Goal: Task Accomplishment & Management: Use online tool/utility

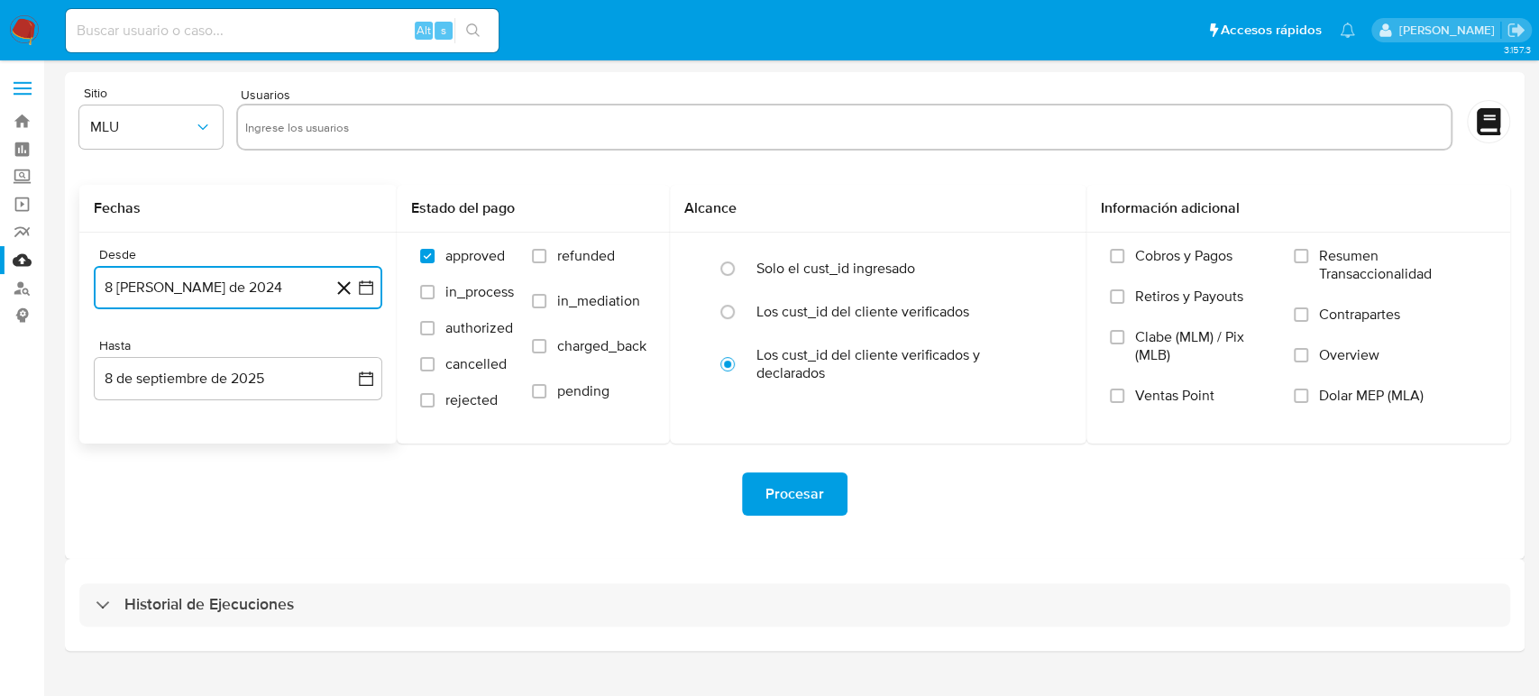
click at [368, 301] on button "8 de agosto de 2024" at bounding box center [238, 287] width 288 height 43
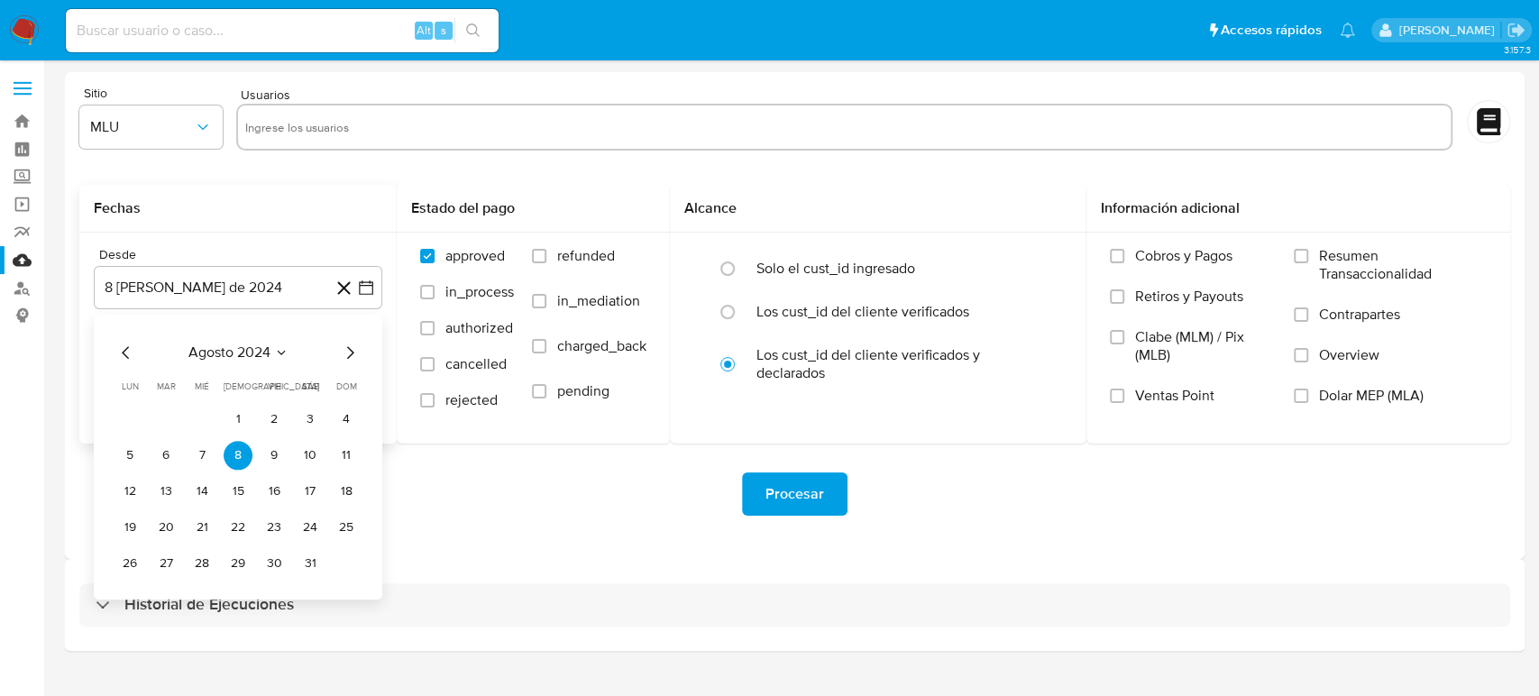
click at [288, 351] on div "agosto 2024" at bounding box center [237, 353] width 245 height 22
click at [281, 355] on icon "Seleccionar mes y año" at bounding box center [281, 352] width 14 height 14
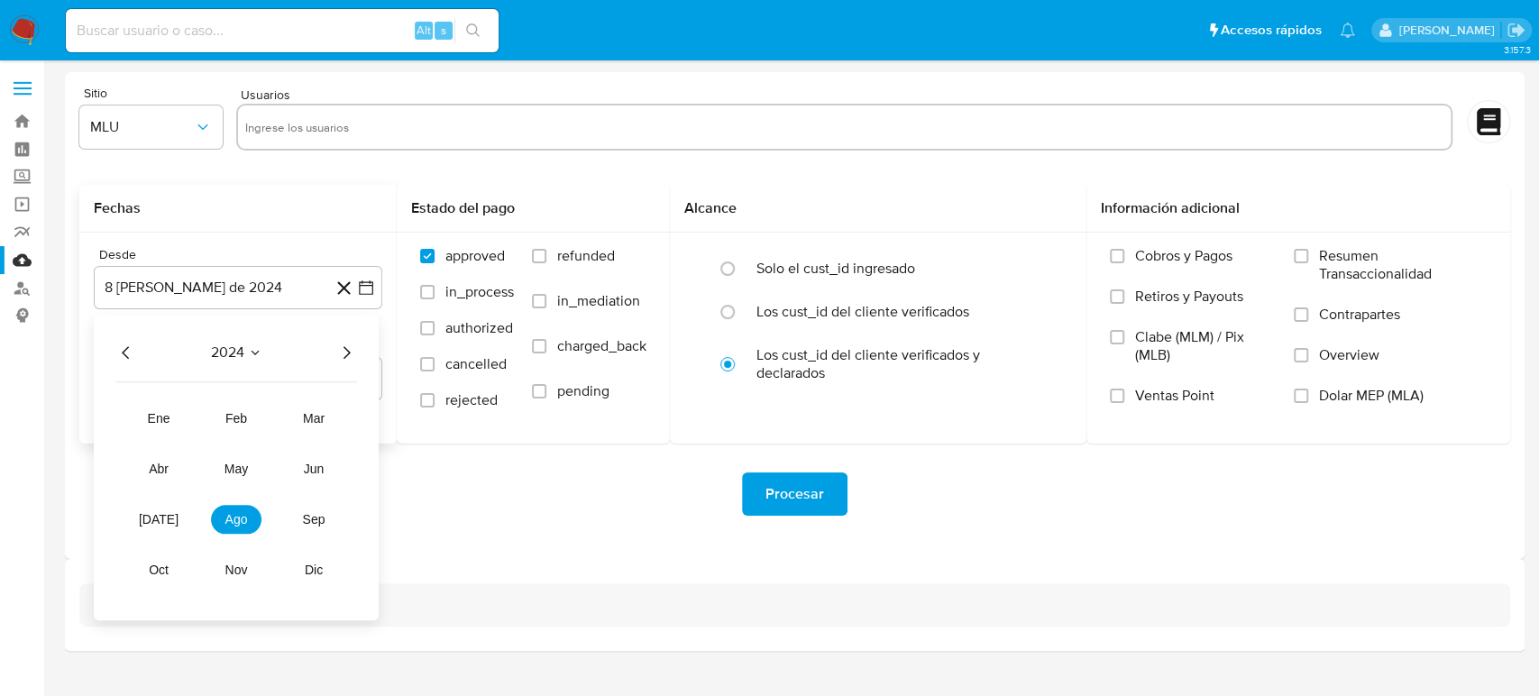
click at [334, 357] on div "2024" at bounding box center [236, 353] width 242 height 22
click at [339, 358] on icon "Año siguiente" at bounding box center [346, 353] width 22 height 22
click at [233, 425] on span "feb" at bounding box center [236, 418] width 22 height 14
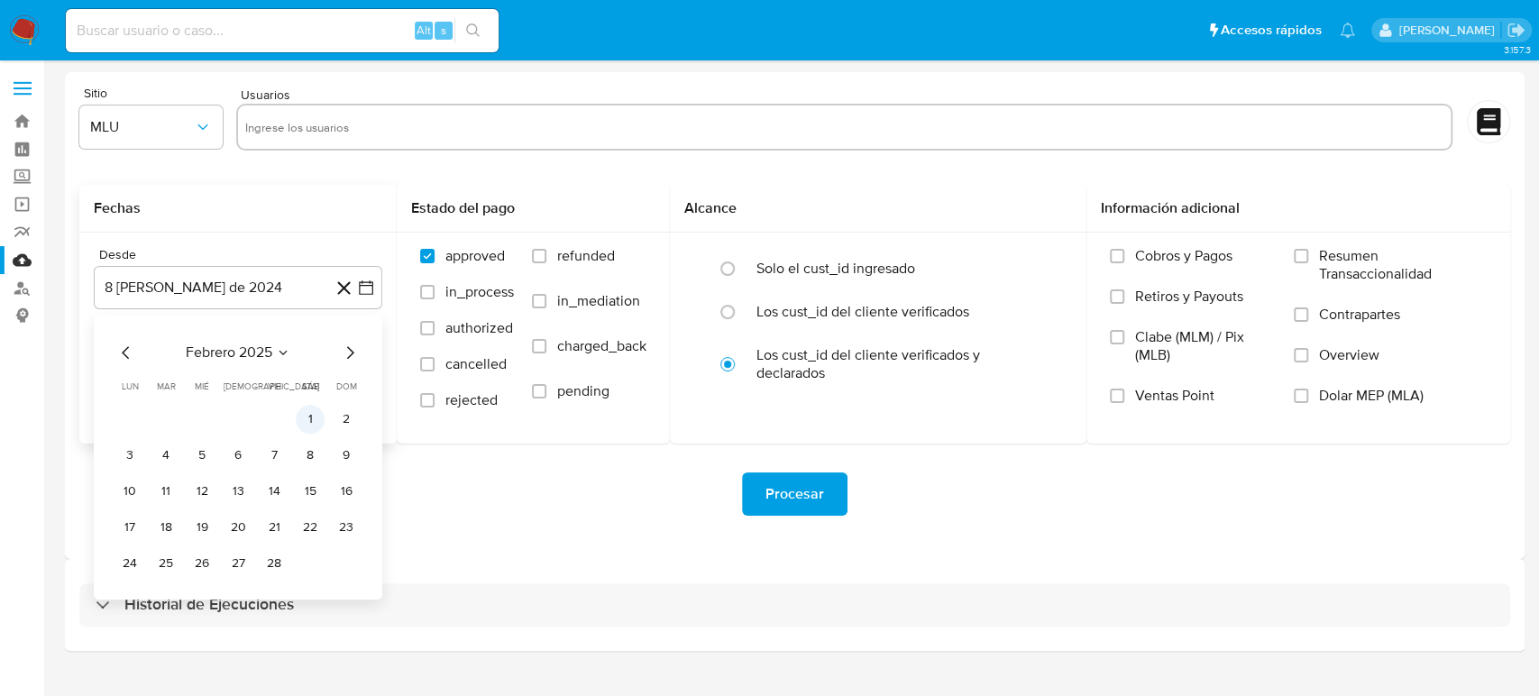
click at [306, 428] on button "1" at bounding box center [310, 419] width 29 height 29
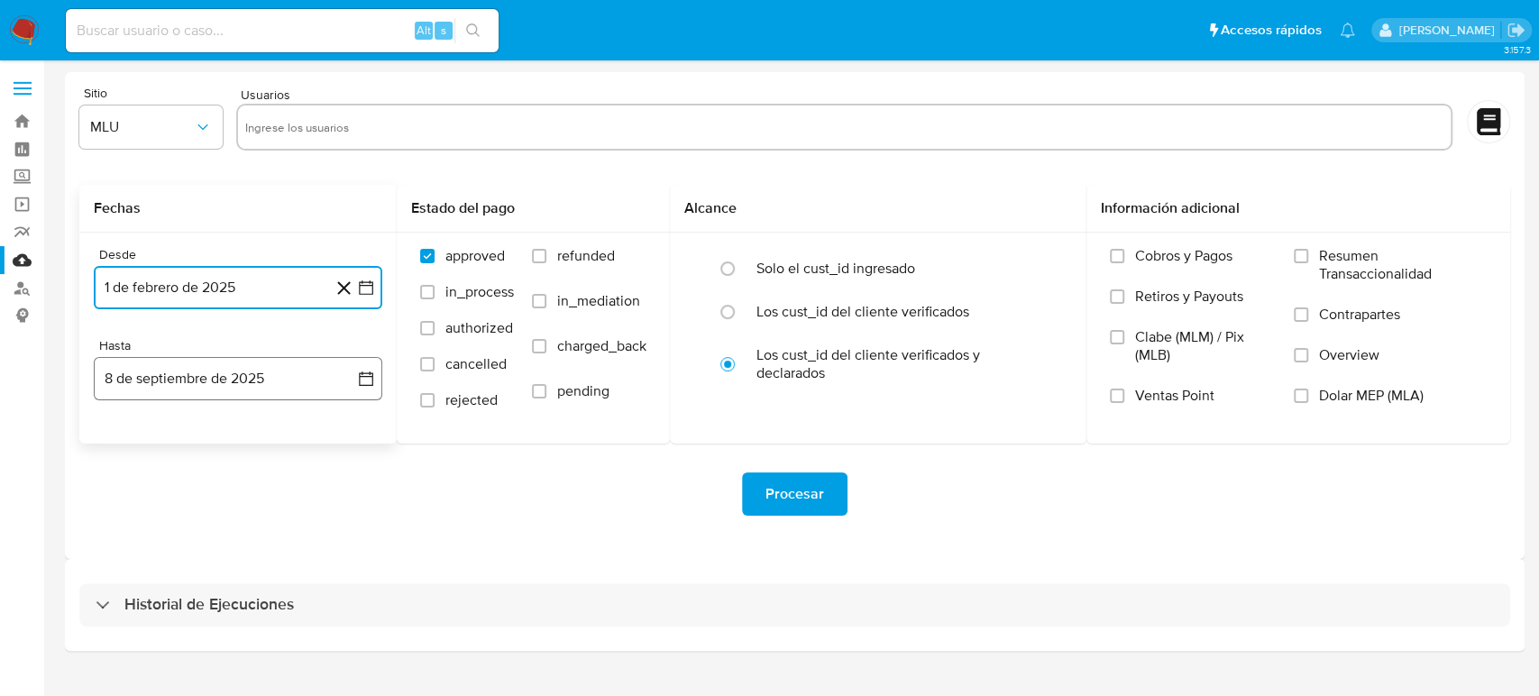
click at [357, 389] on button "8 de septiembre de 2025" at bounding box center [238, 378] width 288 height 43
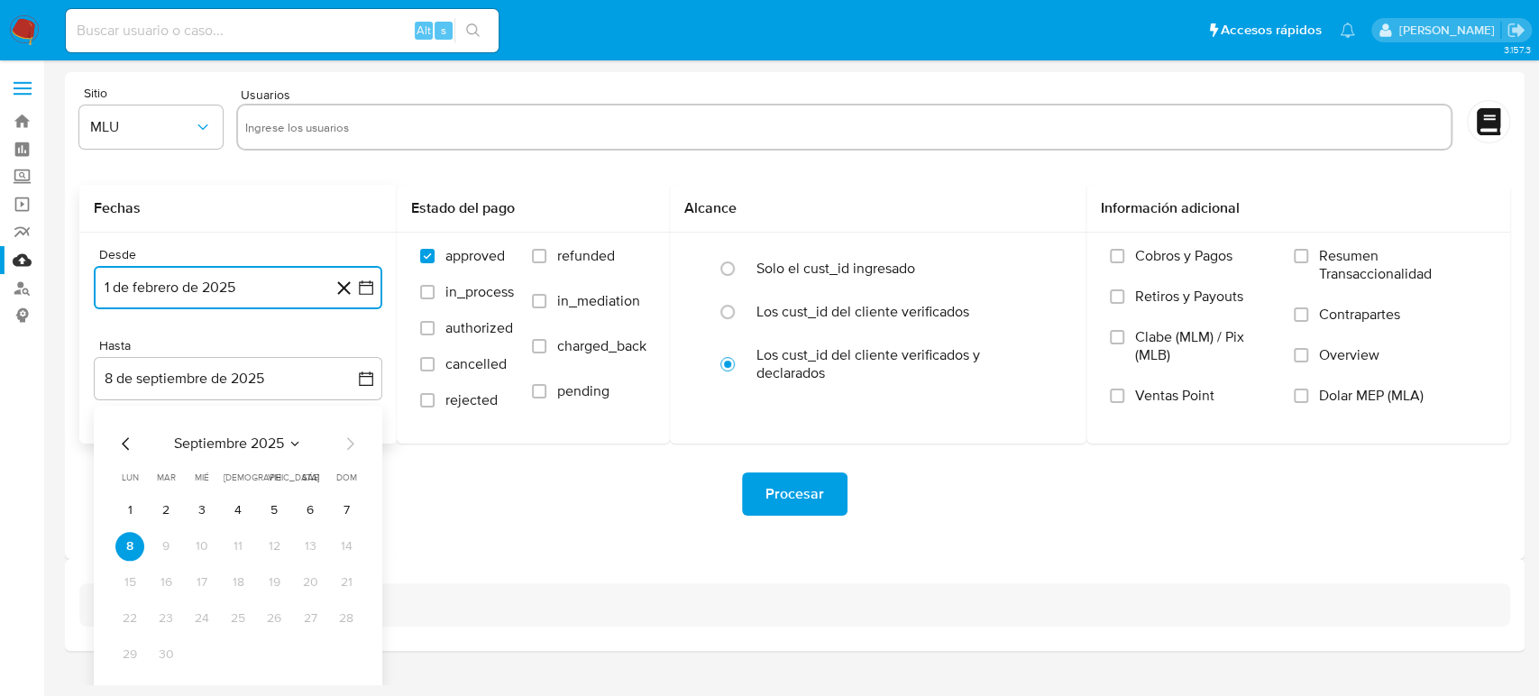
click at [290, 445] on icon "Seleccionar mes y año" at bounding box center [295, 443] width 14 height 14
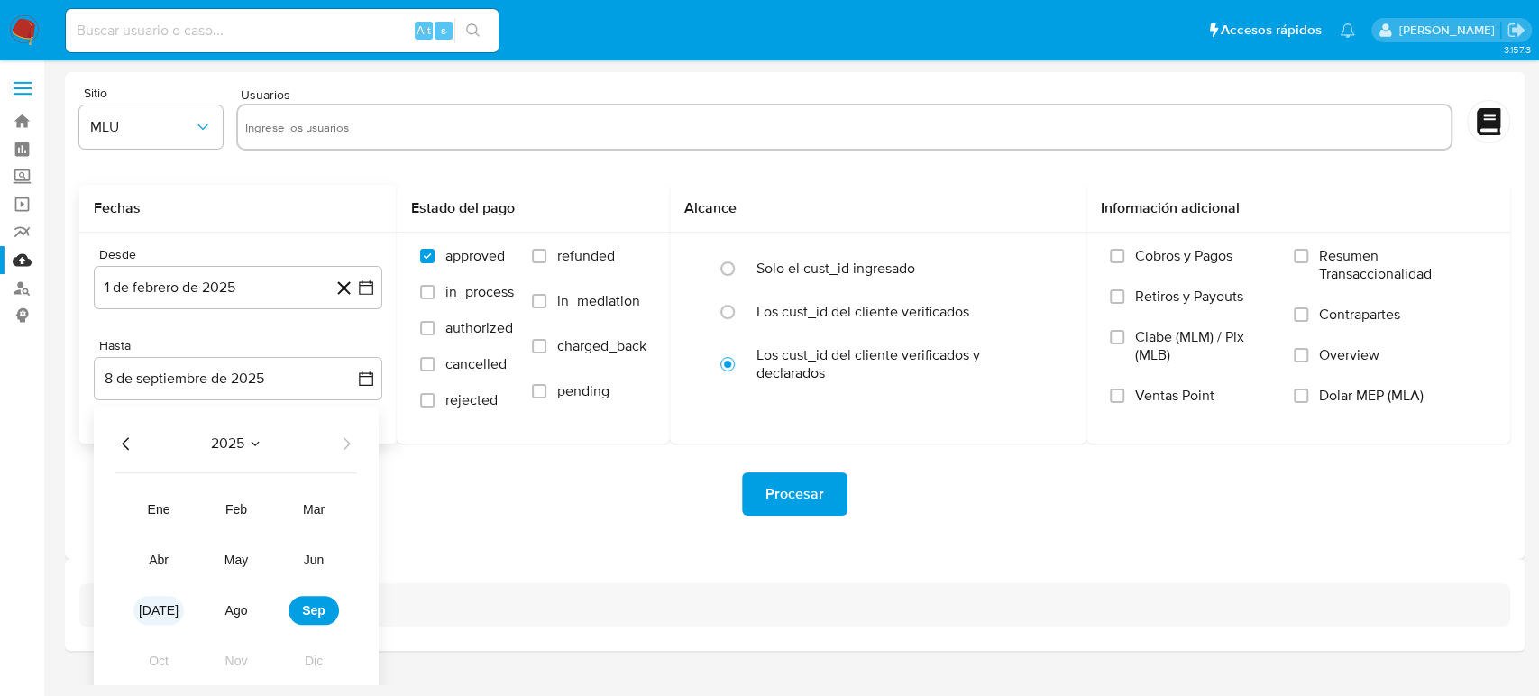
click at [149, 609] on button "jul" at bounding box center [158, 610] width 50 height 29
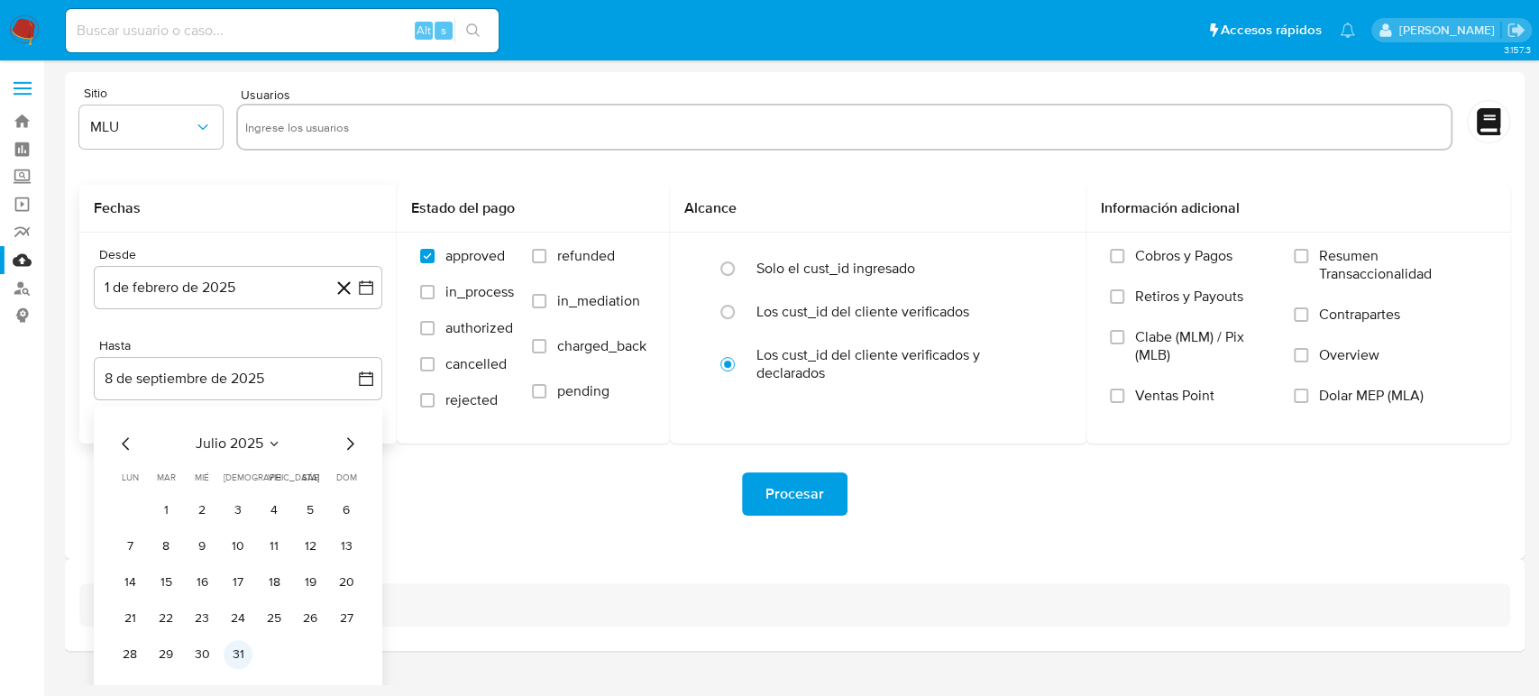
click at [242, 662] on button "31" at bounding box center [238, 654] width 29 height 29
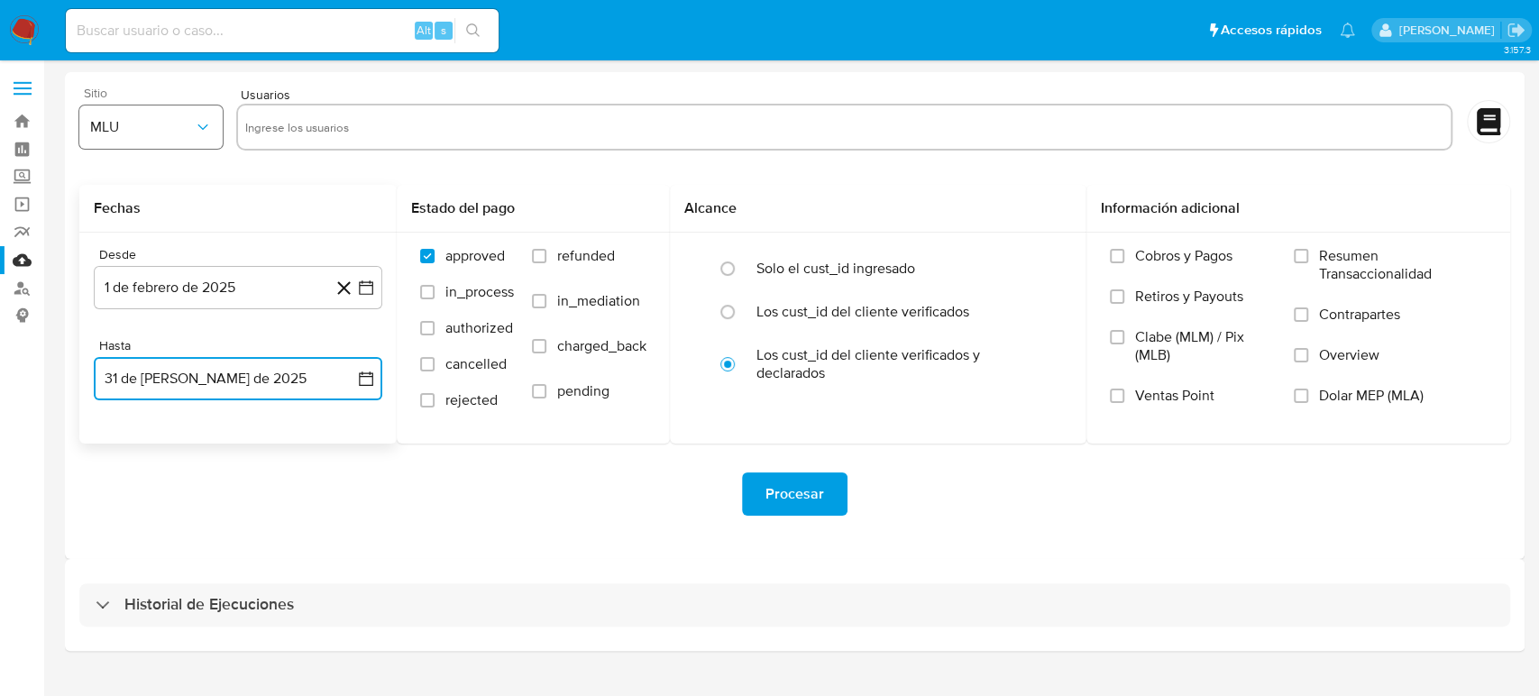
click at [144, 123] on span "MLU" at bounding box center [142, 127] width 104 height 18
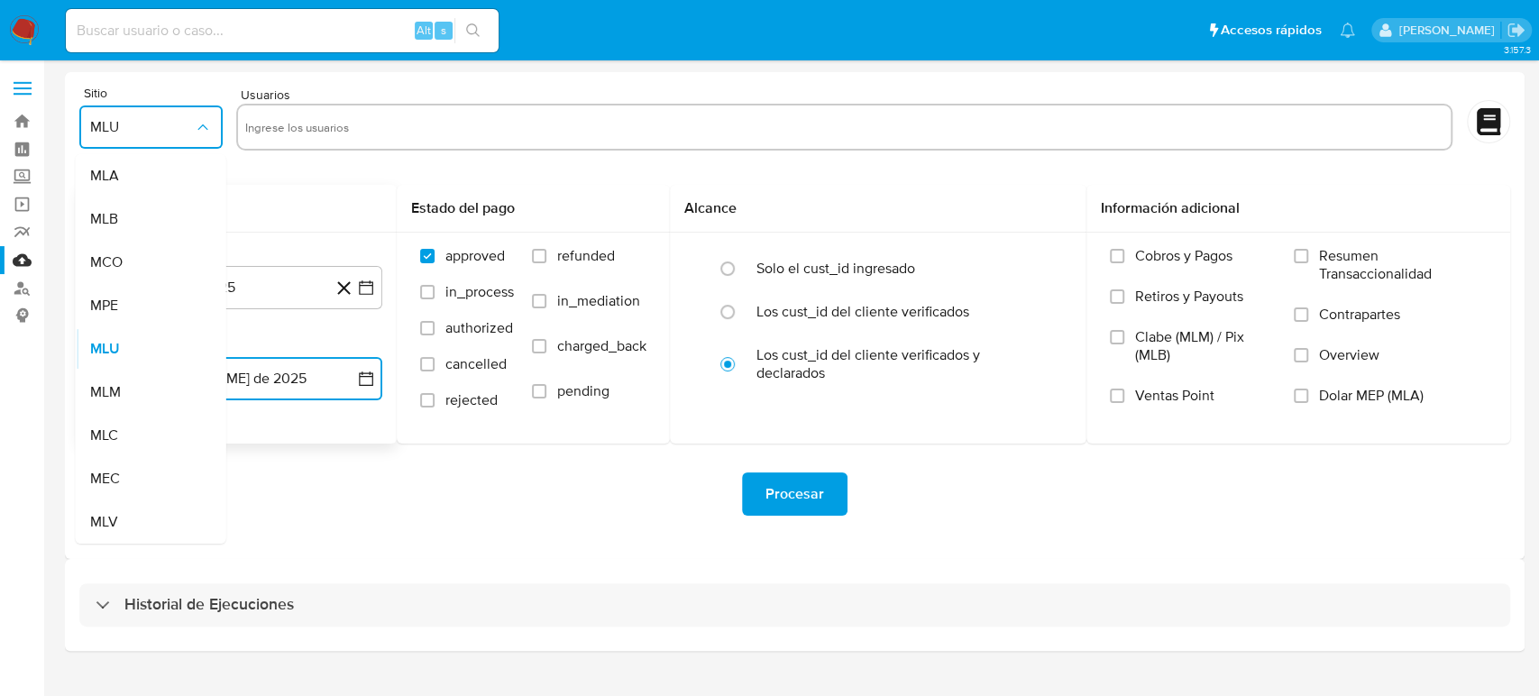
click at [122, 384] on div "MLM" at bounding box center [145, 391] width 111 height 43
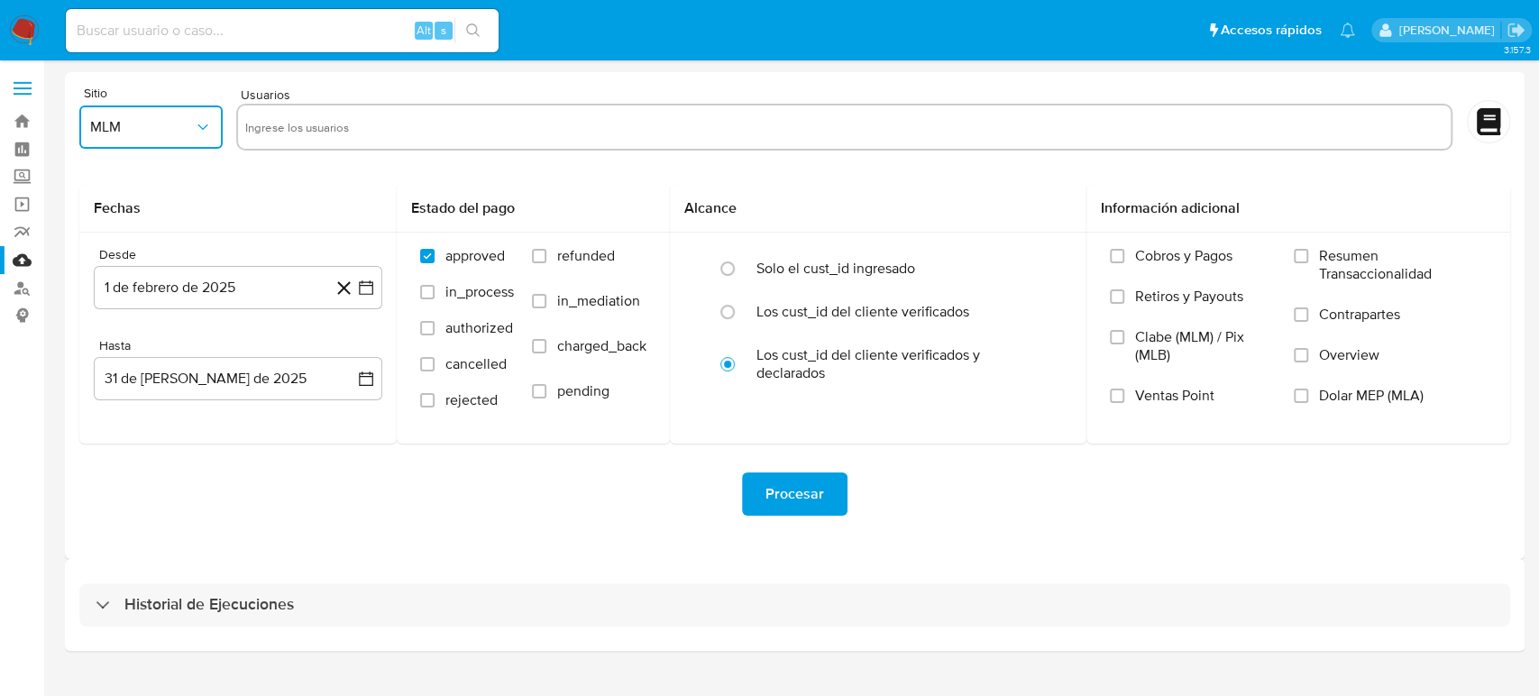
drag, startPoint x: 317, startPoint y: 131, endPoint x: 340, endPoint y: 140, distance: 24.3
click at [317, 131] on input "text" at bounding box center [844, 127] width 1198 height 29
type input "1634430883"
click at [455, 108] on div "1634430883" at bounding box center [844, 127] width 1216 height 47
click at [483, 135] on input "text" at bounding box center [903, 127] width 1079 height 29
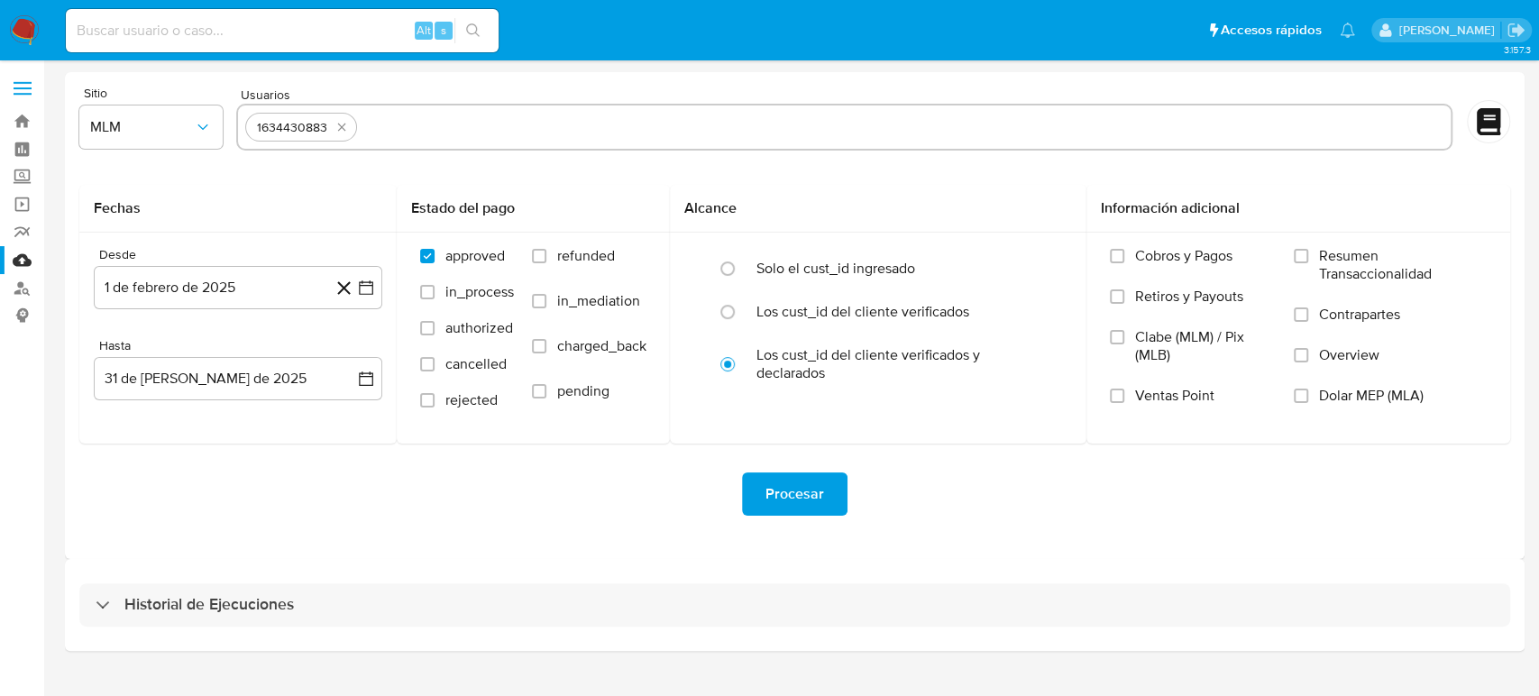
paste input "1638830359"
type input "1638830359"
click at [569, 133] on input "text" at bounding box center [963, 127] width 960 height 29
paste input "1836031053"
type input "1836031053"
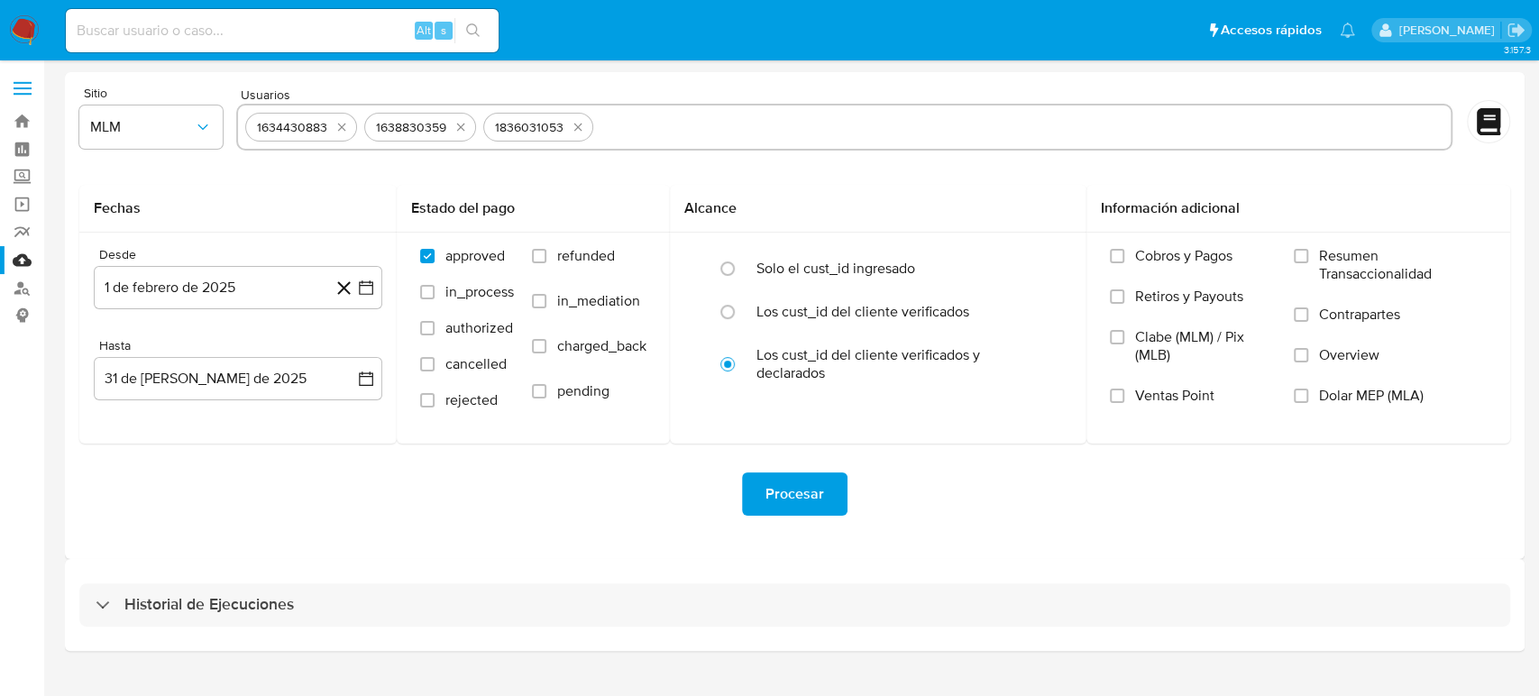
click at [663, 130] on input "text" at bounding box center [1021, 127] width 843 height 29
paste input "1916797551"
type input "1916797551"
click at [562, 533] on div "Procesar" at bounding box center [794, 493] width 1431 height 101
click at [811, 490] on span "Procesar" at bounding box center [794, 494] width 59 height 40
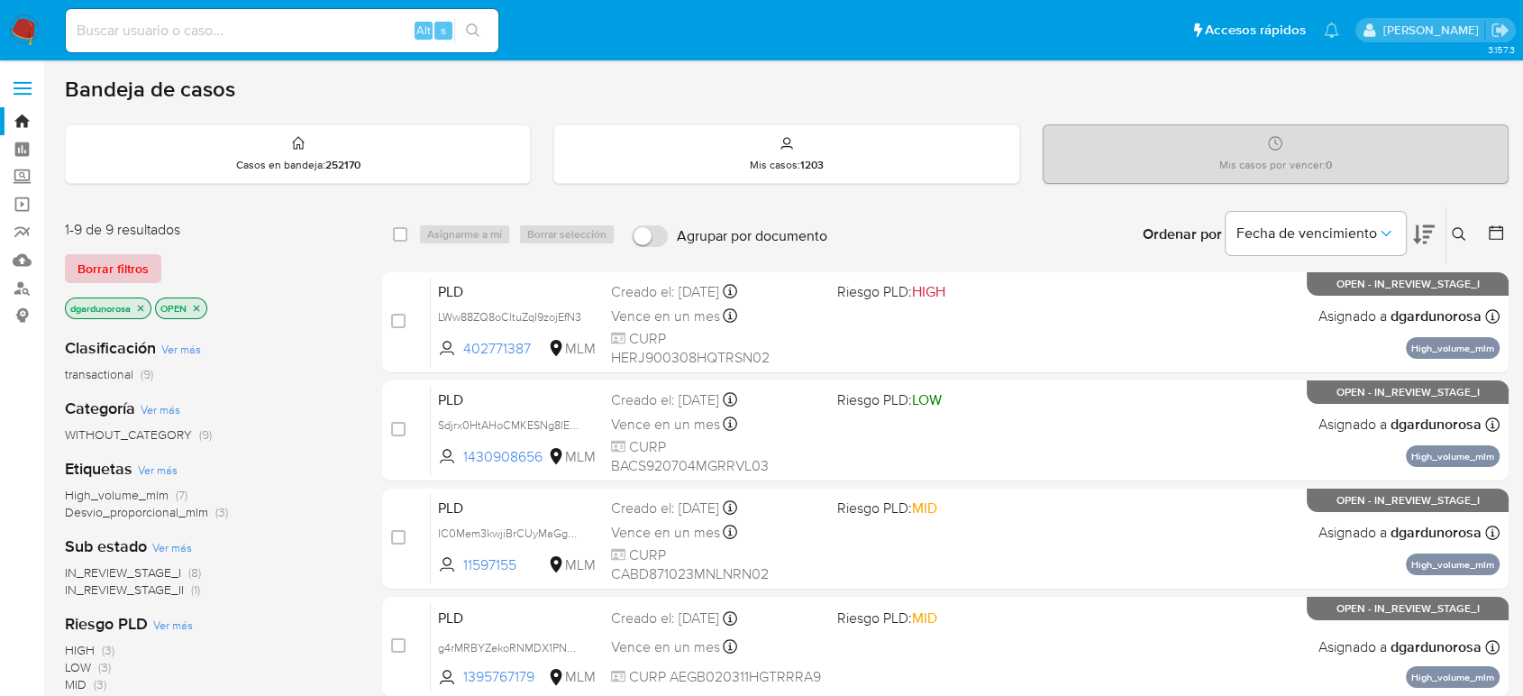
click at [130, 268] on span "Borrar filtros" at bounding box center [113, 268] width 71 height 25
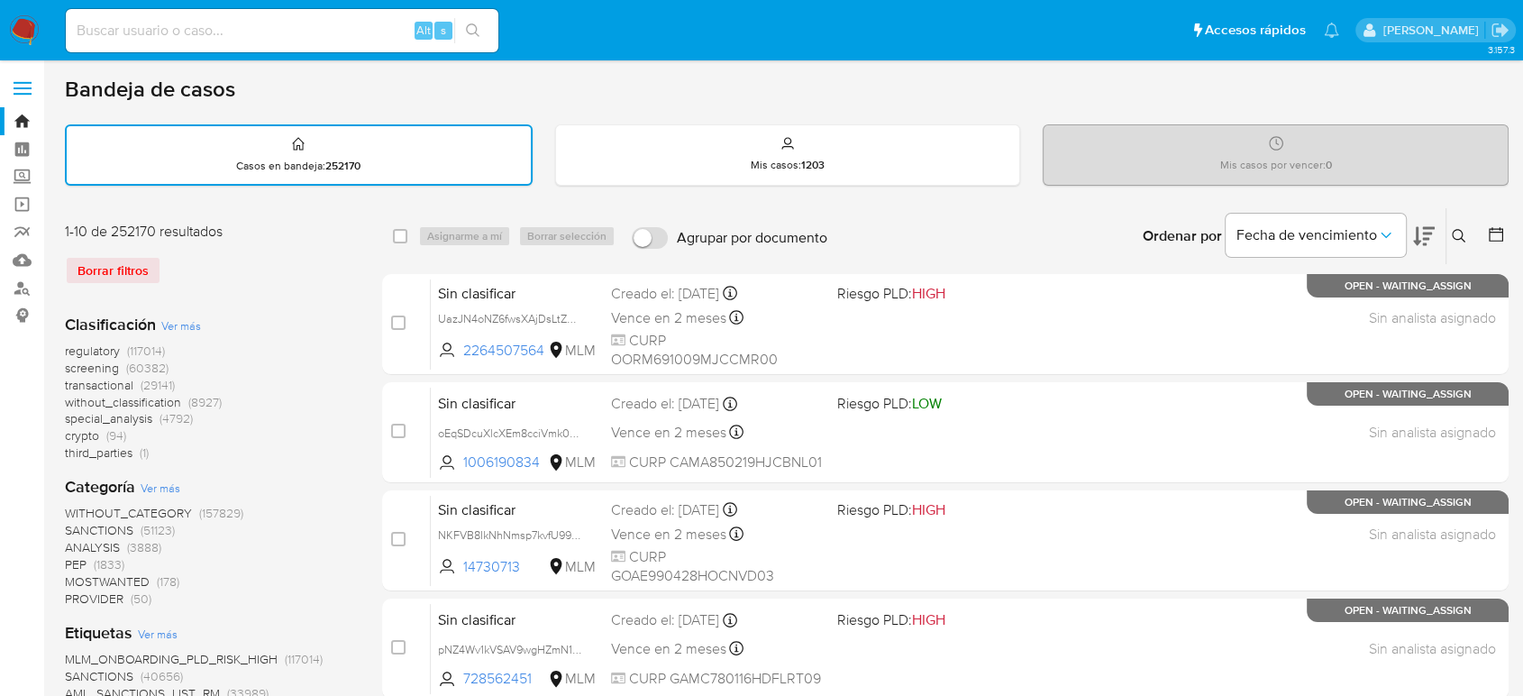
click at [1457, 239] on icon at bounding box center [1459, 236] width 14 height 14
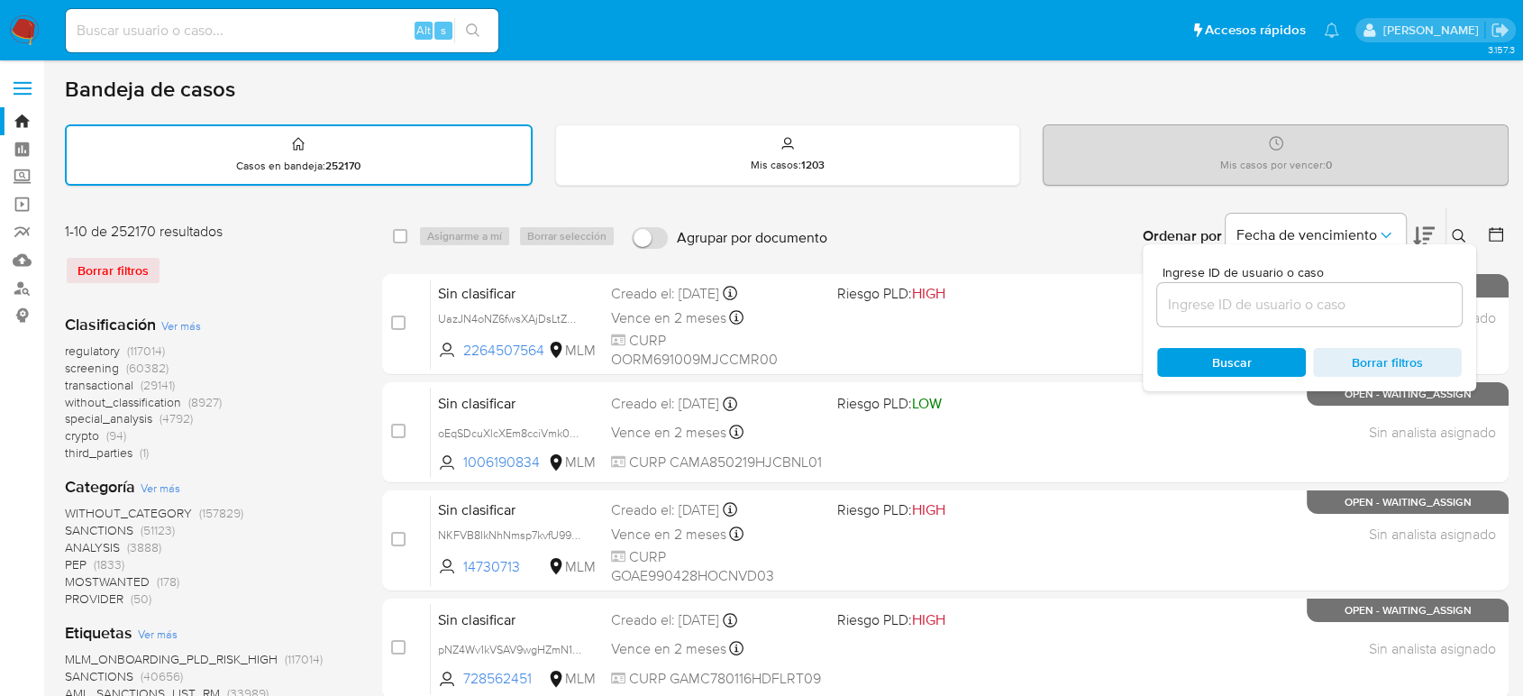
click at [1308, 301] on input at bounding box center [1309, 304] width 305 height 23
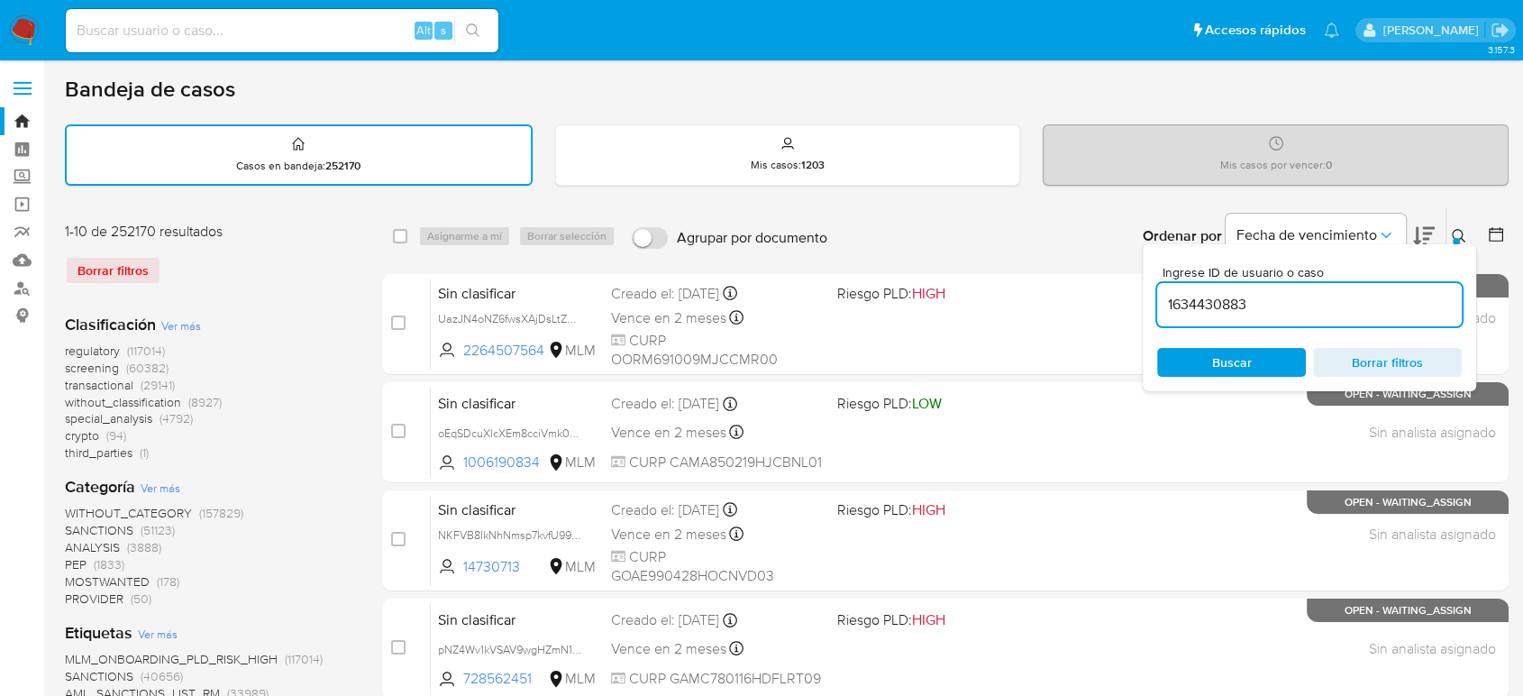
type input "1634430883"
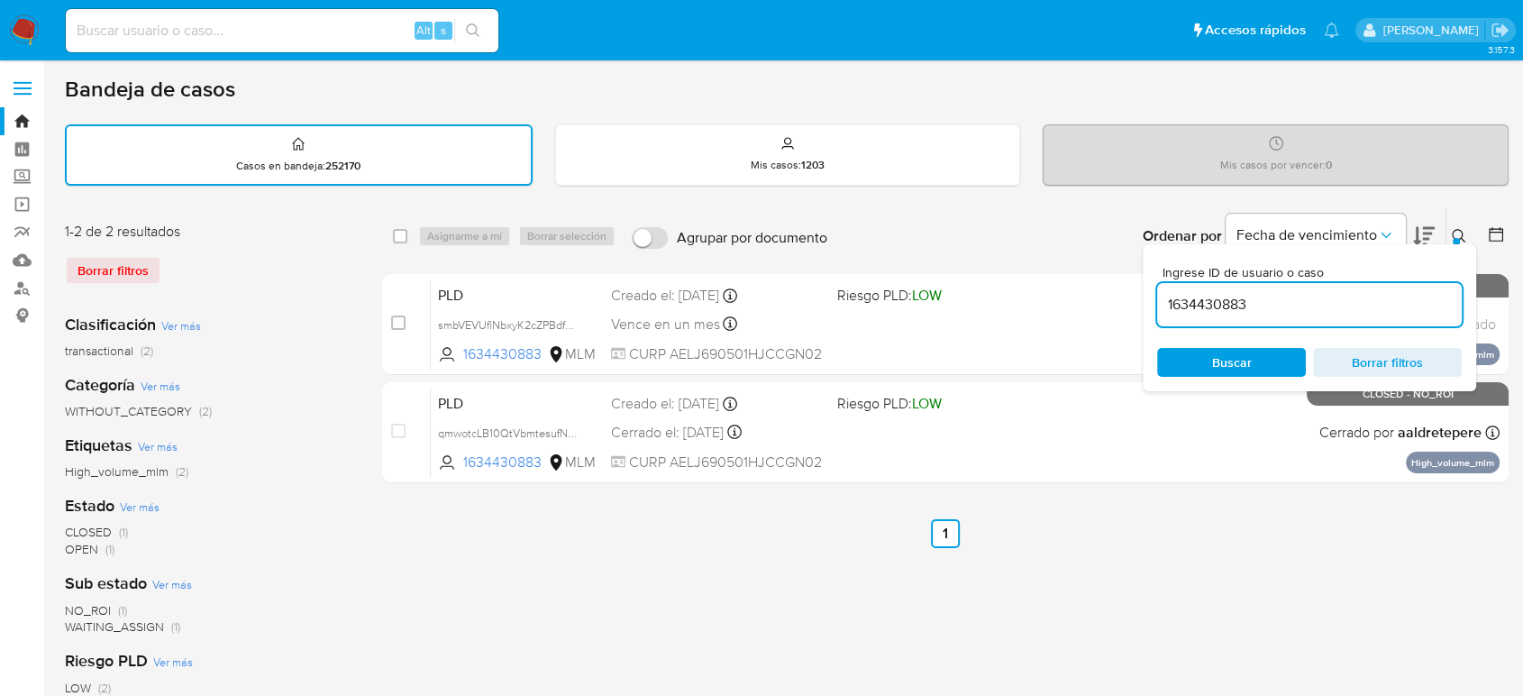
click at [1460, 225] on button at bounding box center [1462, 236] width 30 height 22
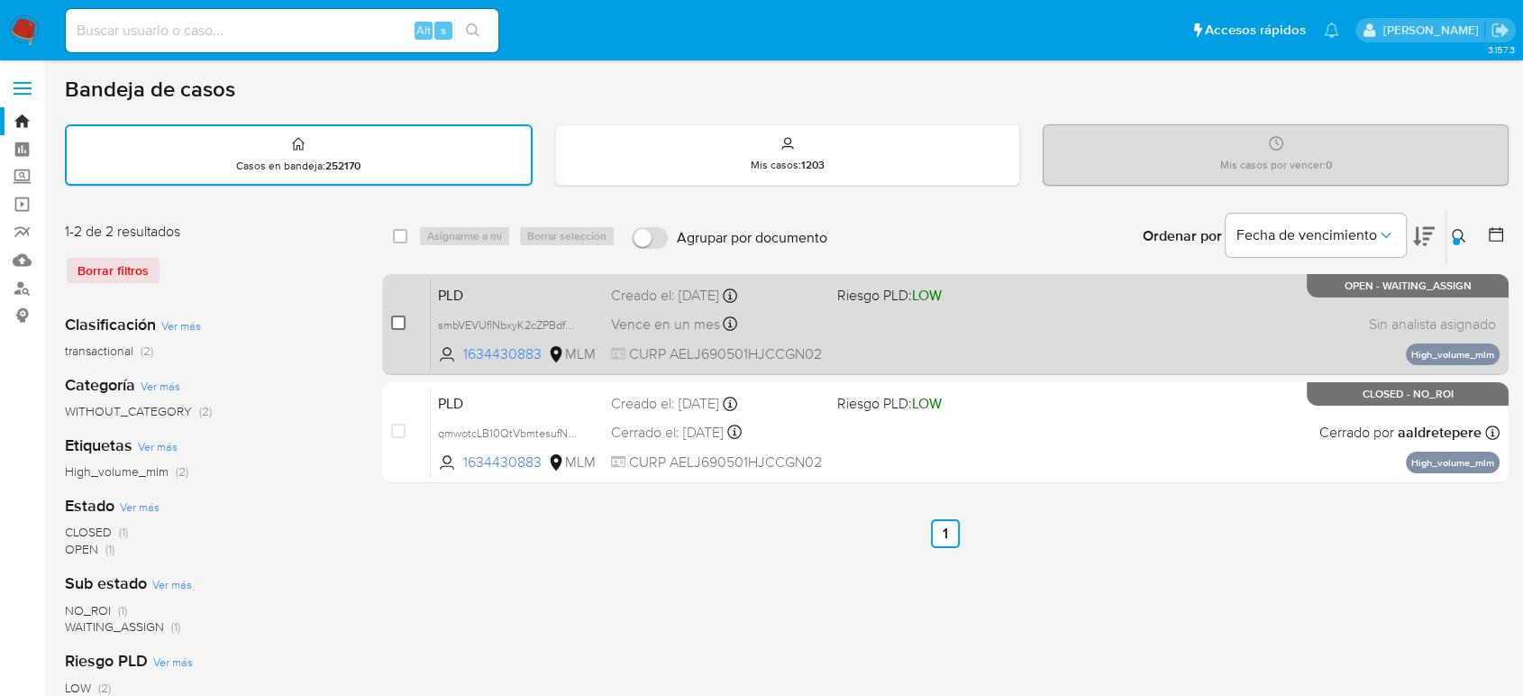
drag, startPoint x: 397, startPoint y: 321, endPoint x: 458, endPoint y: 246, distance: 96.7
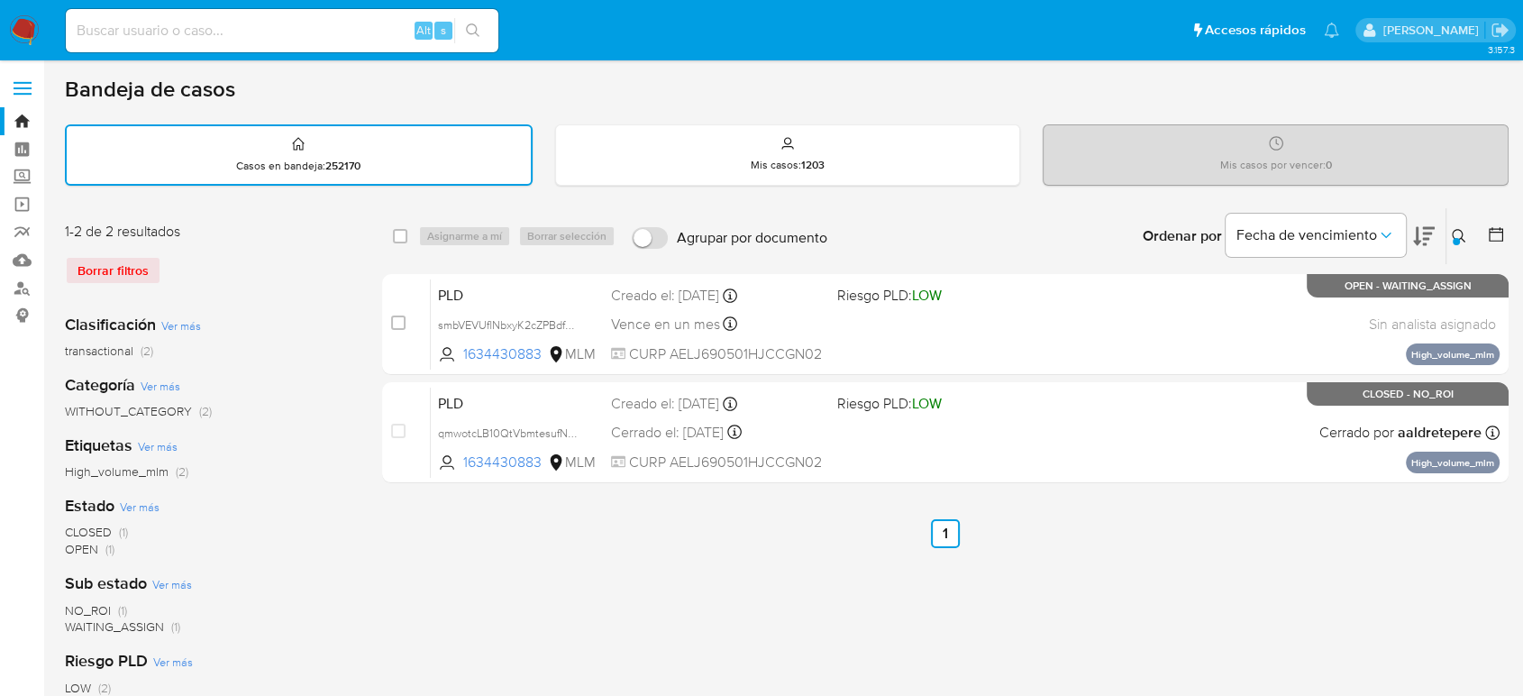
click at [397, 323] on input "checkbox" at bounding box center [398, 322] width 14 height 14
checkbox input "true"
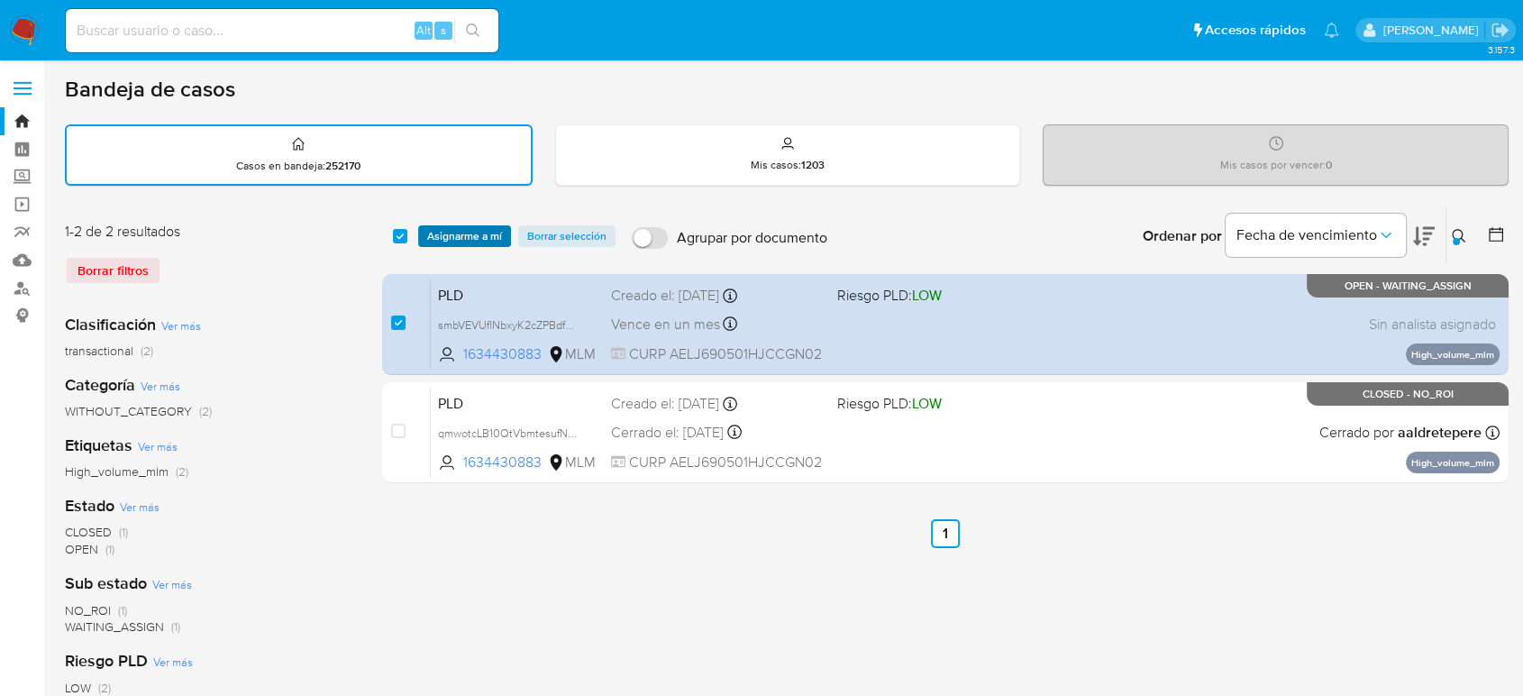
click at [468, 232] on span "Asignarme a mí" at bounding box center [464, 236] width 75 height 18
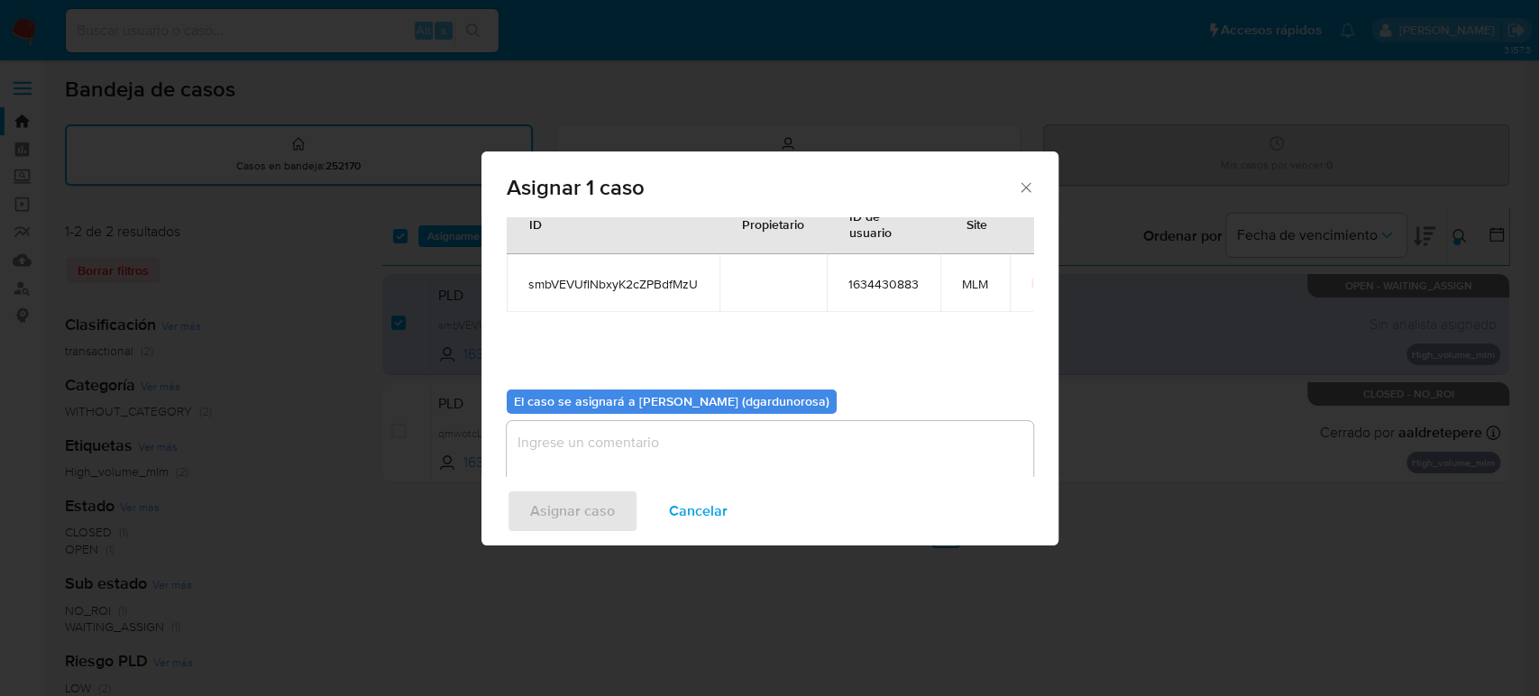
scroll to position [92, 0]
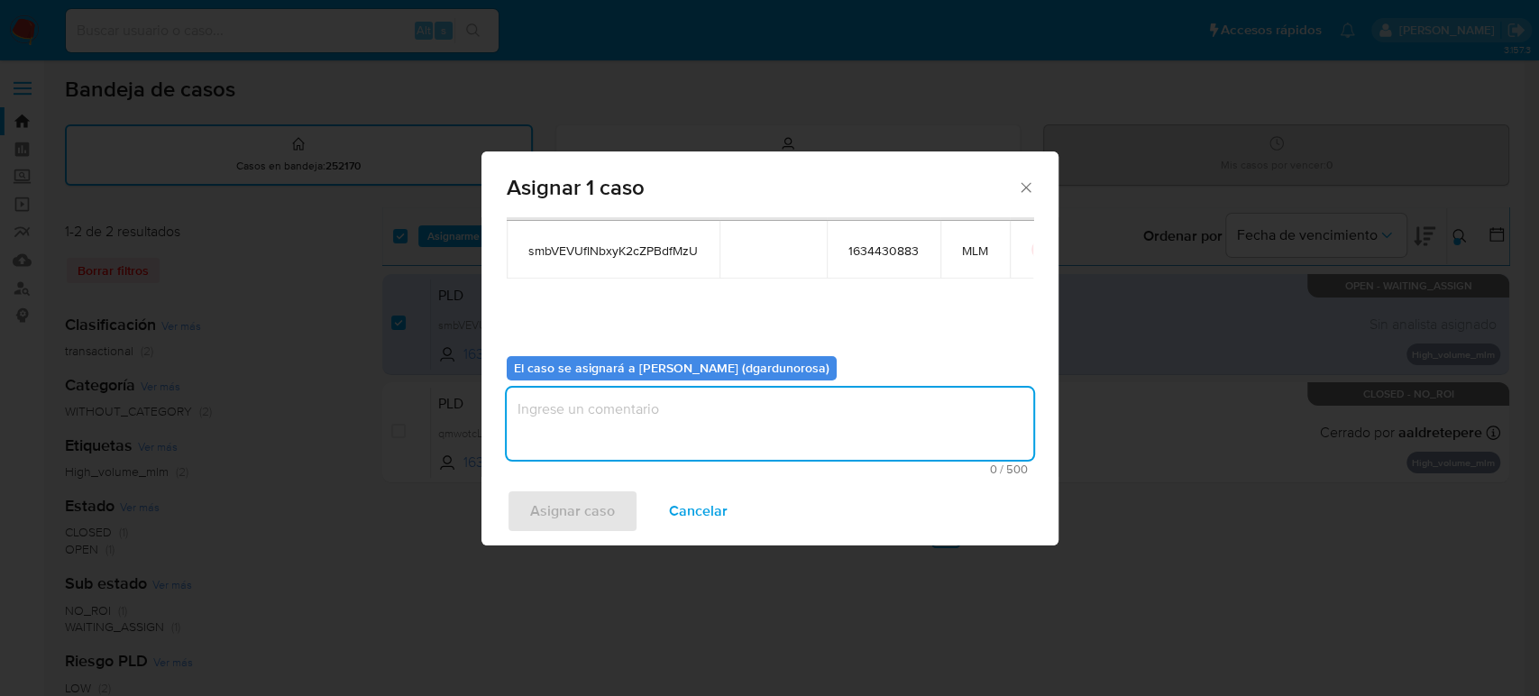
click at [729, 431] on textarea "assign-modal" at bounding box center [770, 424] width 526 height 72
type textarea "diego"
click at [649, 257] on span "smbVEVUflNbxyK2cZPBdfMzU" at bounding box center [612, 250] width 169 height 16
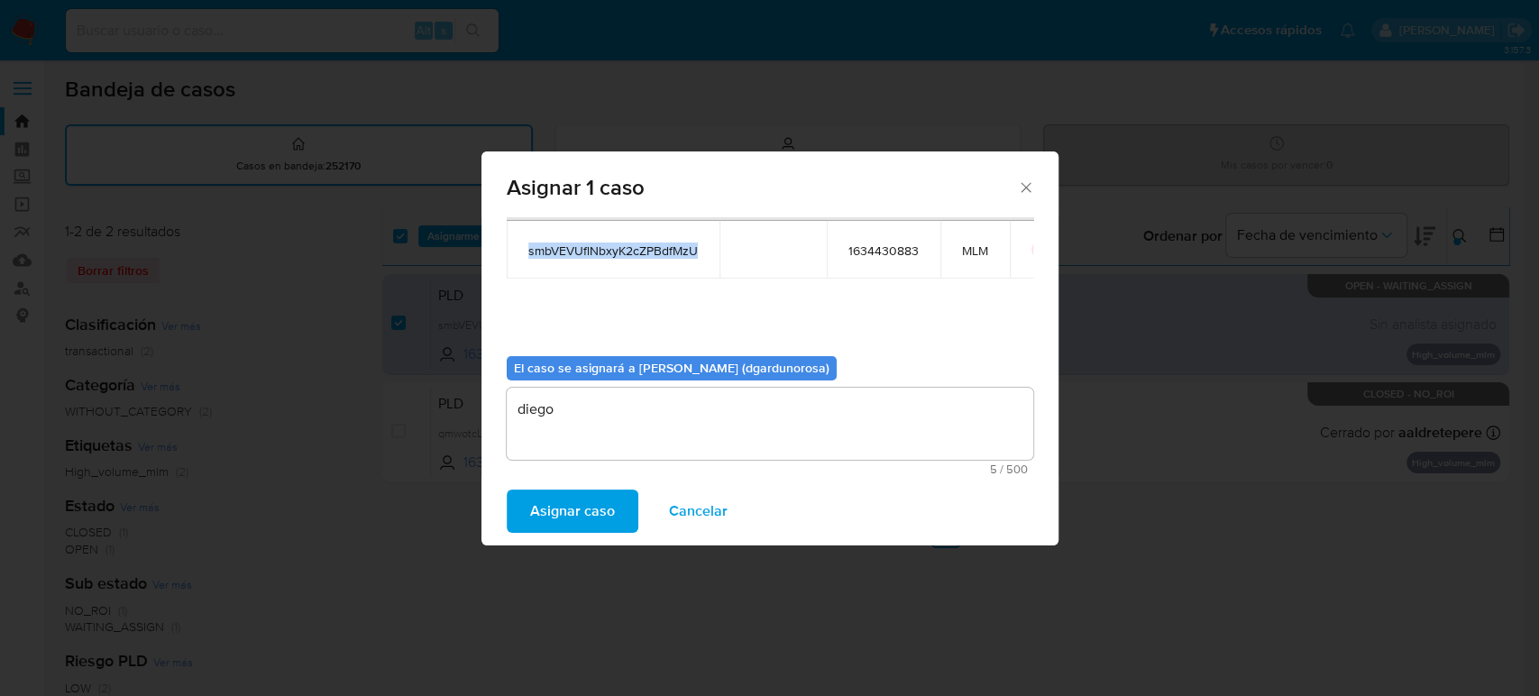
copy span "smbVEVUflNbxyK2cZPBdfMzU"
click at [577, 517] on span "Asignar caso" at bounding box center [572, 511] width 85 height 40
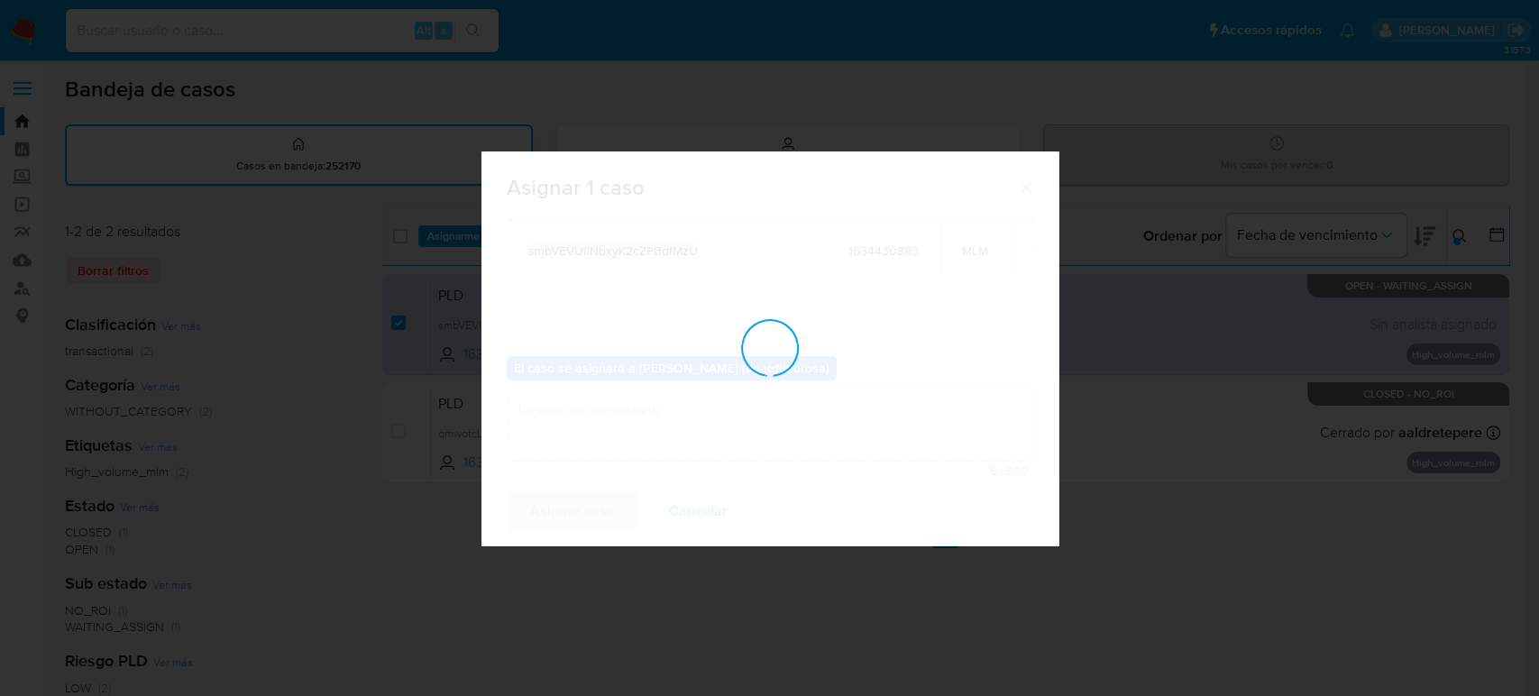
checkbox input "false"
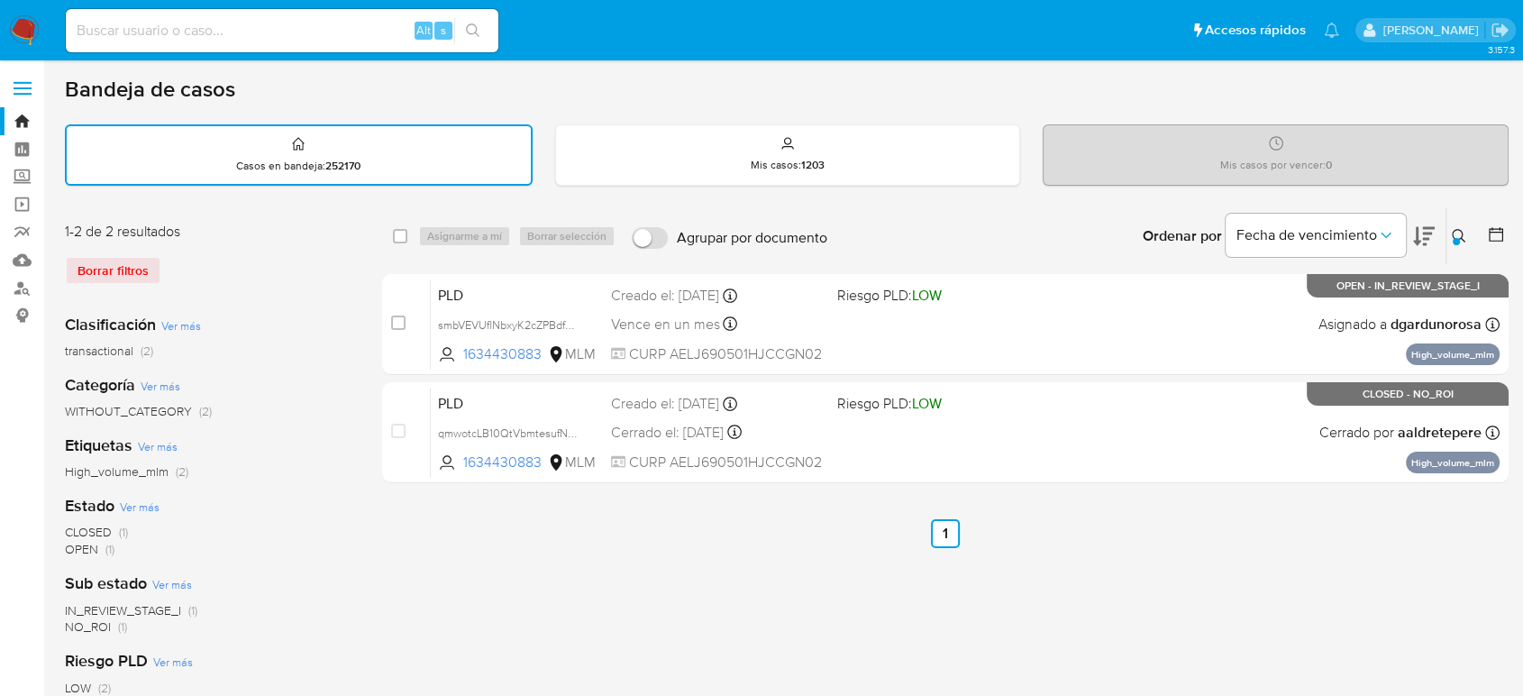
drag, startPoint x: 1460, startPoint y: 233, endPoint x: 1436, endPoint y: 248, distance: 28.8
click at [1460, 233] on icon at bounding box center [1459, 236] width 14 height 14
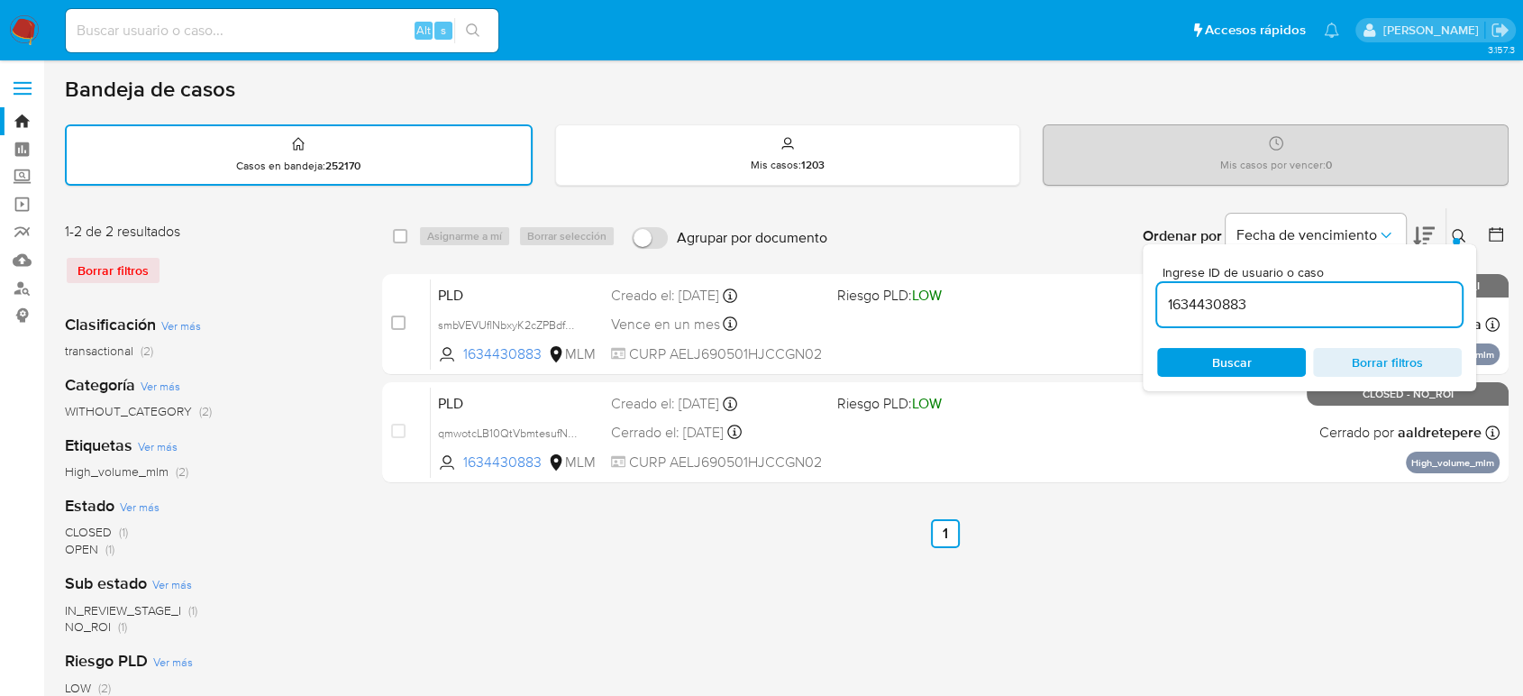
click at [1220, 301] on input "1634430883" at bounding box center [1309, 304] width 305 height 23
type input "1638830359"
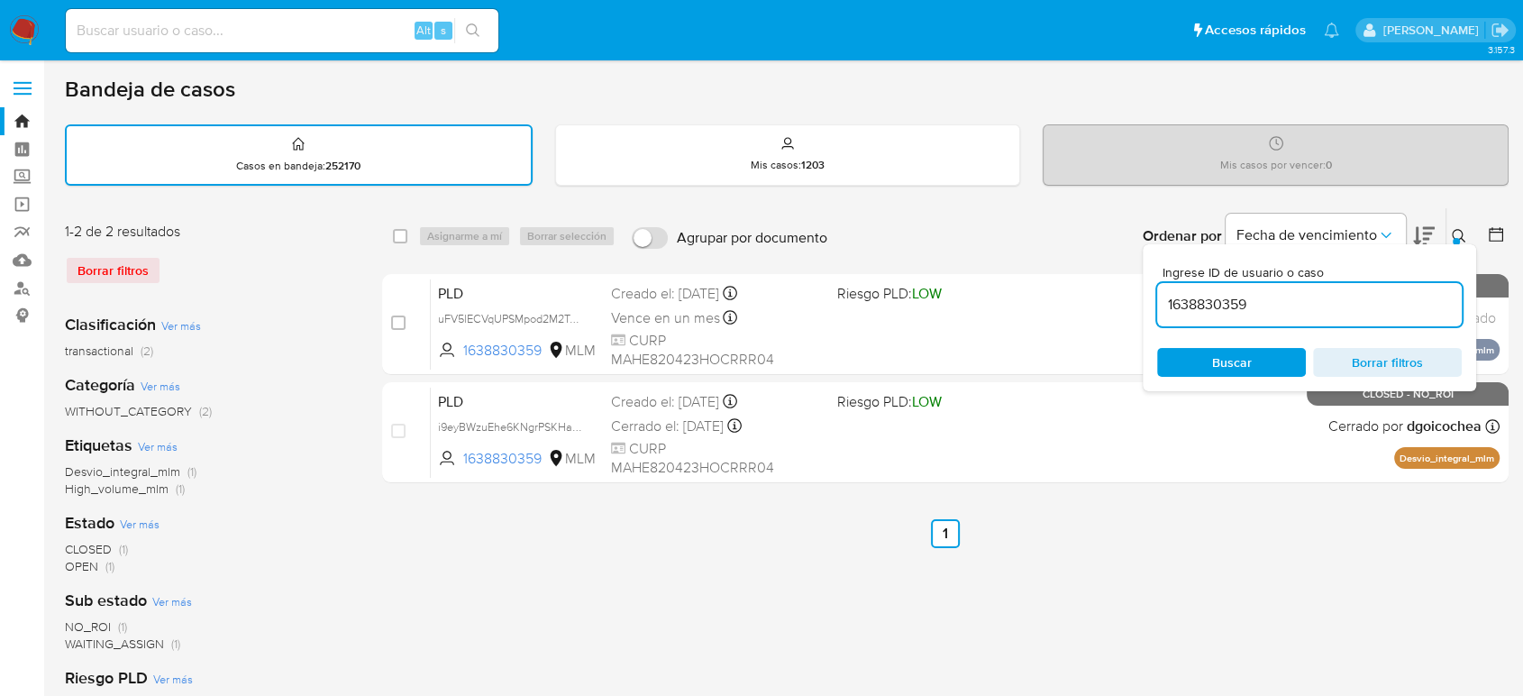
click at [1457, 231] on icon at bounding box center [1459, 236] width 14 height 14
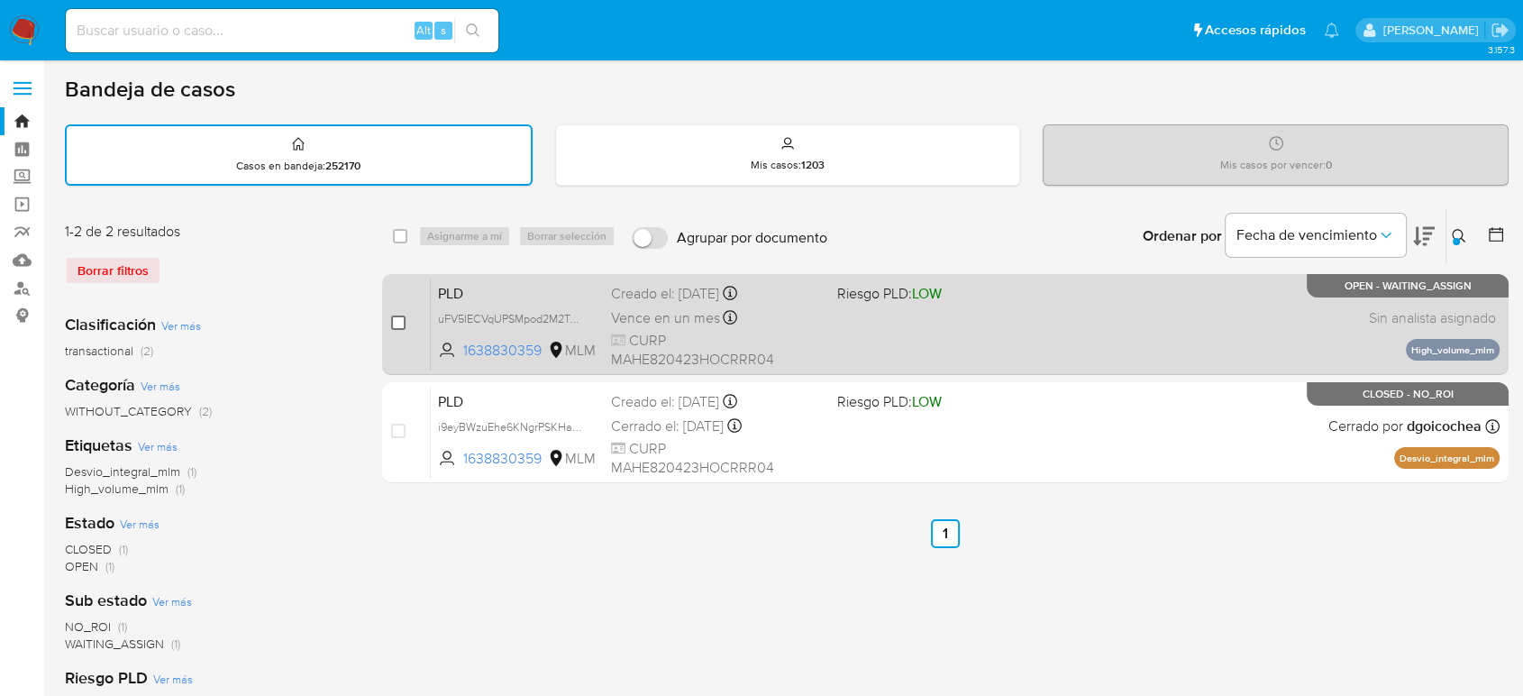
click at [398, 320] on input "checkbox" at bounding box center [398, 322] width 14 height 14
checkbox input "true"
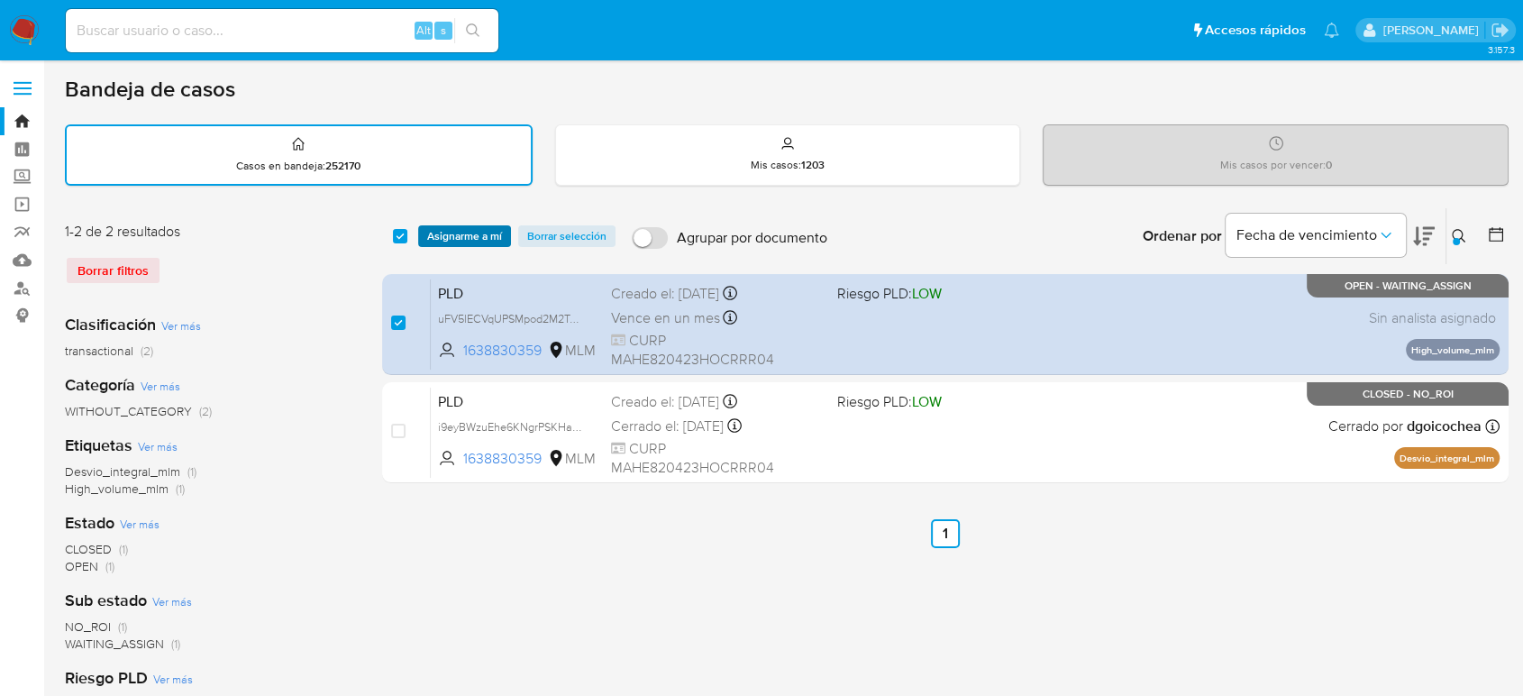
click at [456, 236] on span "Asignarme a mí" at bounding box center [464, 236] width 75 height 18
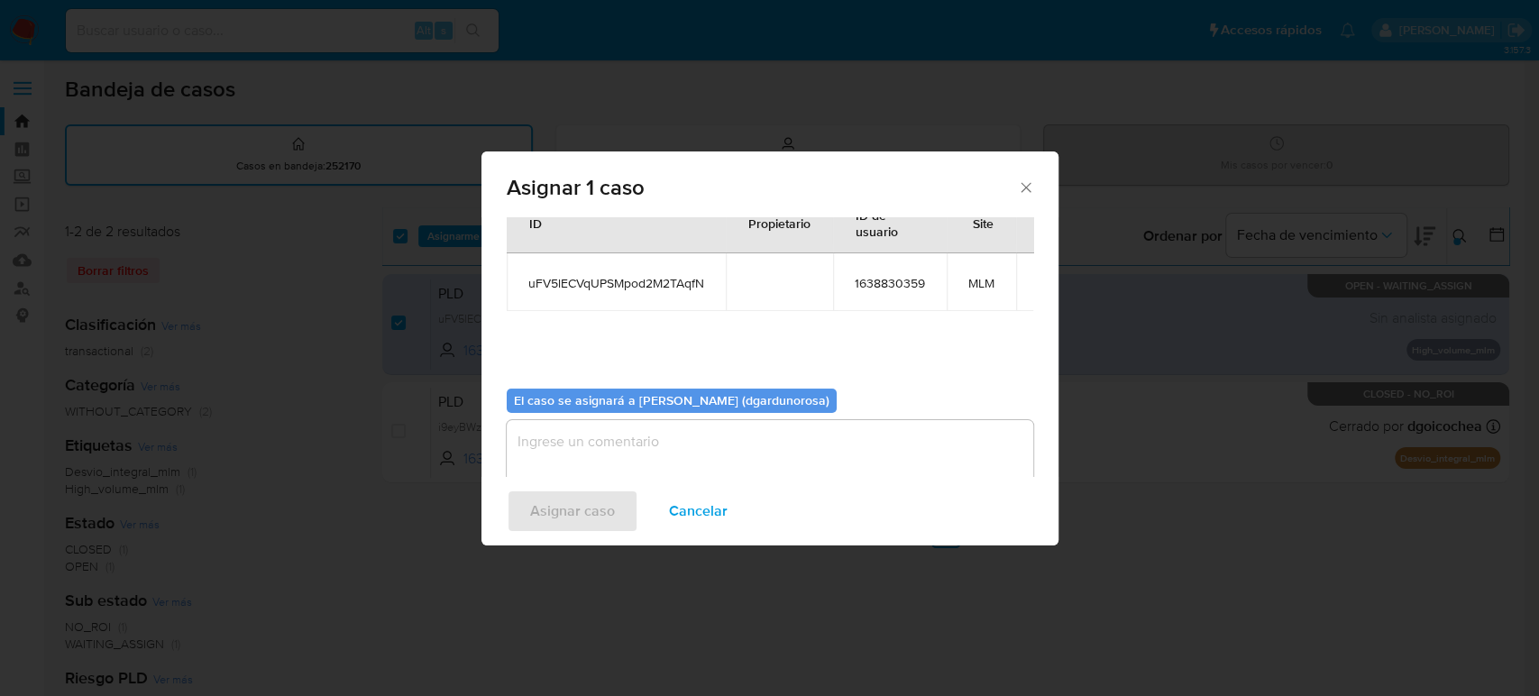
scroll to position [92, 0]
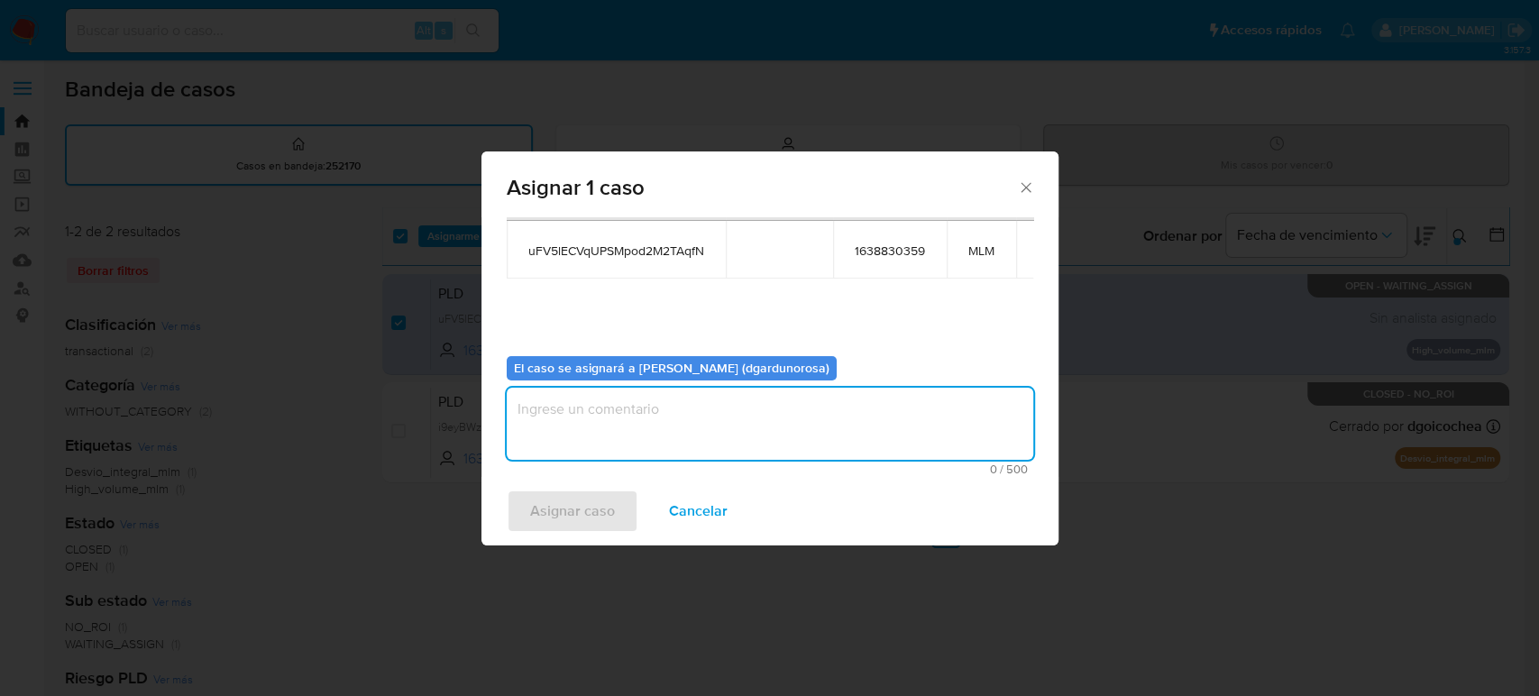
click at [691, 416] on textarea "assign-modal" at bounding box center [770, 424] width 526 height 72
type textarea "diego"
click at [618, 249] on span "uFV5lECVqUPSMpod2M2TAqfN" at bounding box center [616, 250] width 176 height 16
click at [617, 249] on span "uFV5lECVqUPSMpod2M2TAqfN" at bounding box center [616, 250] width 176 height 16
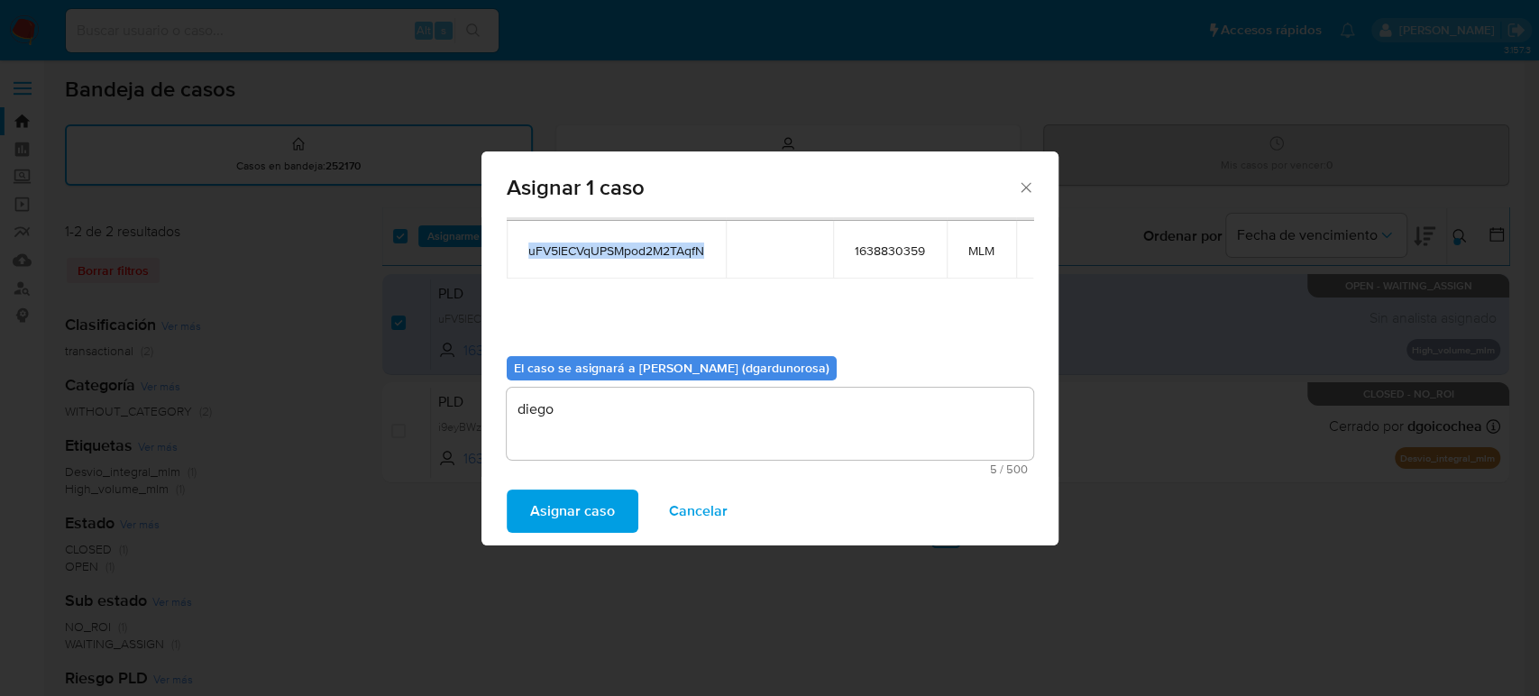
copy span "uFV5lECVqUPSMpod2M2TAqfN"
click at [581, 506] on span "Asignar caso" at bounding box center [572, 511] width 85 height 40
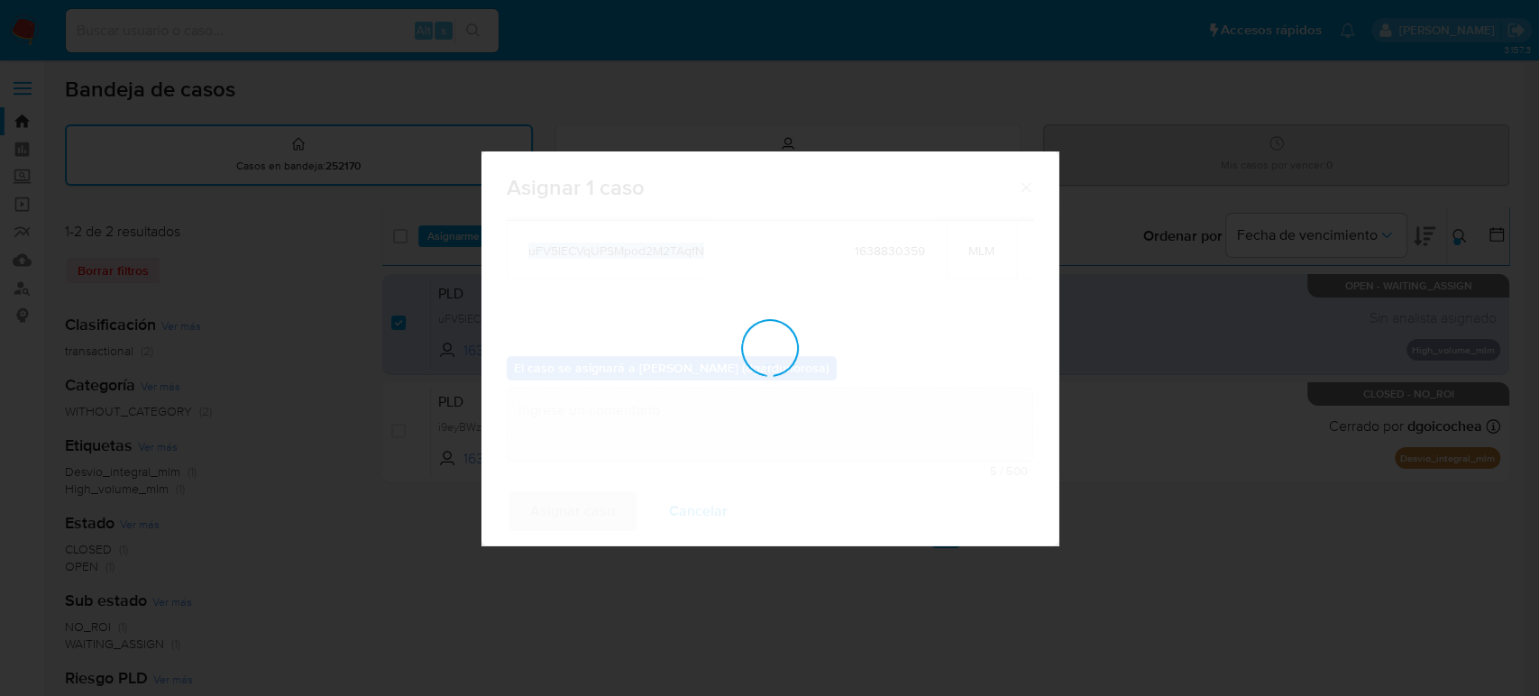
checkbox input "false"
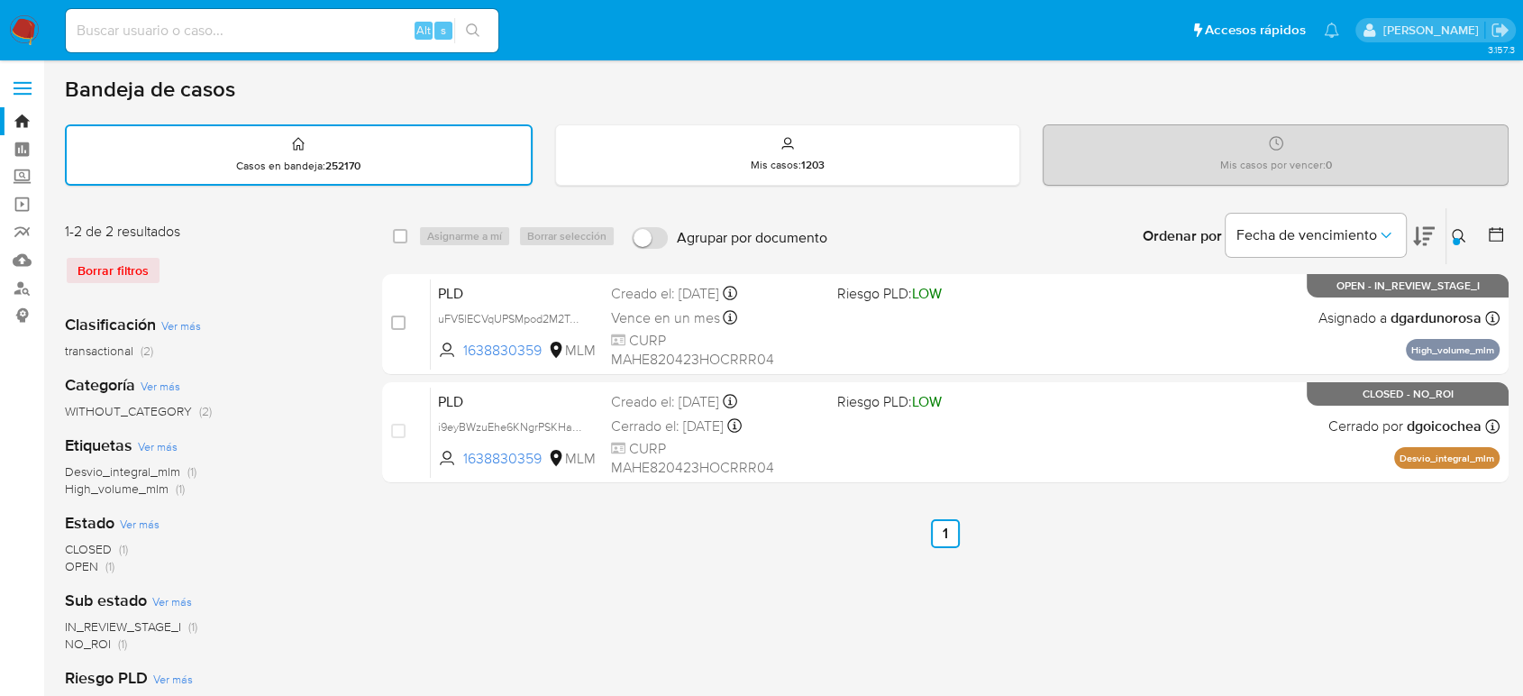
click at [1452, 240] on icon at bounding box center [1459, 236] width 14 height 14
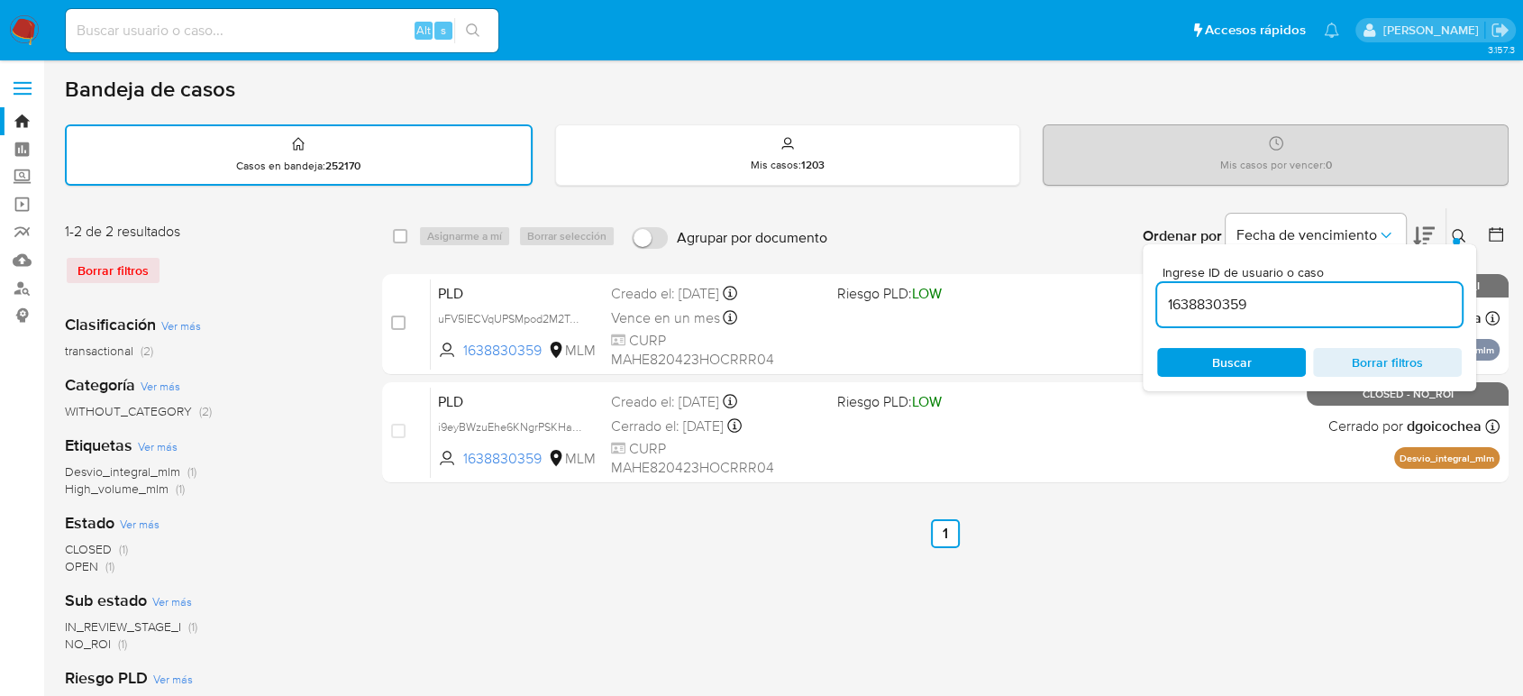
click at [1247, 306] on input "1638830359" at bounding box center [1309, 304] width 305 height 23
type input "1916797551"
click at [1465, 235] on icon at bounding box center [1459, 236] width 14 height 14
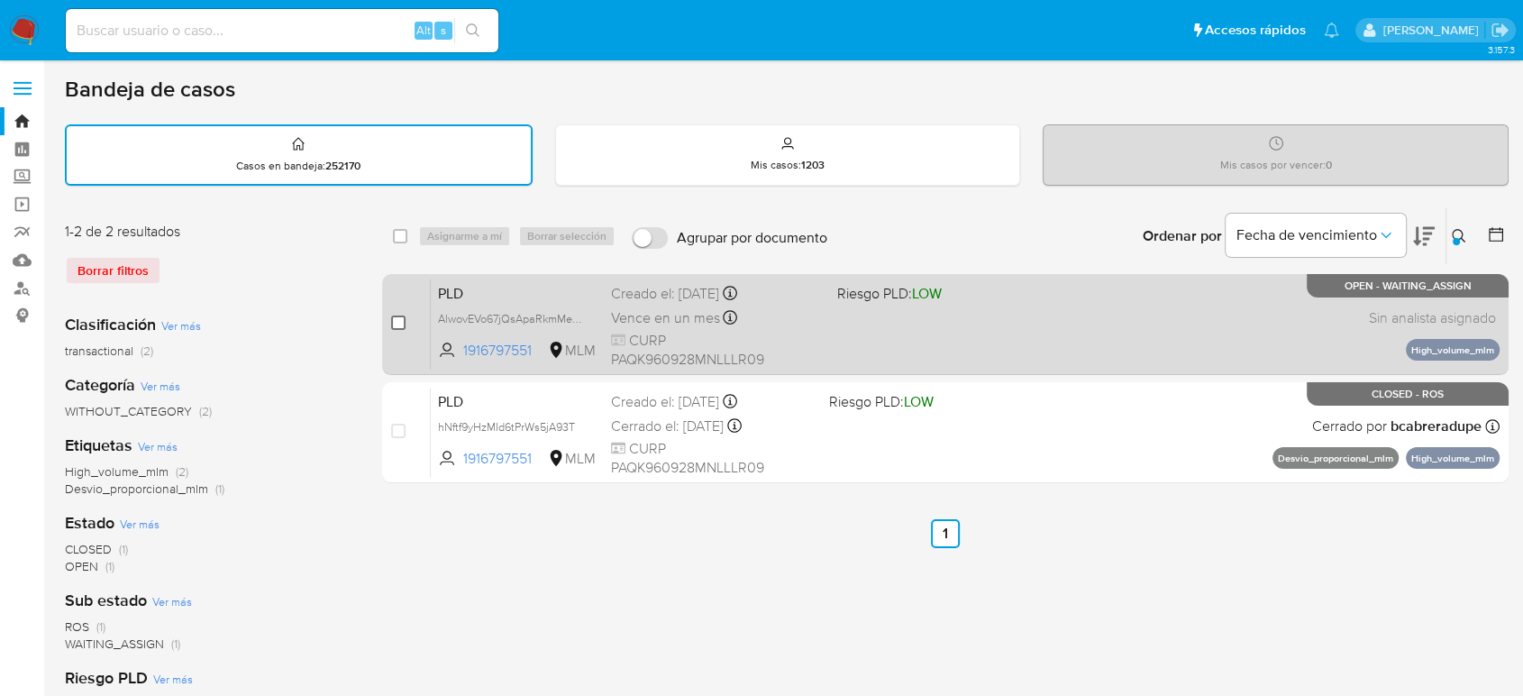
click at [400, 324] on input "checkbox" at bounding box center [398, 322] width 14 height 14
checkbox input "true"
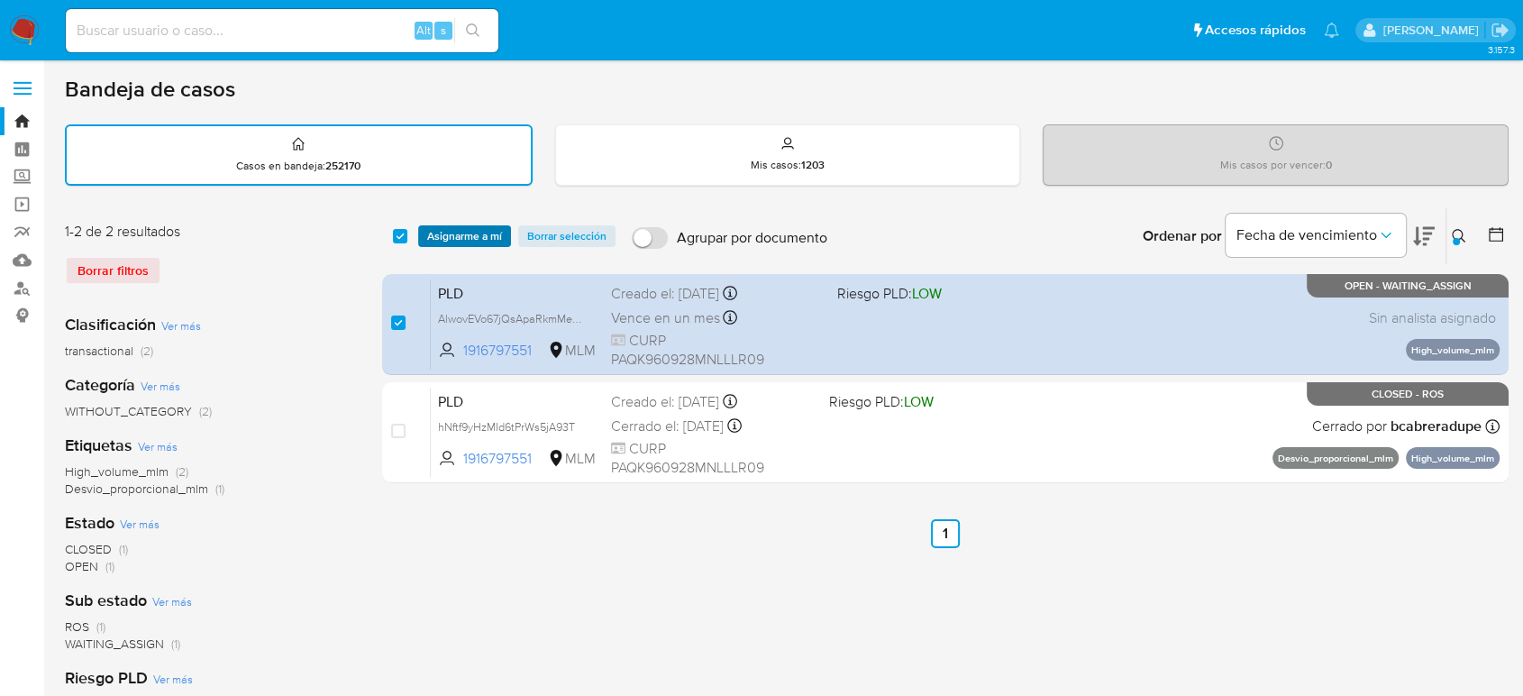
click at [471, 229] on span "Asignarme a mí" at bounding box center [464, 236] width 75 height 18
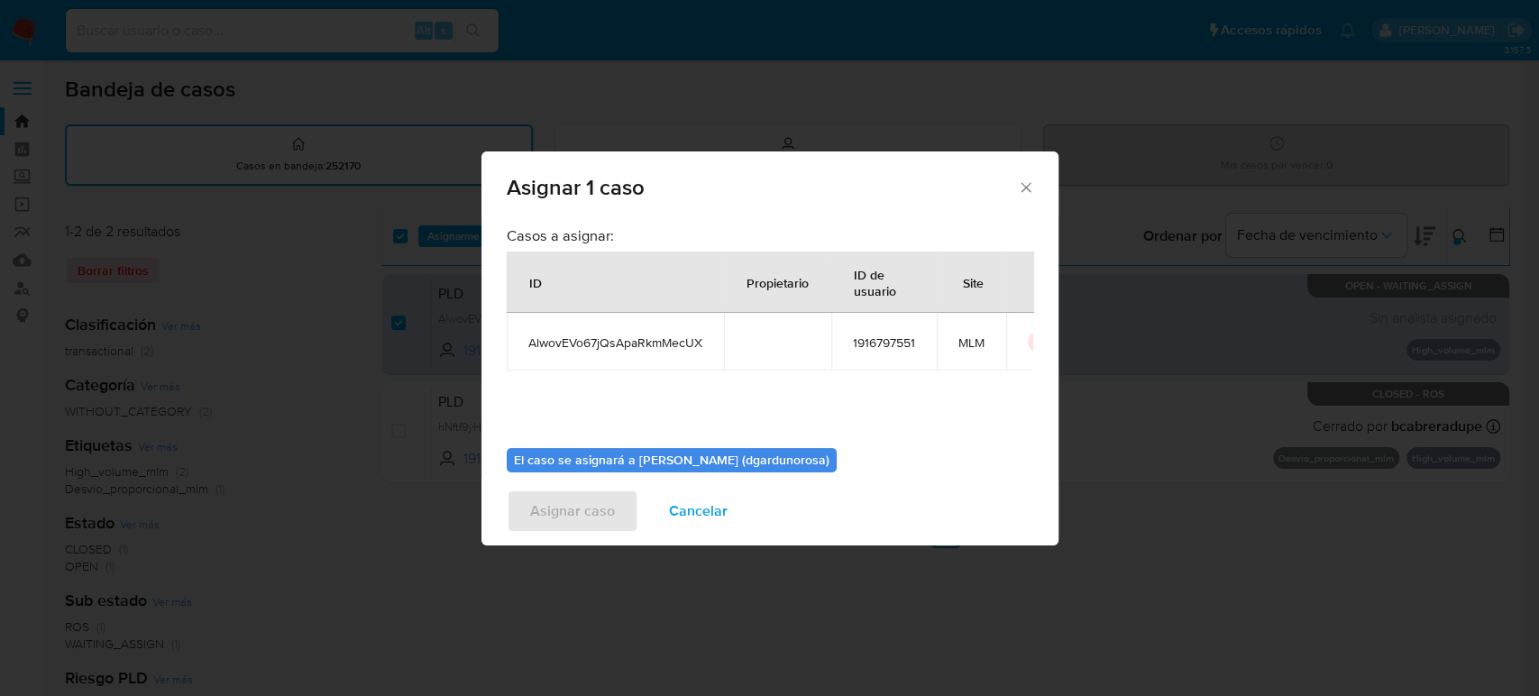
click at [610, 334] on span "AlwovEVo67jQsApaRkmMecUX" at bounding box center [615, 342] width 174 height 16
copy span "AlwovEVo67jQsApaRkmMecUX"
click at [1023, 185] on icon "Cerrar ventana" at bounding box center [1025, 187] width 10 height 10
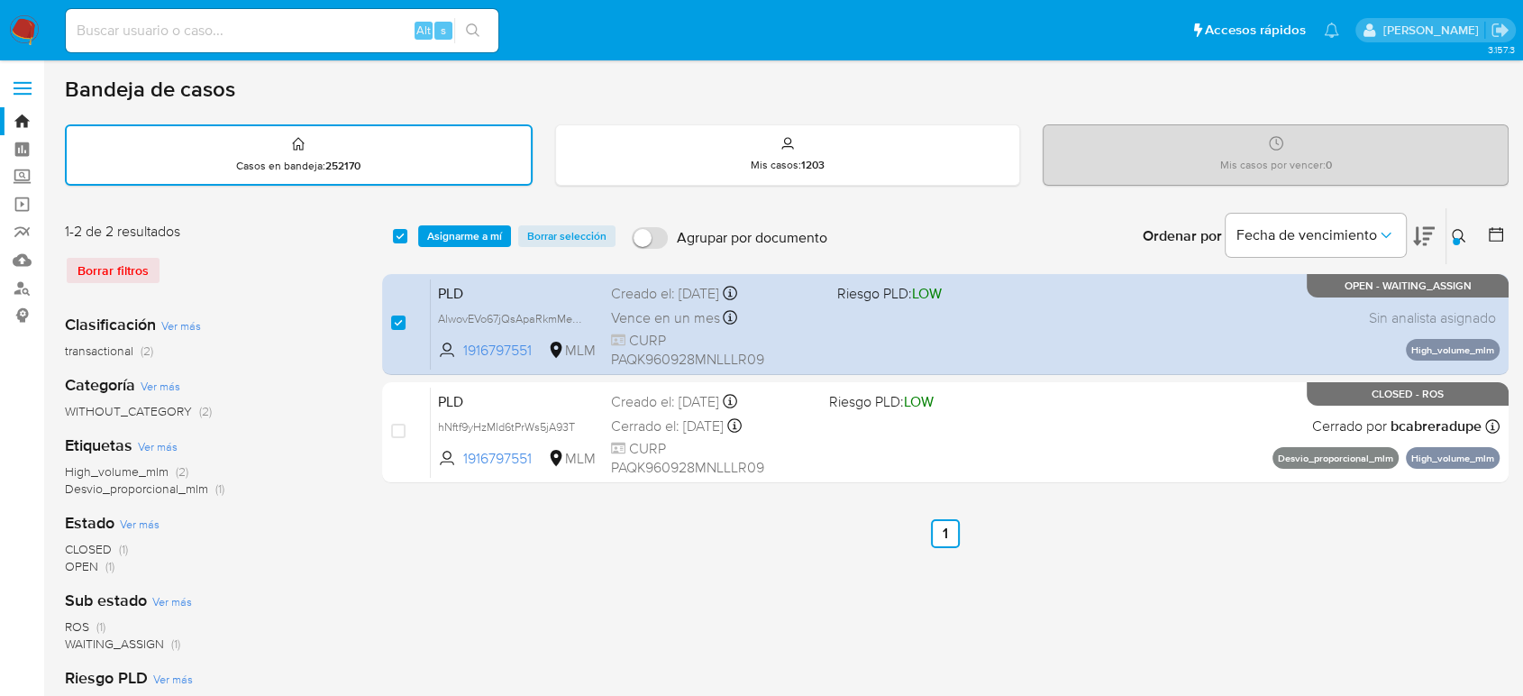
click at [469, 239] on span "Asignarme a mí" at bounding box center [464, 236] width 75 height 18
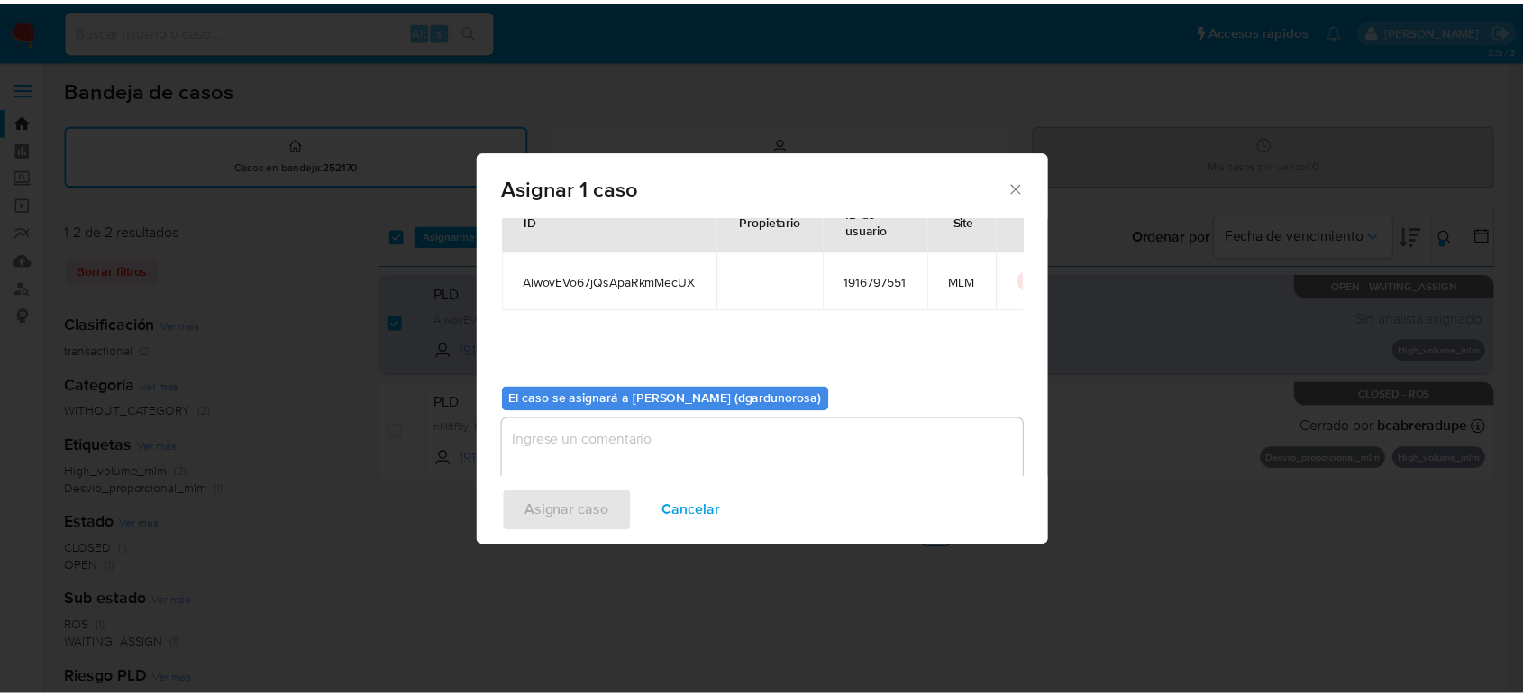
scroll to position [92, 0]
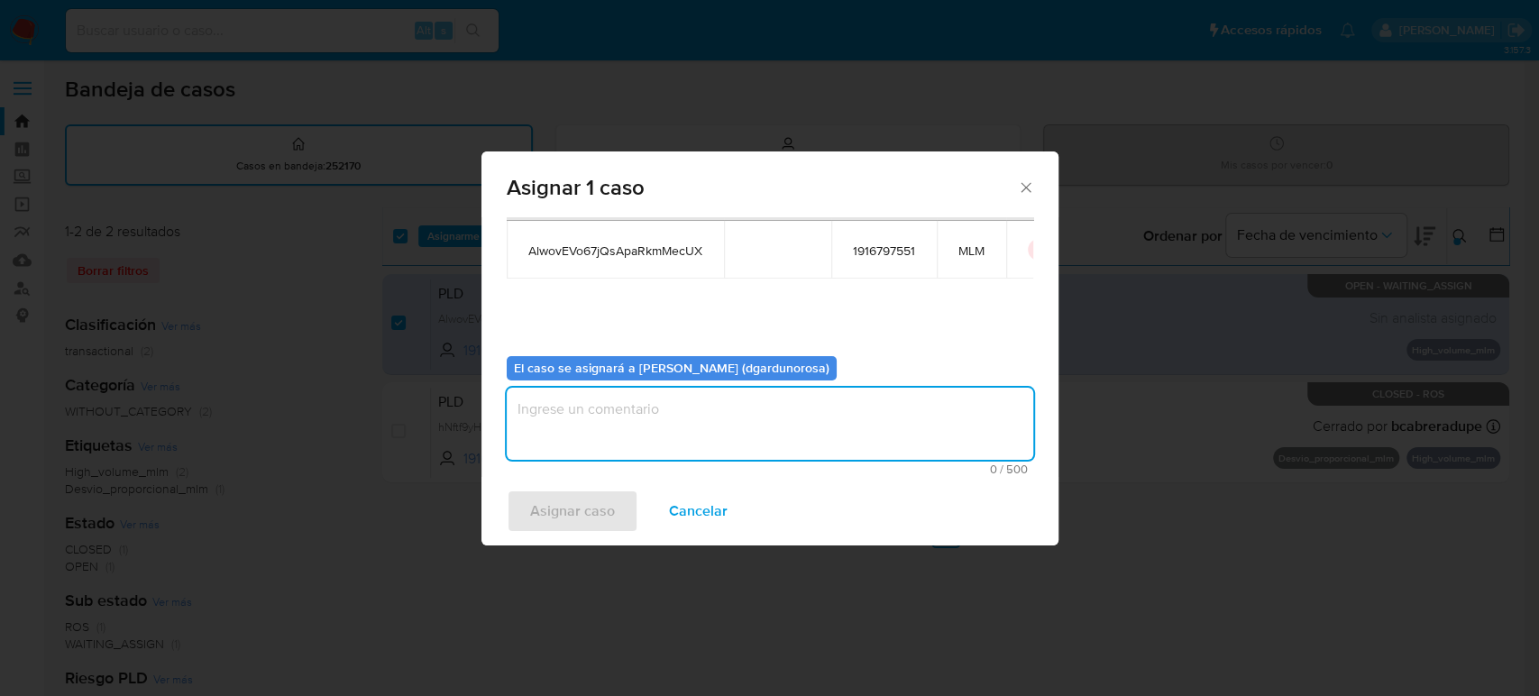
click at [628, 417] on textarea "assign-modal" at bounding box center [770, 424] width 526 height 72
type textarea "diego"
click at [595, 505] on span "Asignar caso" at bounding box center [572, 511] width 85 height 40
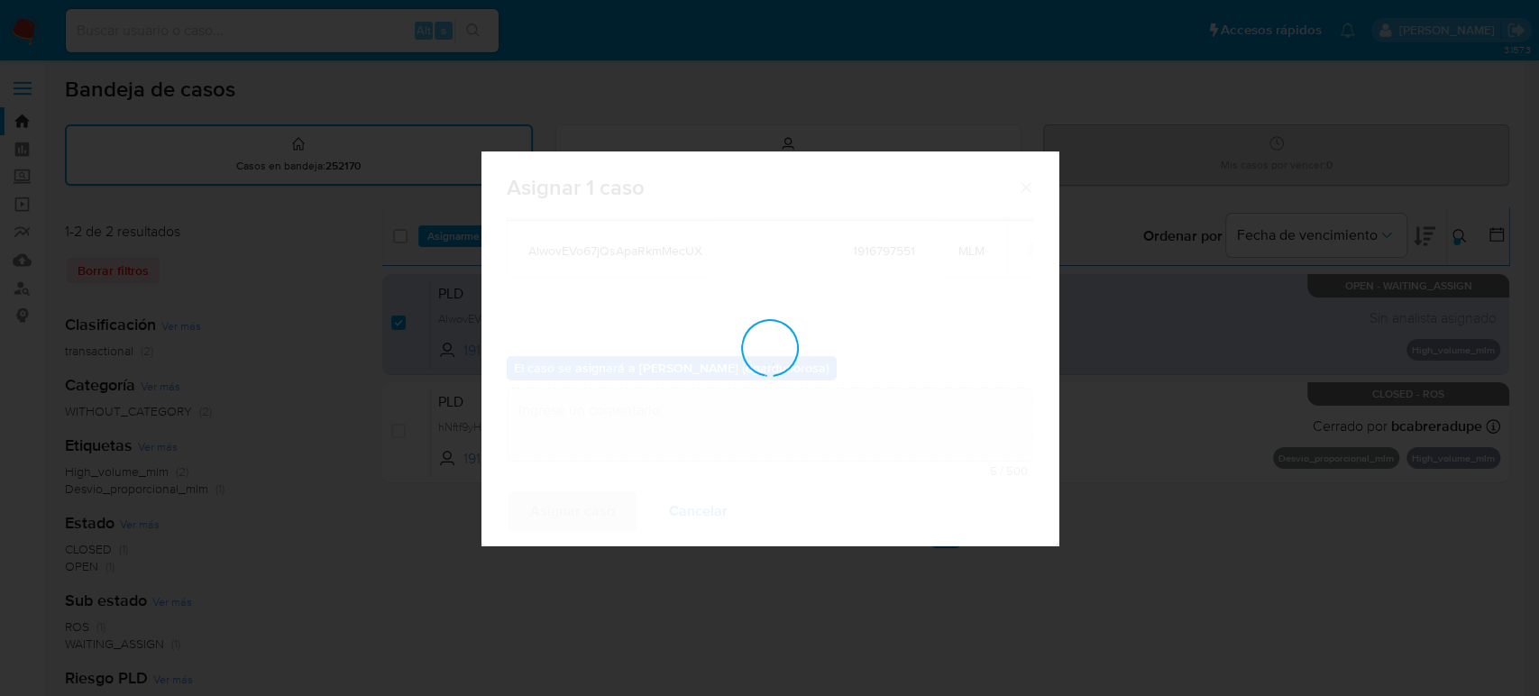
checkbox input "false"
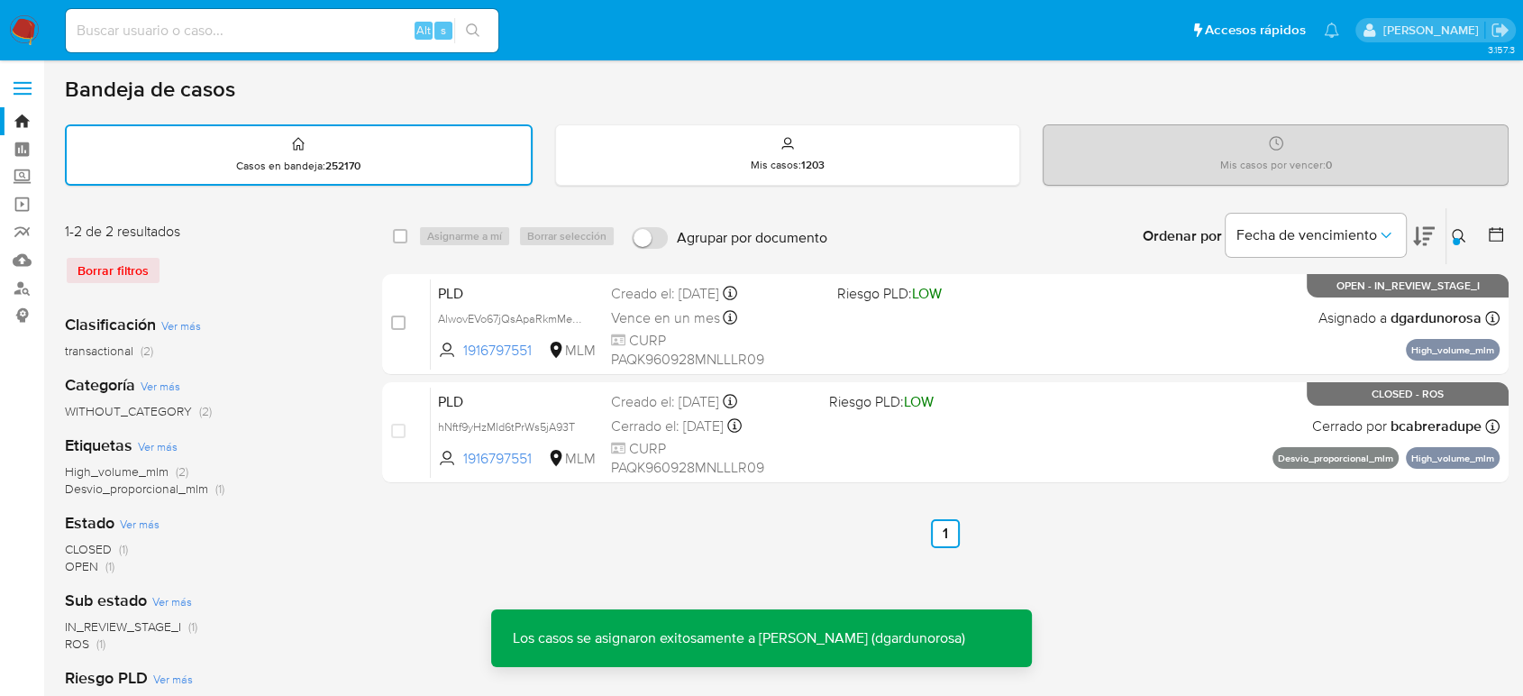
click at [1462, 229] on icon at bounding box center [1459, 236] width 14 height 14
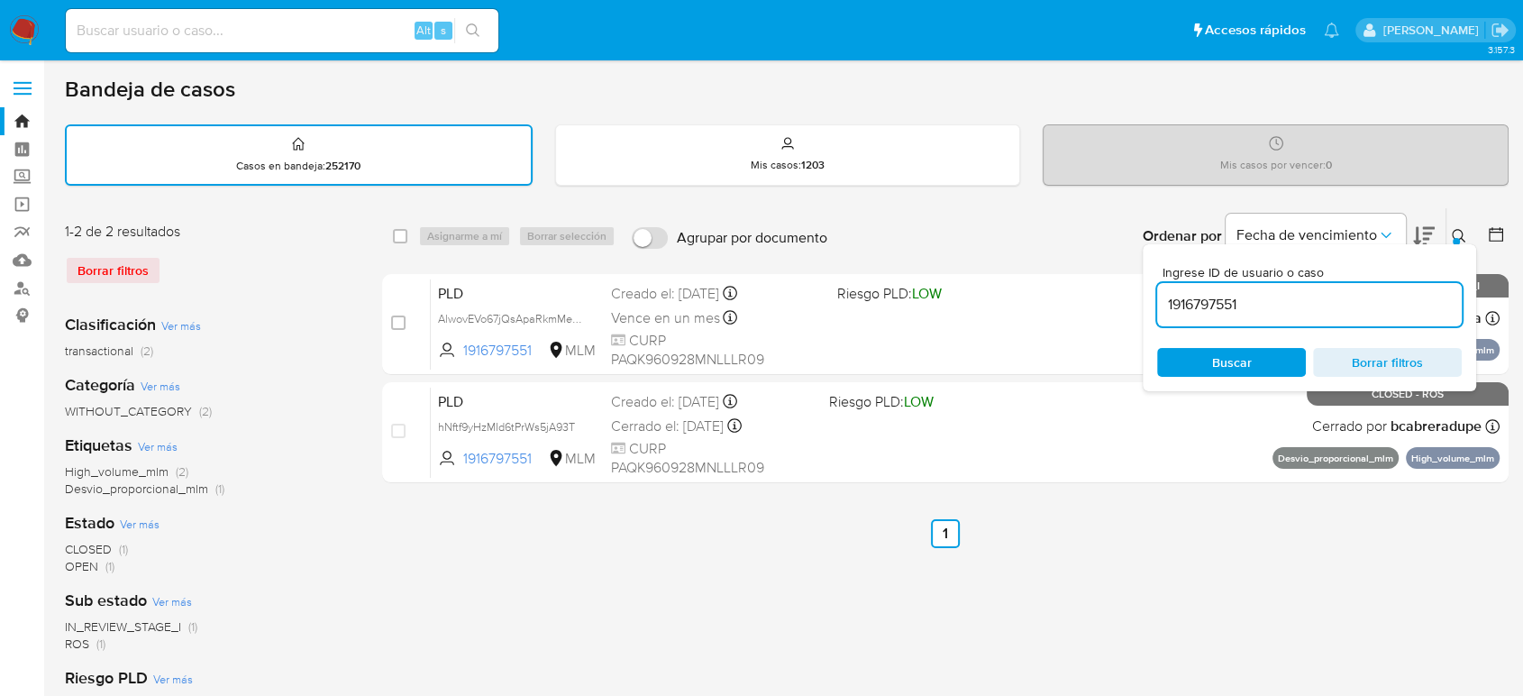
click at [1207, 307] on input "1916797551" at bounding box center [1309, 304] width 305 height 23
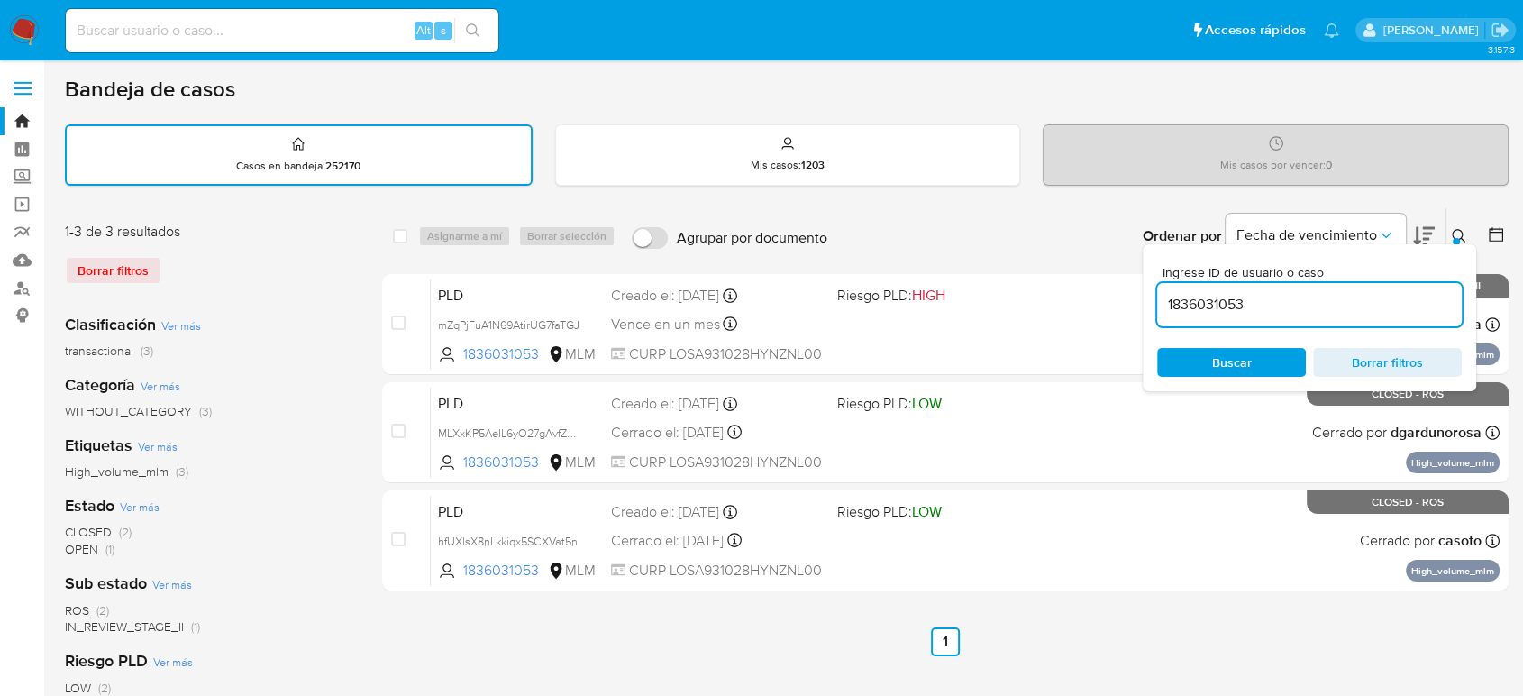
click at [1458, 229] on icon at bounding box center [1459, 236] width 14 height 14
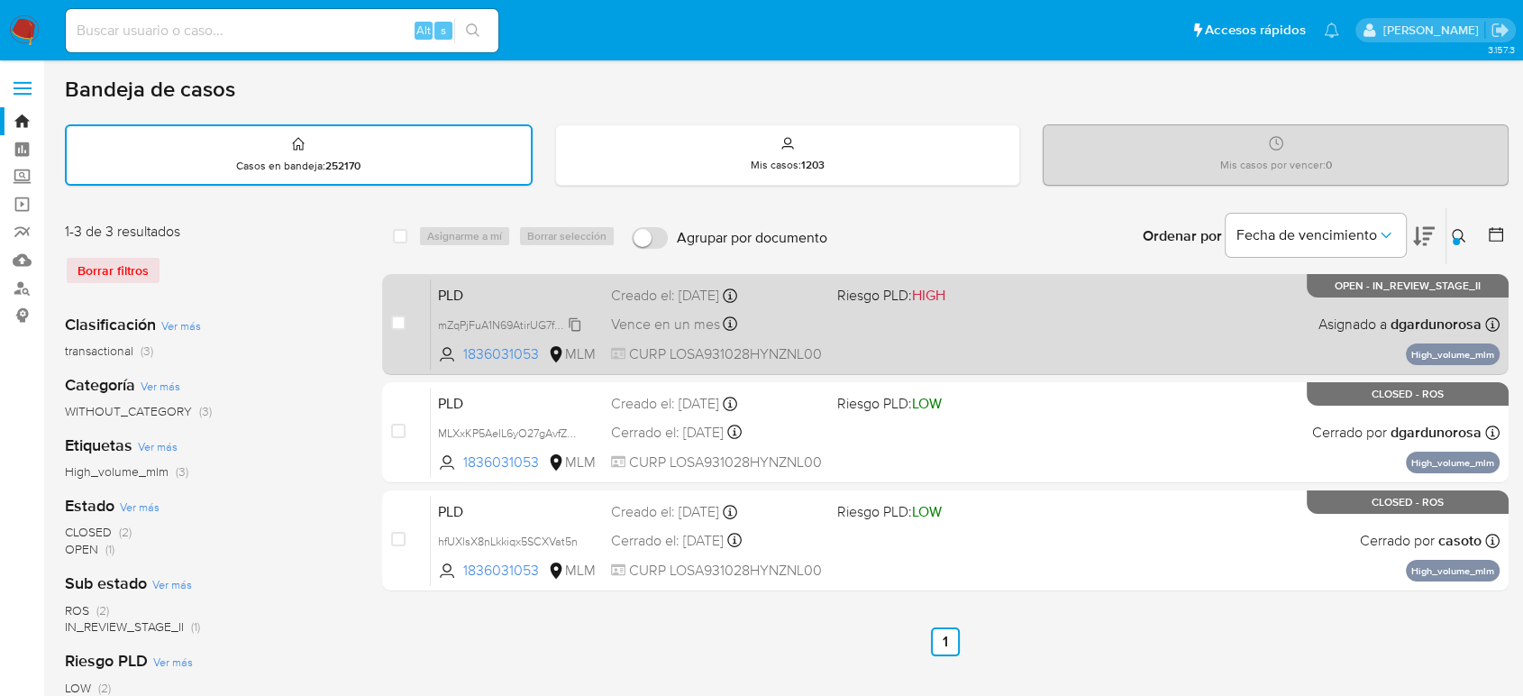
click at [575, 314] on span "mZqPjFuA1N69AtirUG7faTGJ" at bounding box center [509, 324] width 142 height 20
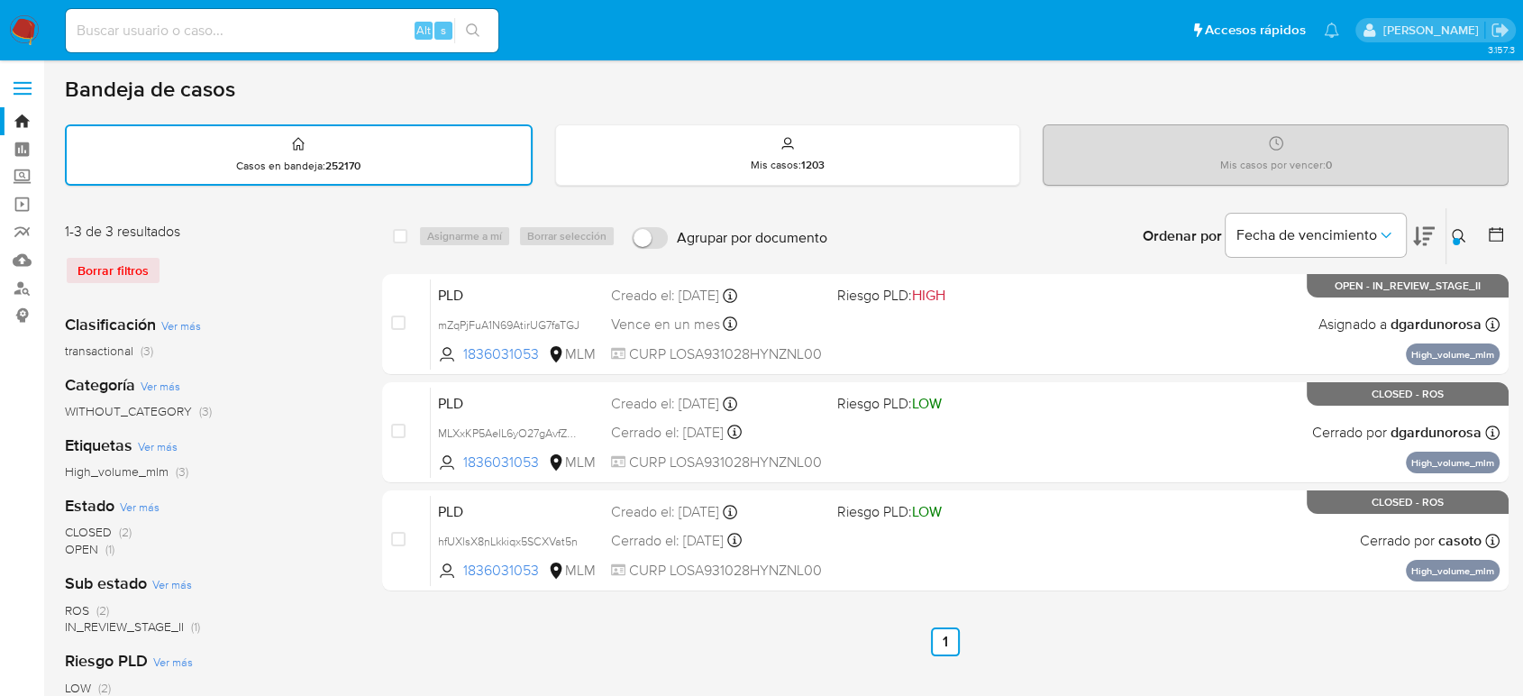
click at [1458, 229] on icon at bounding box center [1459, 236] width 14 height 14
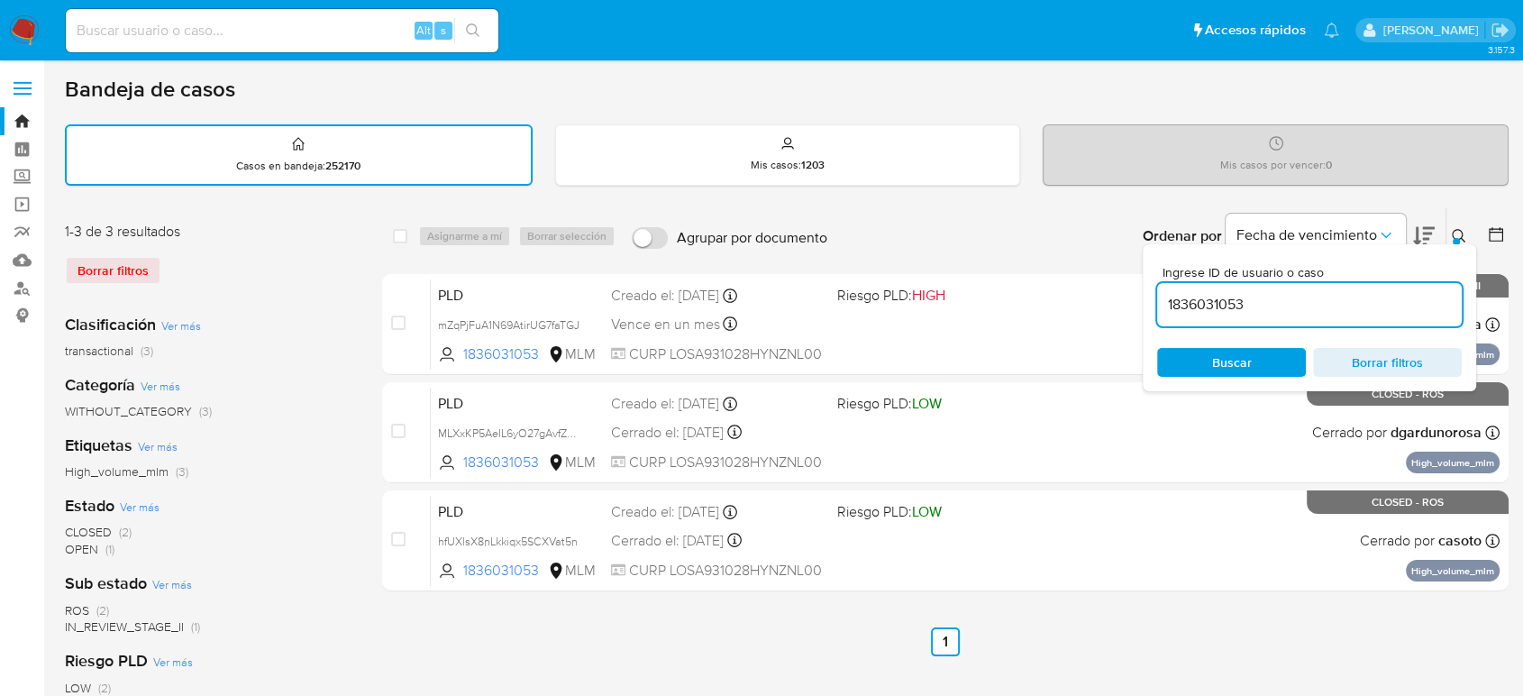
click at [1197, 295] on input "1836031053" at bounding box center [1309, 304] width 305 height 23
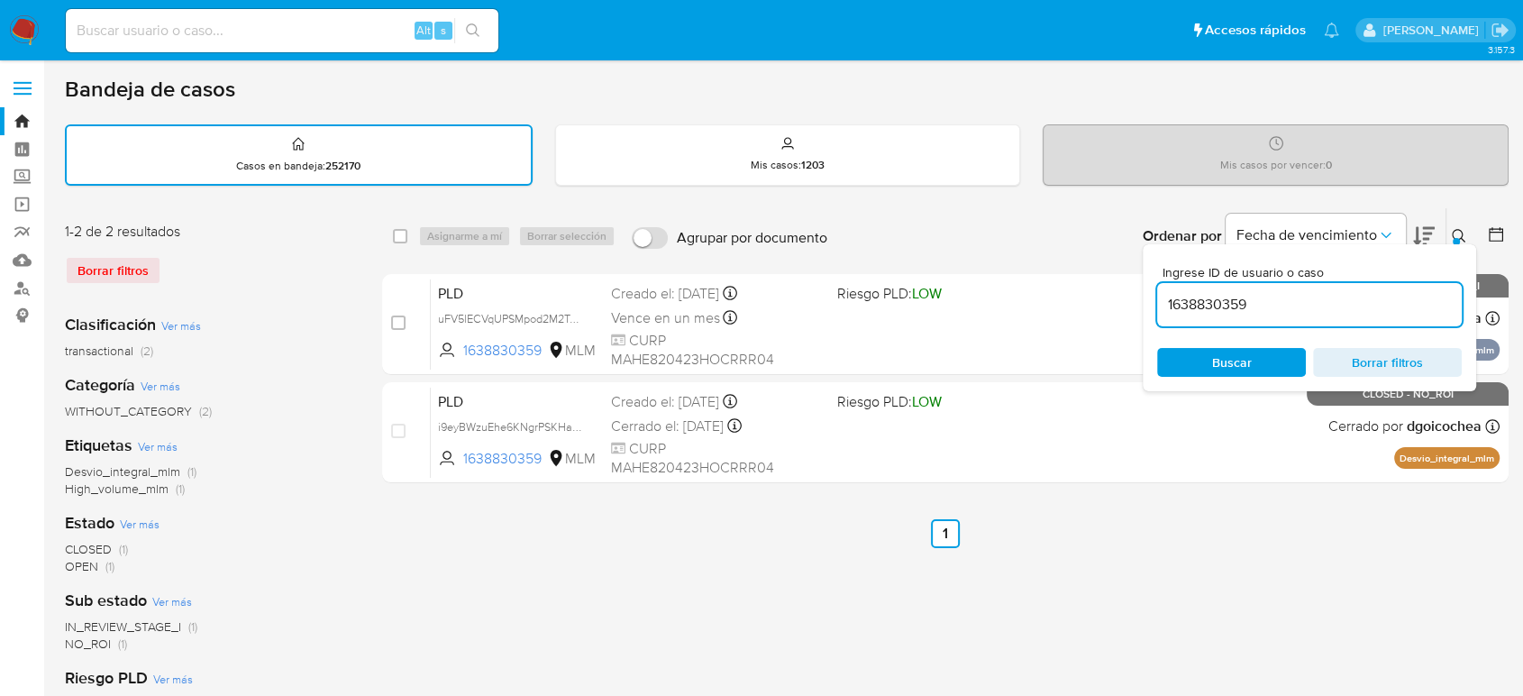
click at [1460, 242] on button at bounding box center [1462, 236] width 30 height 22
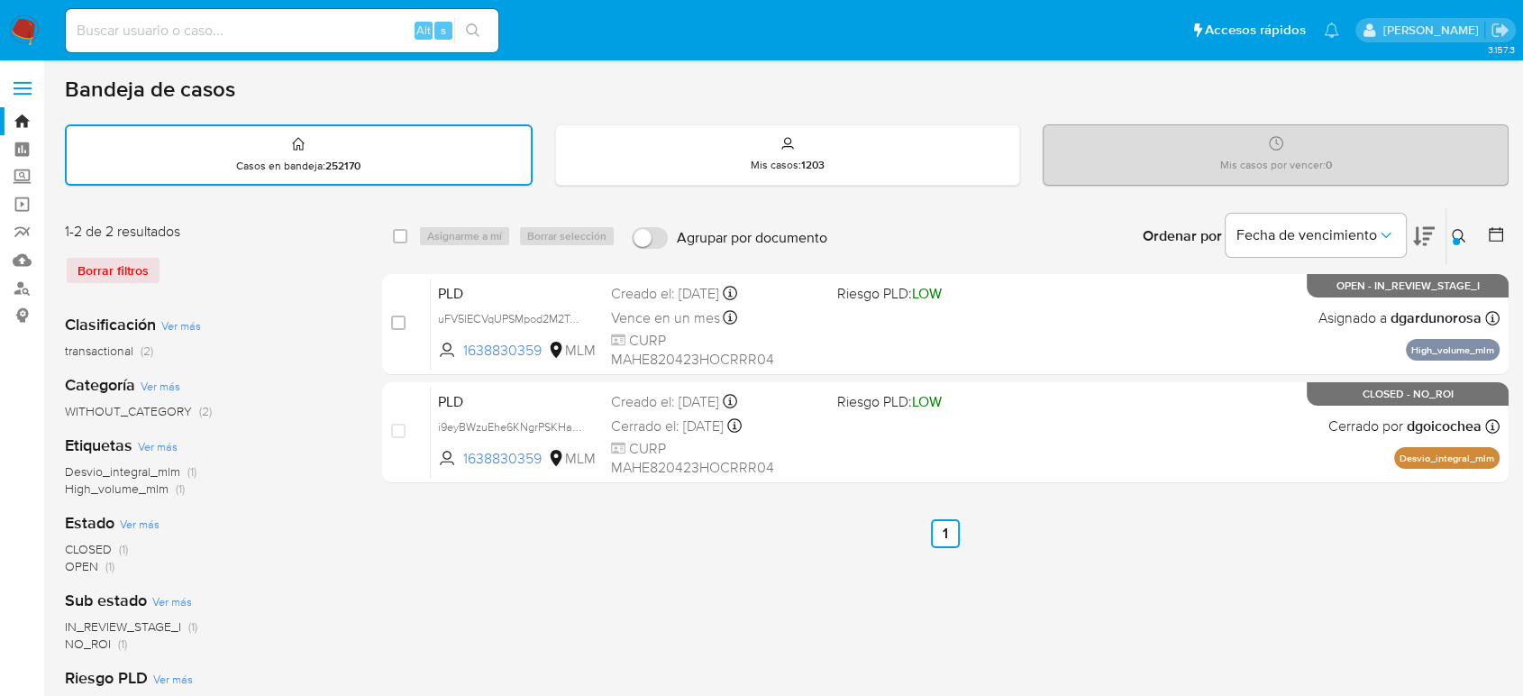
click at [1459, 234] on icon at bounding box center [1459, 236] width 14 height 14
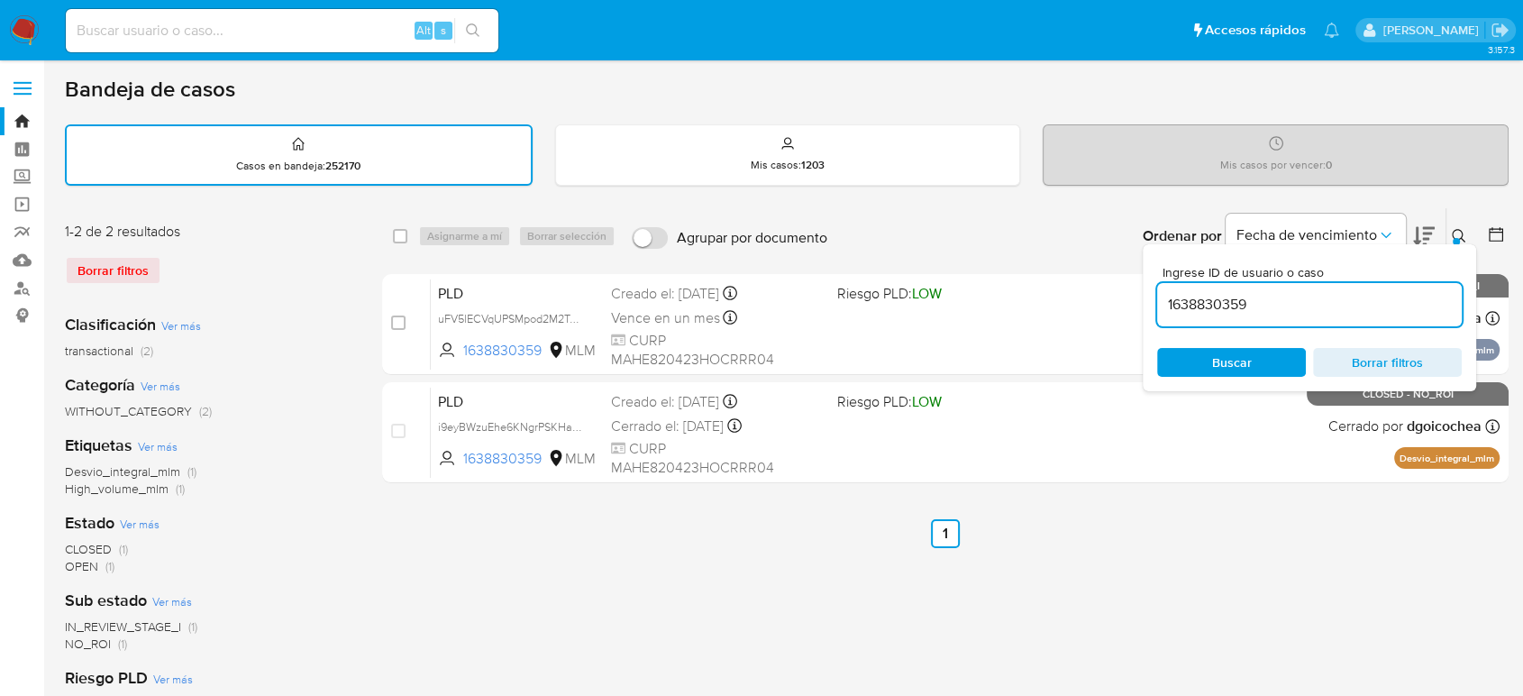
click at [1195, 290] on div "1638830359" at bounding box center [1309, 304] width 305 height 43
click at [1197, 302] on input "1638830359" at bounding box center [1309, 304] width 305 height 23
paste input "m4xJndKtHiFxV4wIaUero0Pb"
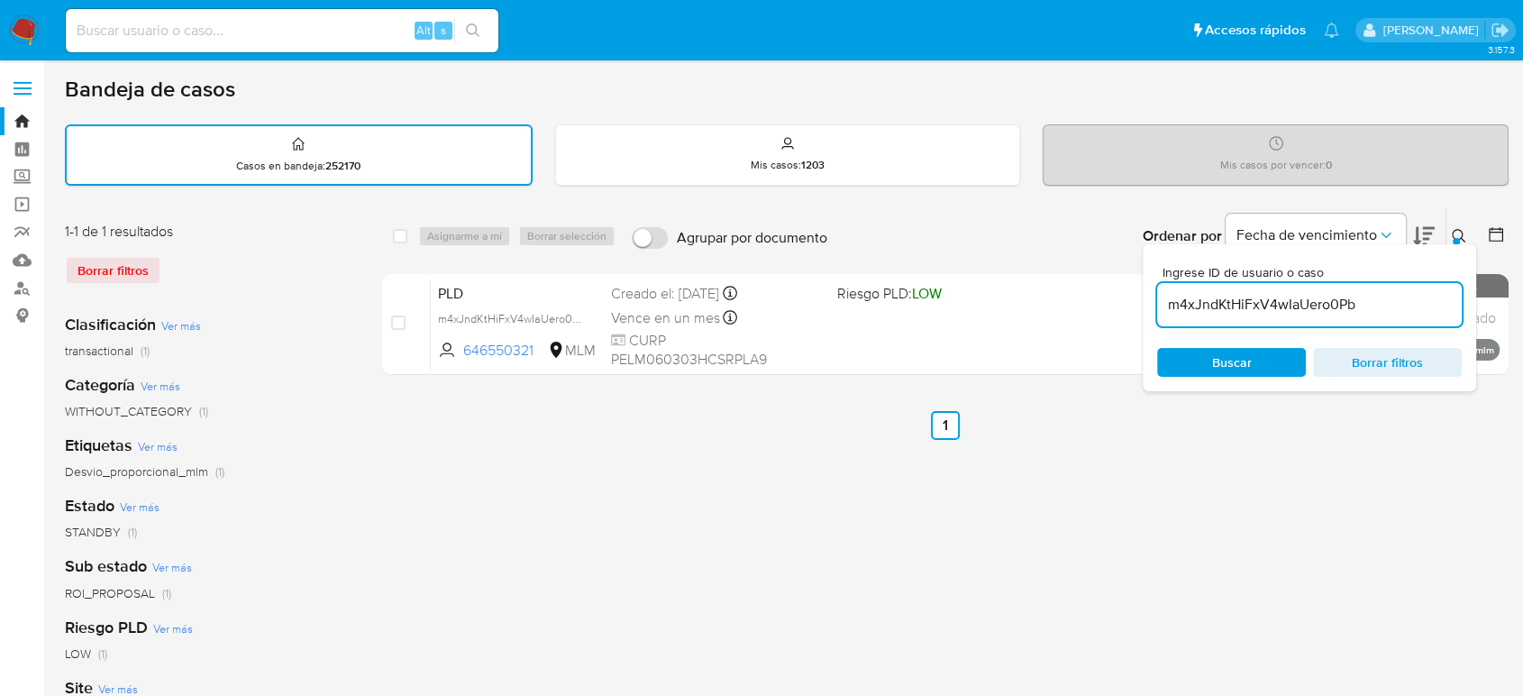
click at [1462, 233] on icon at bounding box center [1459, 236] width 14 height 14
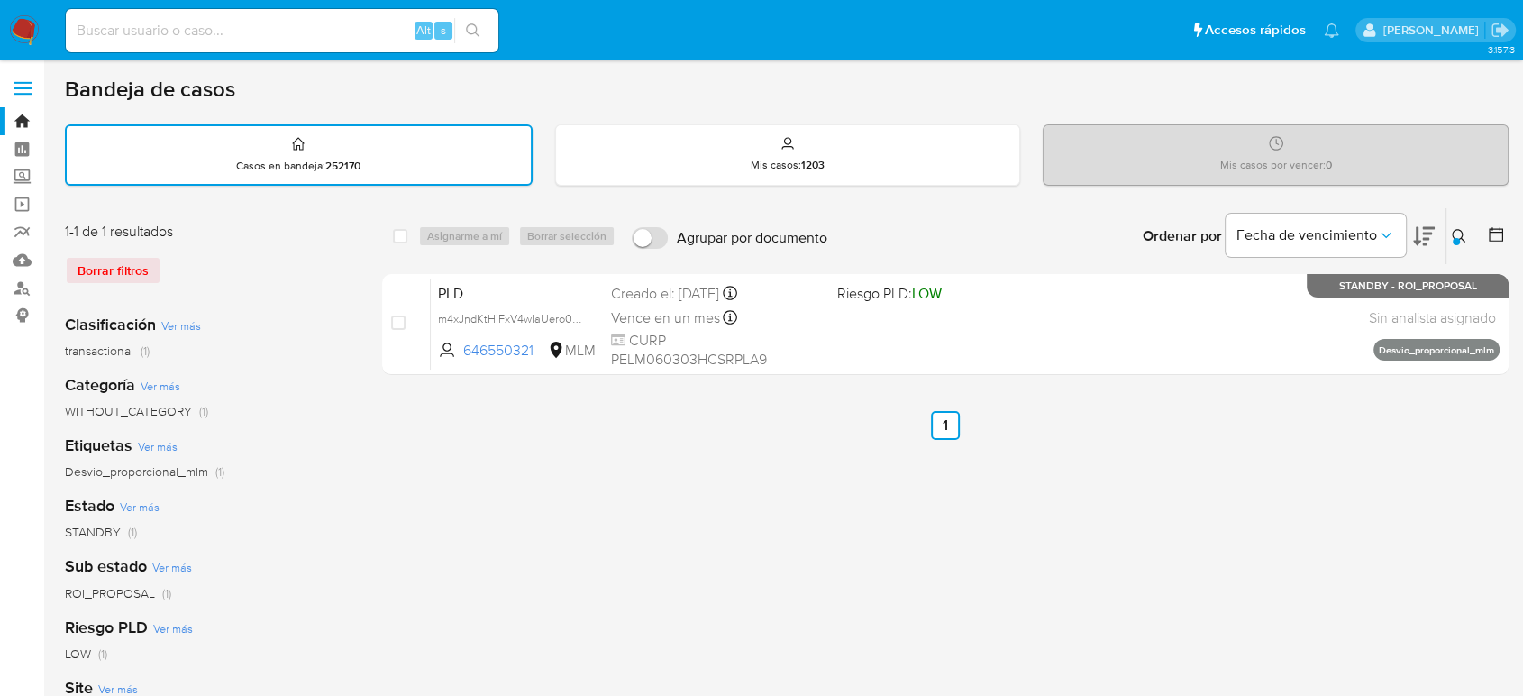
click at [1458, 236] on icon at bounding box center [1459, 236] width 14 height 14
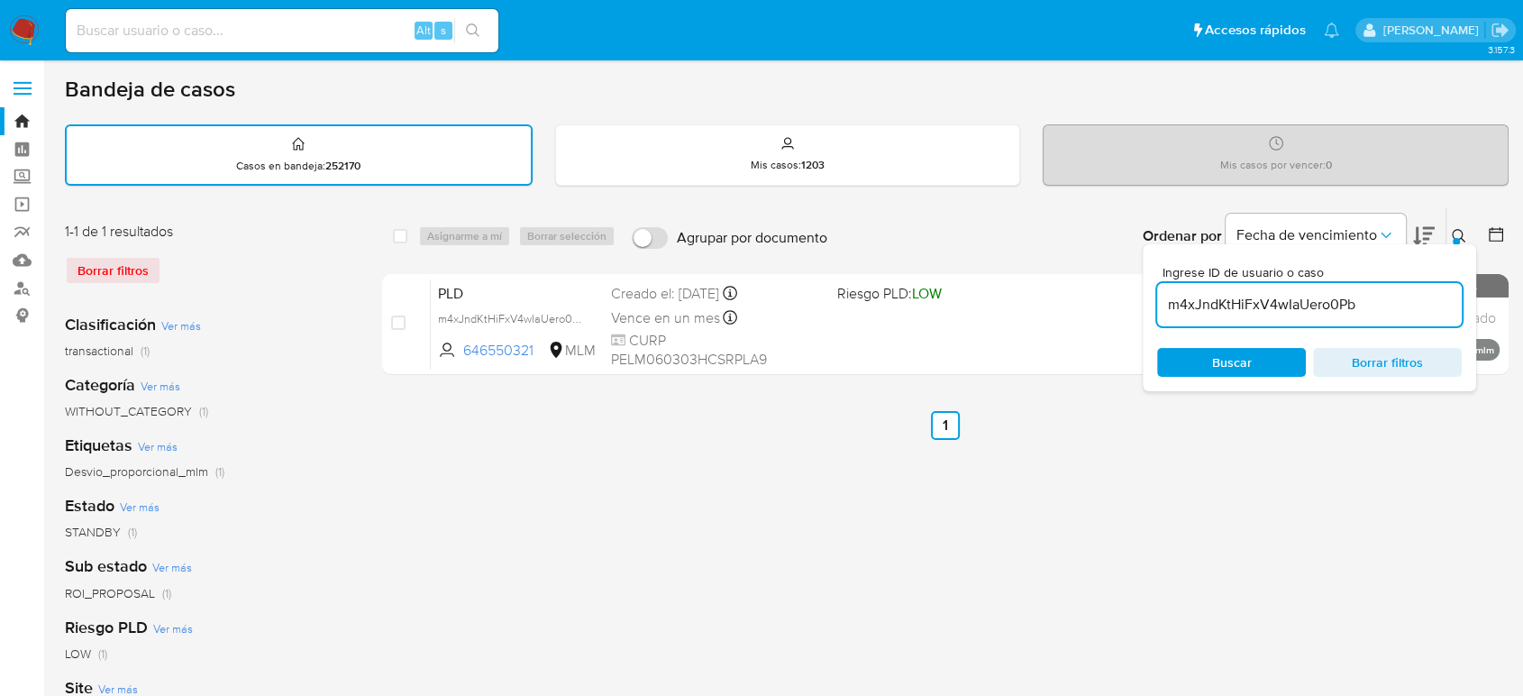
click at [1285, 295] on input "m4xJndKtHiFxV4wIaUero0Pb" at bounding box center [1309, 304] width 305 height 23
click at [1457, 235] on icon at bounding box center [1459, 236] width 14 height 14
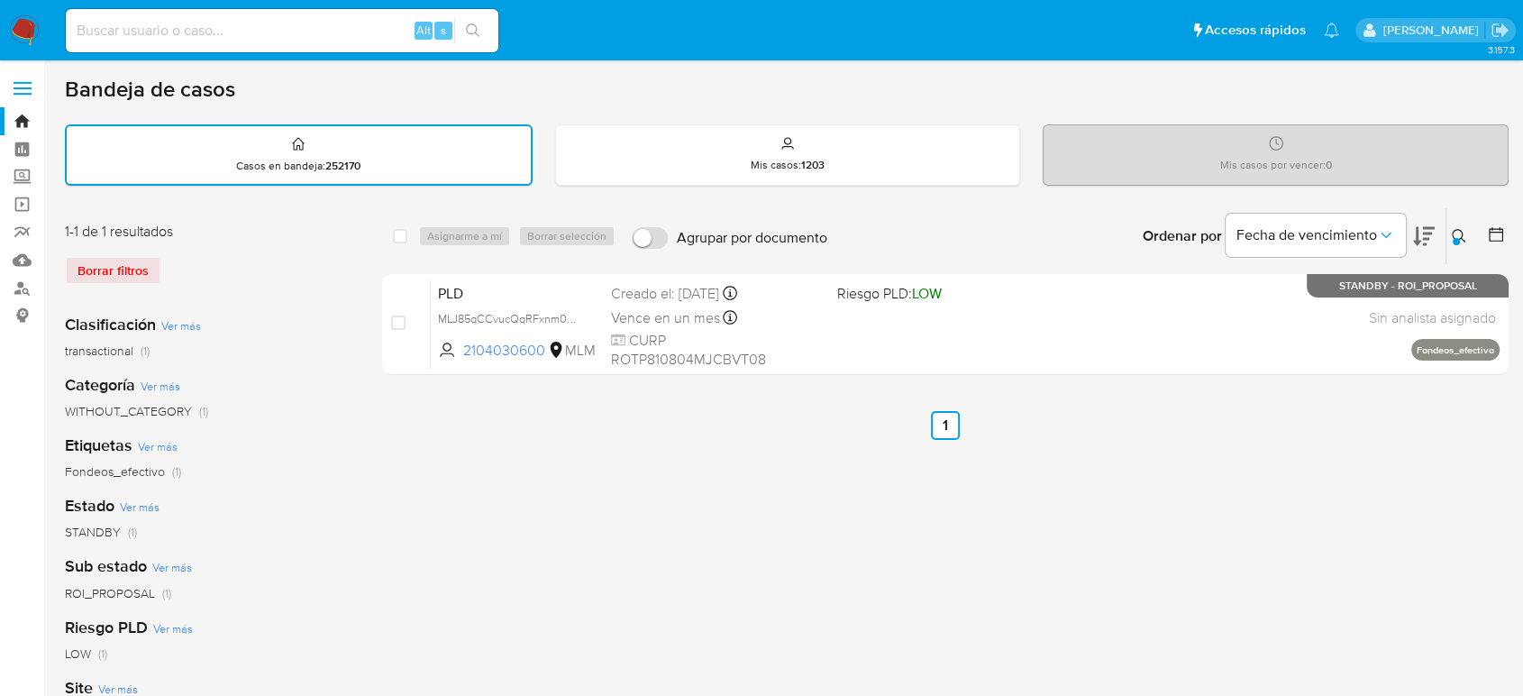
click at [1459, 231] on icon at bounding box center [1459, 236] width 14 height 14
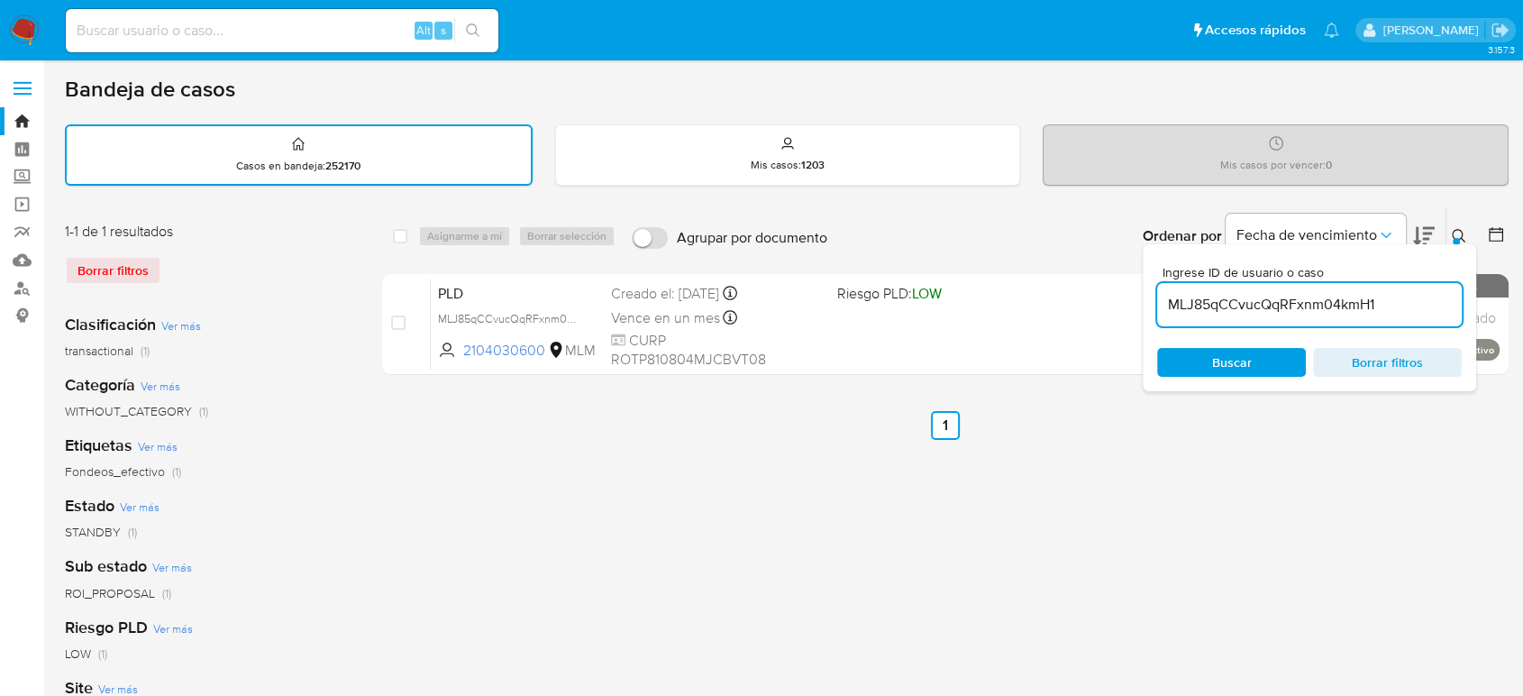
click at [1333, 305] on input "MLJ85qCCvucQqRFxnm04kmH1" at bounding box center [1309, 304] width 305 height 23
click at [1330, 306] on input "MLJ85qCCvucQqRFxnm04kmH1" at bounding box center [1309, 304] width 305 height 23
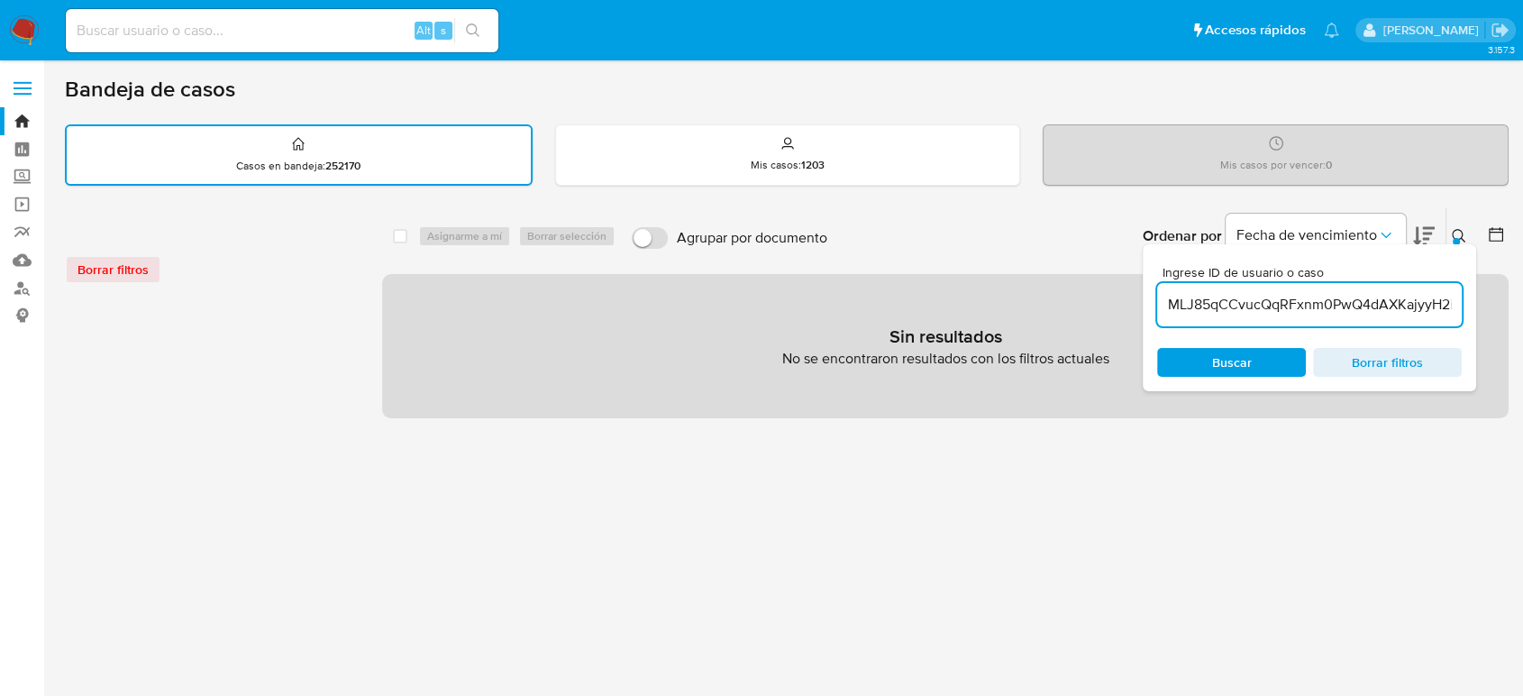
click at [1328, 308] on input "MLJ85qCCvucQqRFxnm0PwQ4dAXKajyyH2ifsFWrmmCe4kmH1" at bounding box center [1309, 304] width 305 height 23
click at [1326, 305] on input "MLJ85qCCvucQqRFxnm0PwQ4dAXKajyyH2ifsFWrmmCe4kmH1" at bounding box center [1309, 304] width 305 height 23
paste input "PwQ4dAXKajyyH2ifsFWrmmCe"
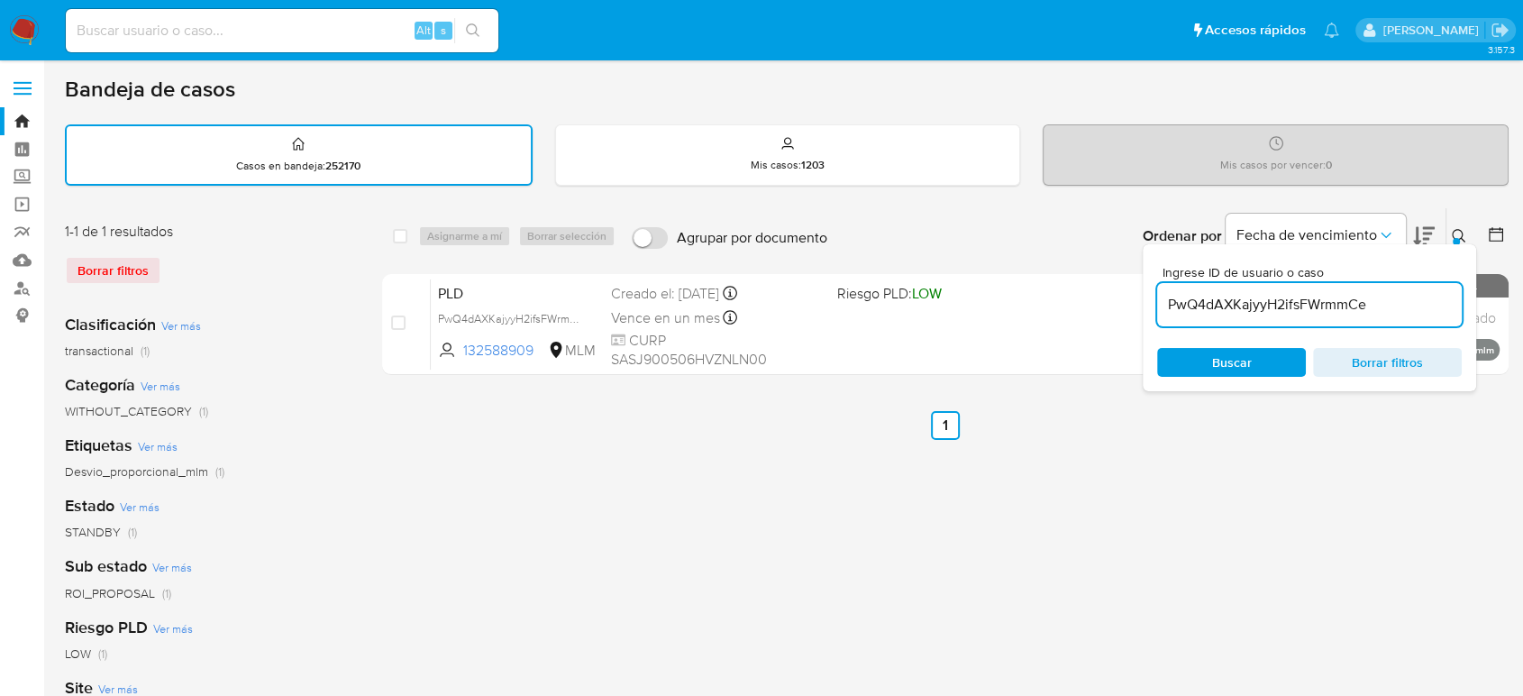
click at [1461, 234] on icon at bounding box center [1459, 236] width 14 height 14
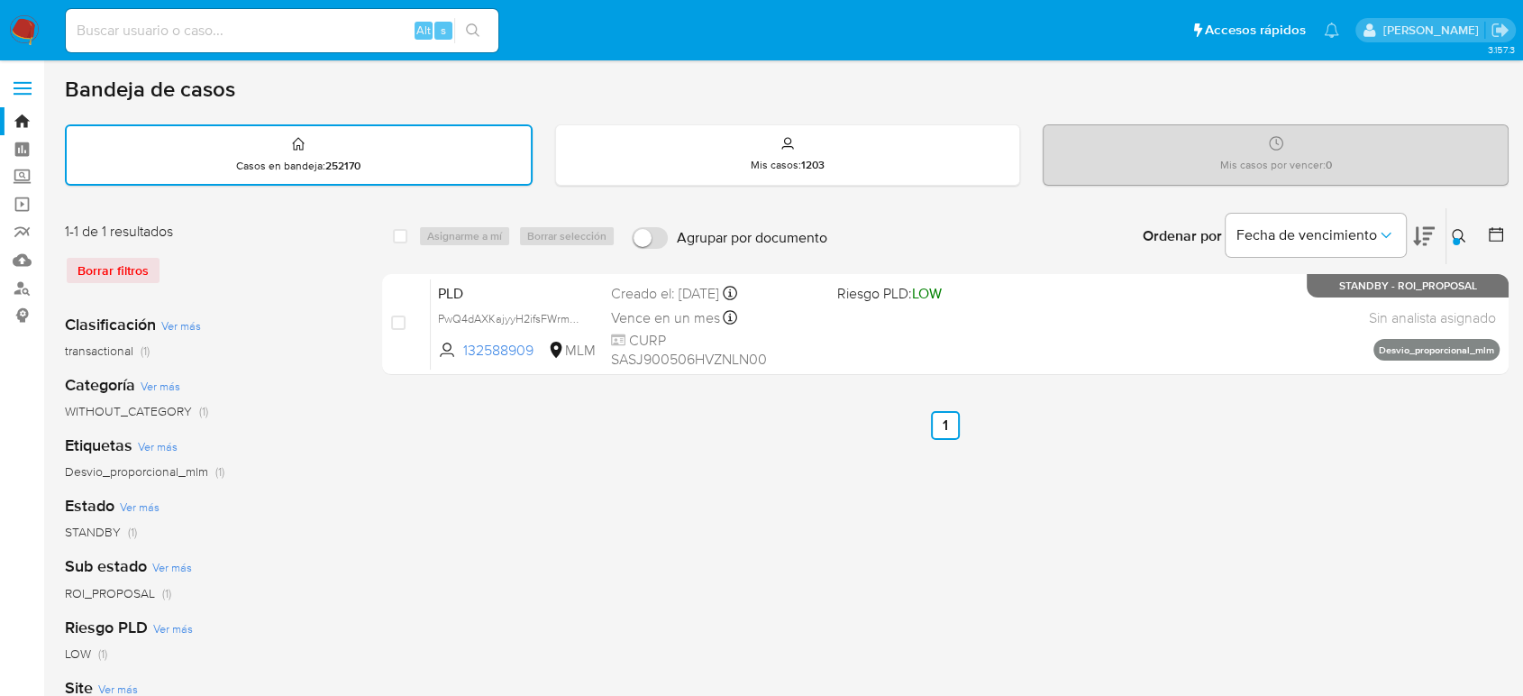
click at [1453, 238] on div at bounding box center [1456, 241] width 7 height 7
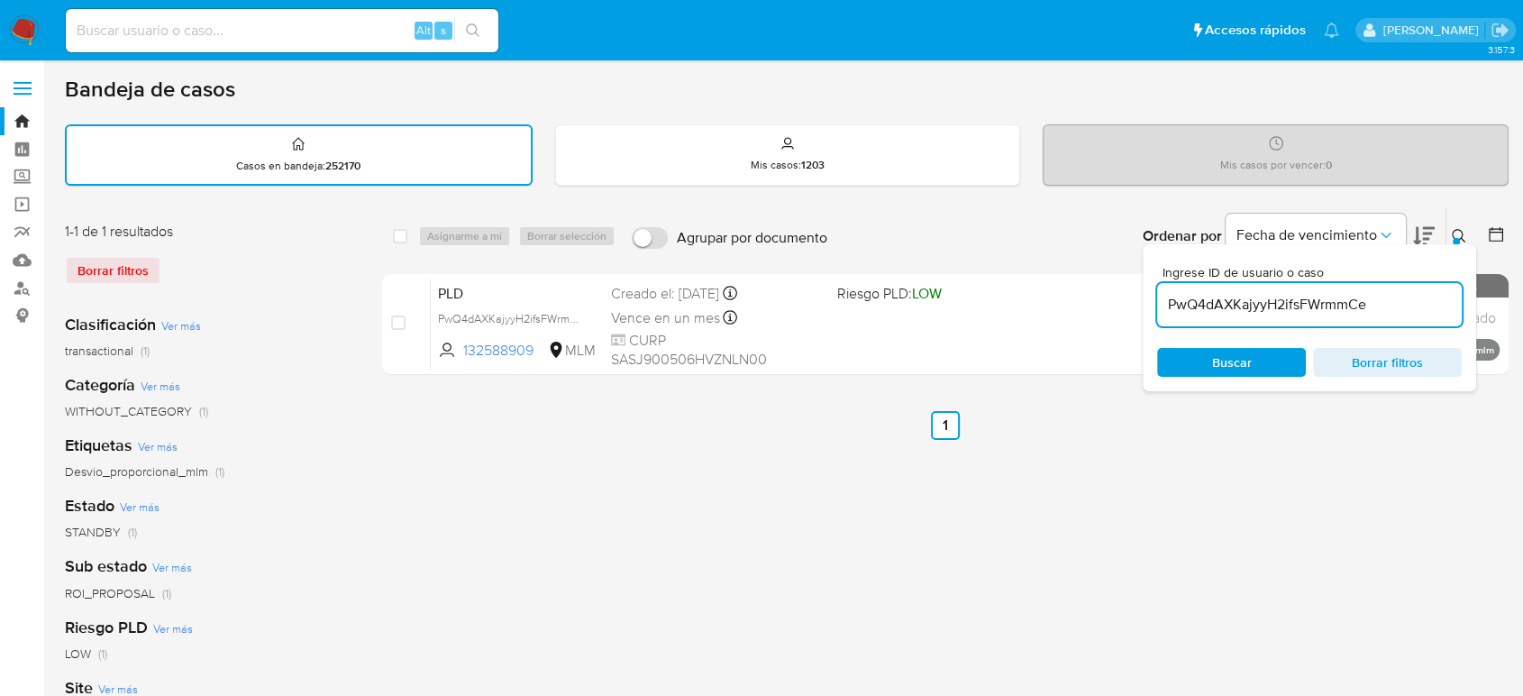
click at [1282, 304] on input "PwQ4dAXKajyyH2ifsFWrmmCe" at bounding box center [1309, 304] width 305 height 23
click at [1280, 304] on input "PwQ4dAXKajyyH2ifsFWrmmCe" at bounding box center [1309, 304] width 305 height 23
type input "FmkGPmFIE2lJJHdDpEhfvpeX"
click at [1455, 230] on icon at bounding box center [1459, 236] width 14 height 14
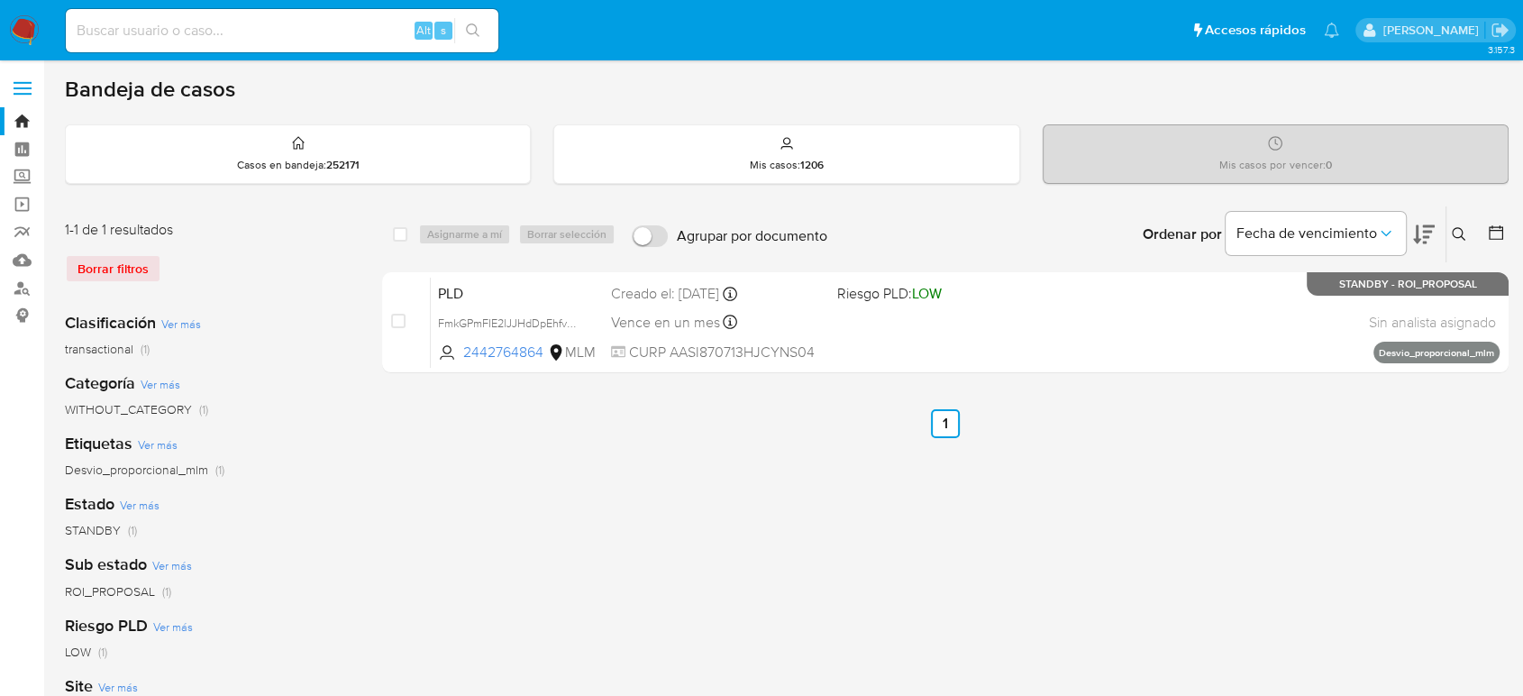
click at [1458, 227] on icon at bounding box center [1459, 234] width 14 height 14
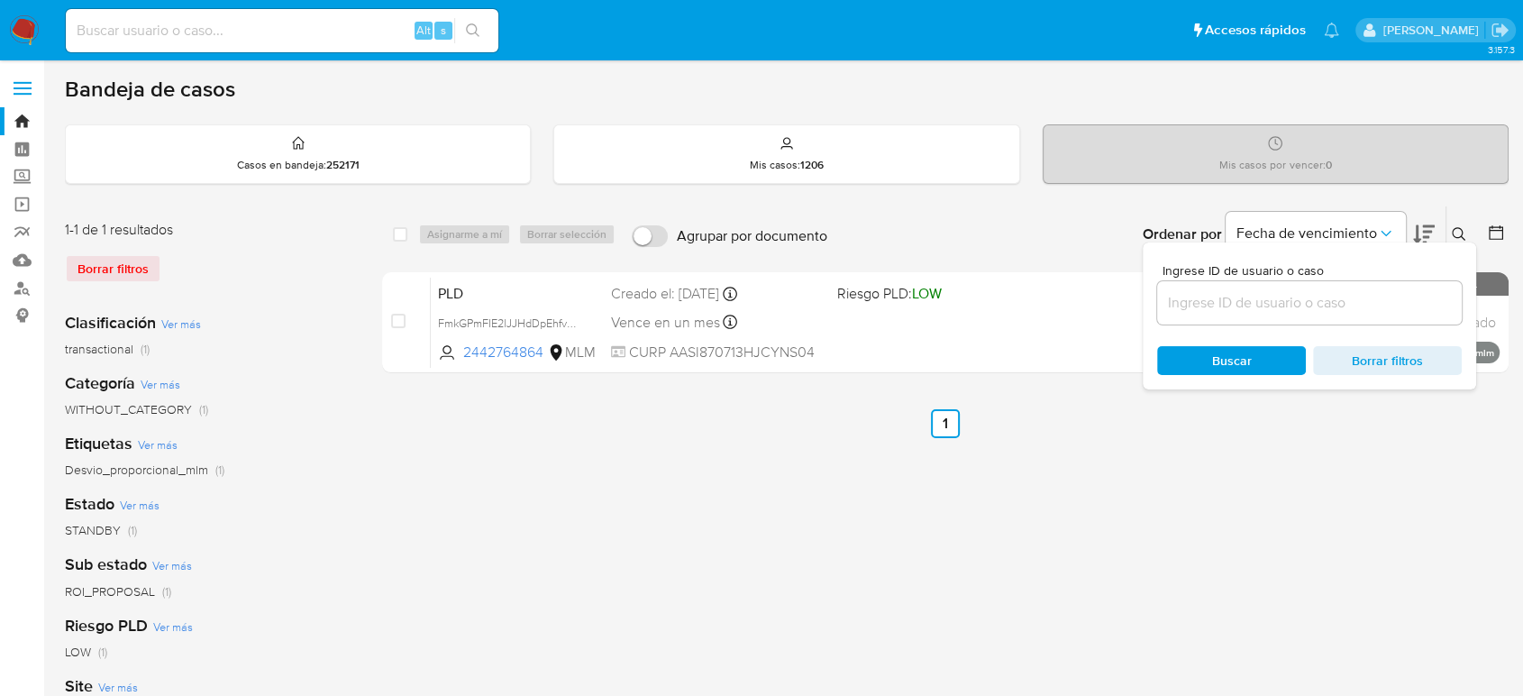
click at [1333, 304] on input at bounding box center [1309, 302] width 305 height 23
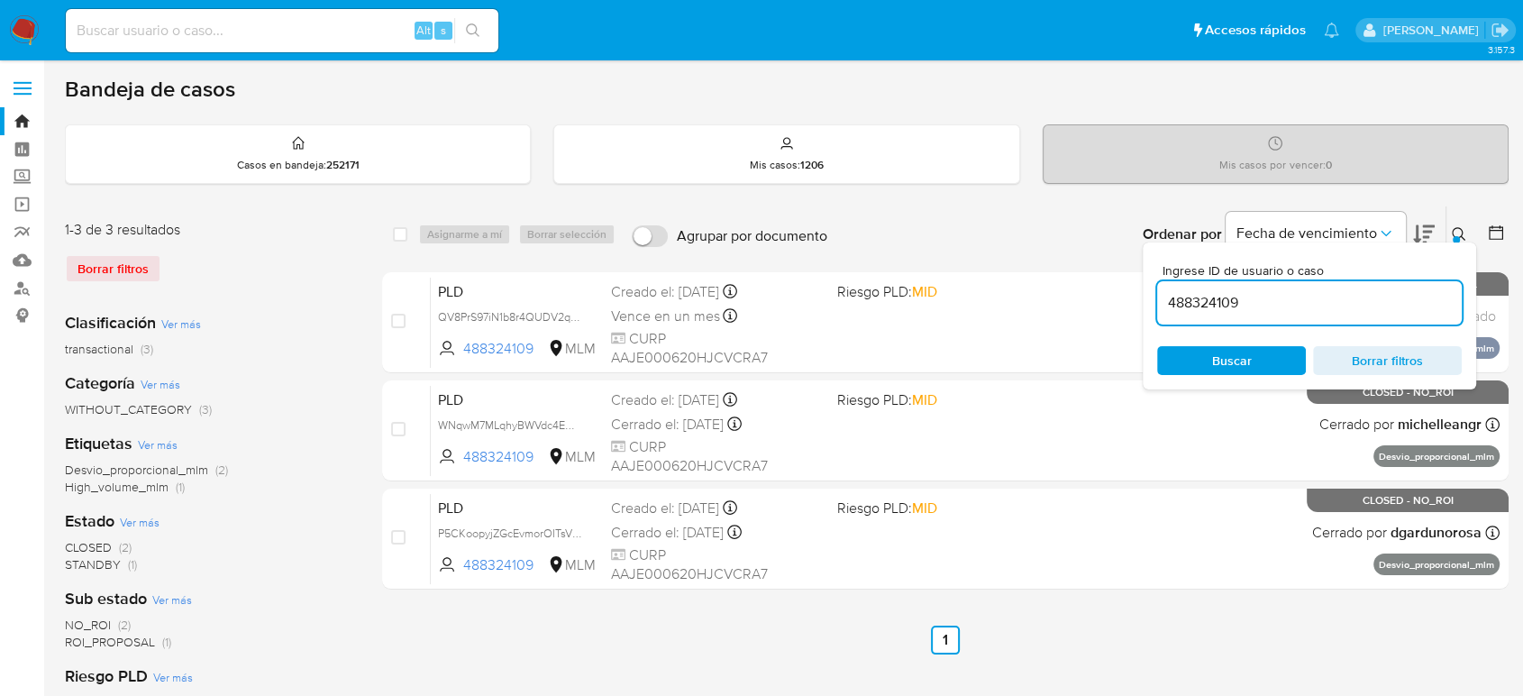
click at [1461, 235] on icon at bounding box center [1459, 234] width 14 height 14
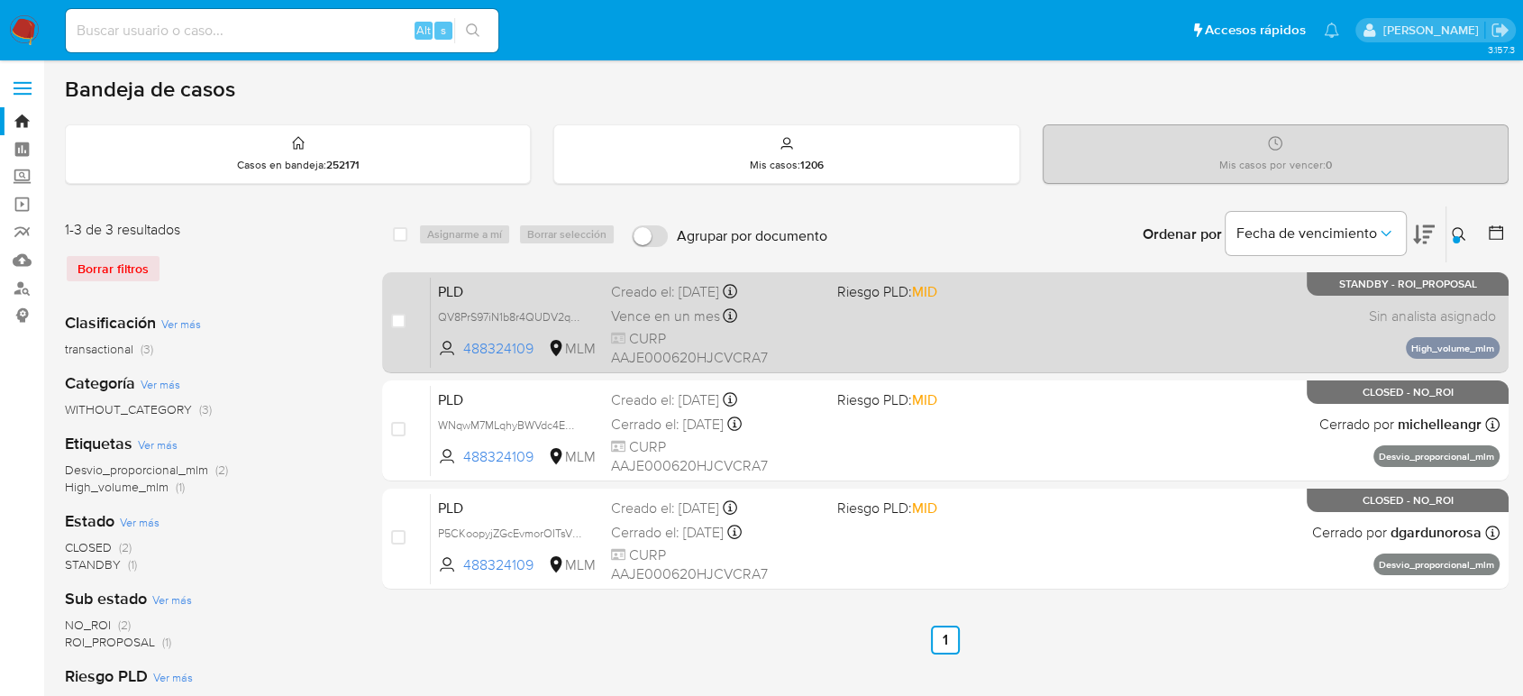
click at [998, 344] on div "PLD QV8PrS97iN1b8r4QUDV2qXFB 488324109 MLM Riesgo PLD: MID Creado el: 12/08/202…" at bounding box center [965, 322] width 1069 height 91
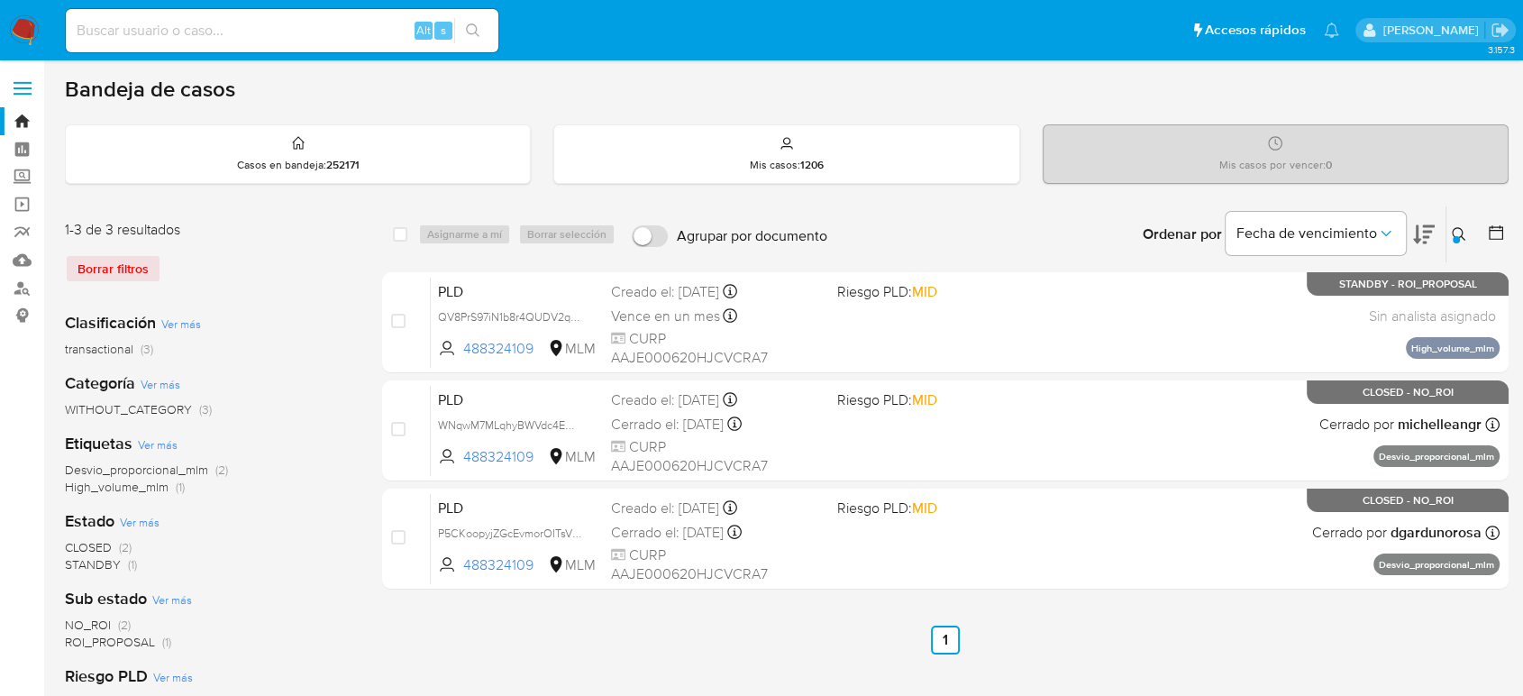
click at [1464, 235] on icon at bounding box center [1459, 234] width 14 height 14
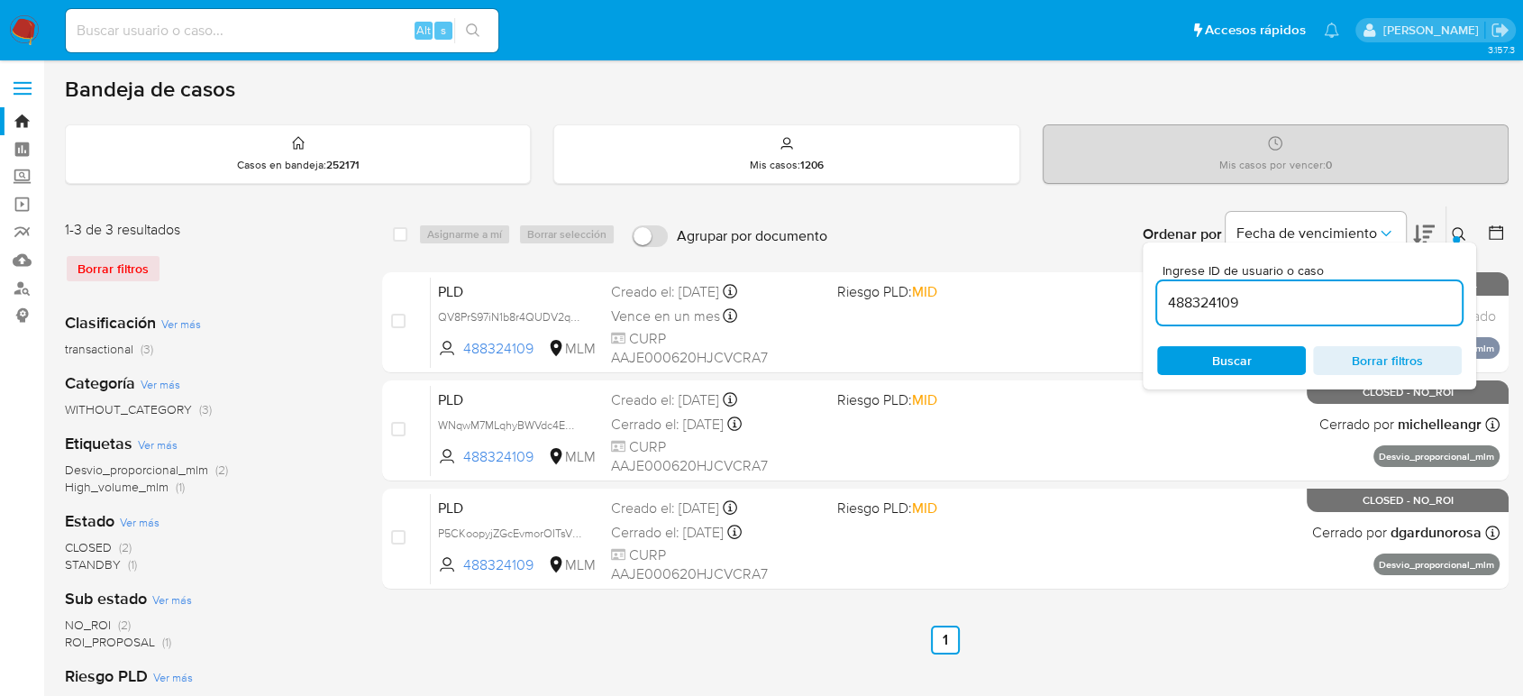
click at [1223, 305] on input "488324109" at bounding box center [1309, 302] width 305 height 23
click at [1223, 306] on input "488324109" at bounding box center [1309, 302] width 305 height 23
type input "402771387"
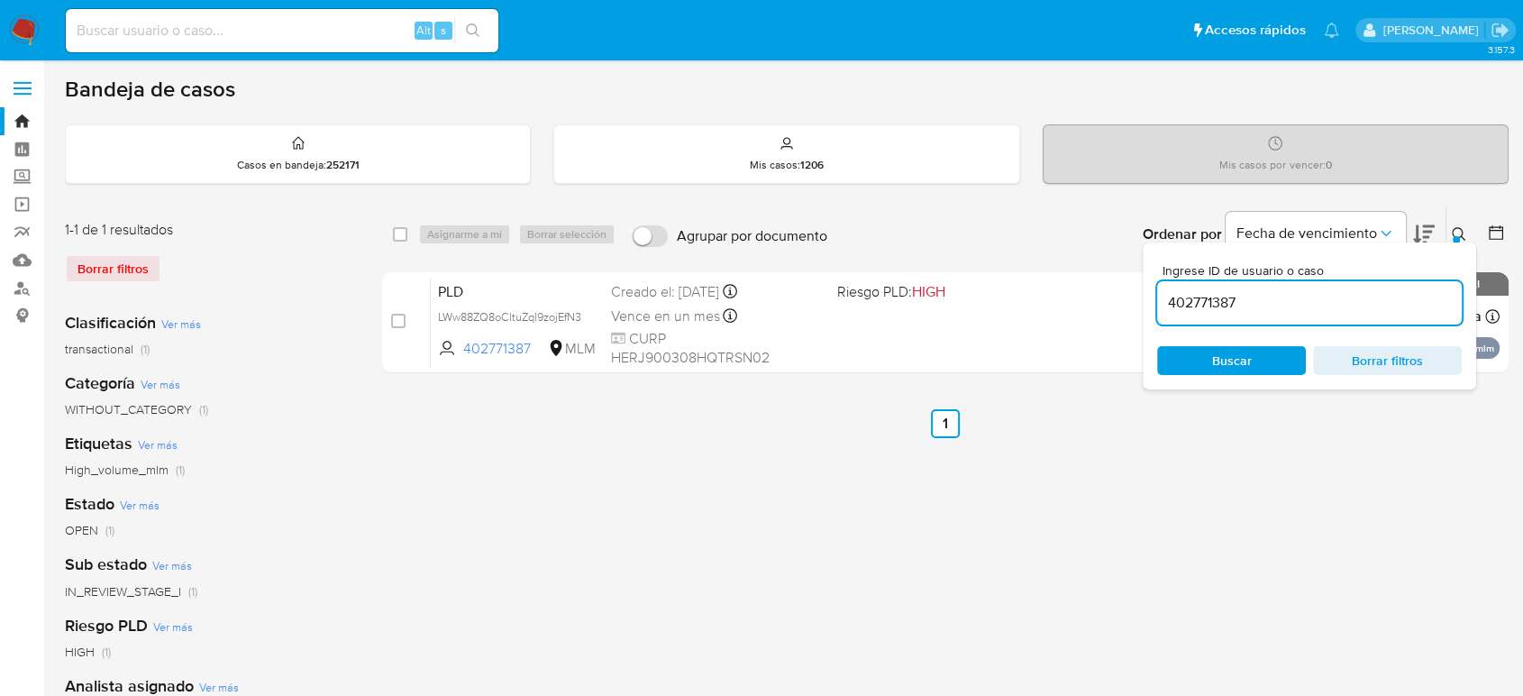
click at [1455, 237] on div at bounding box center [1456, 239] width 7 height 7
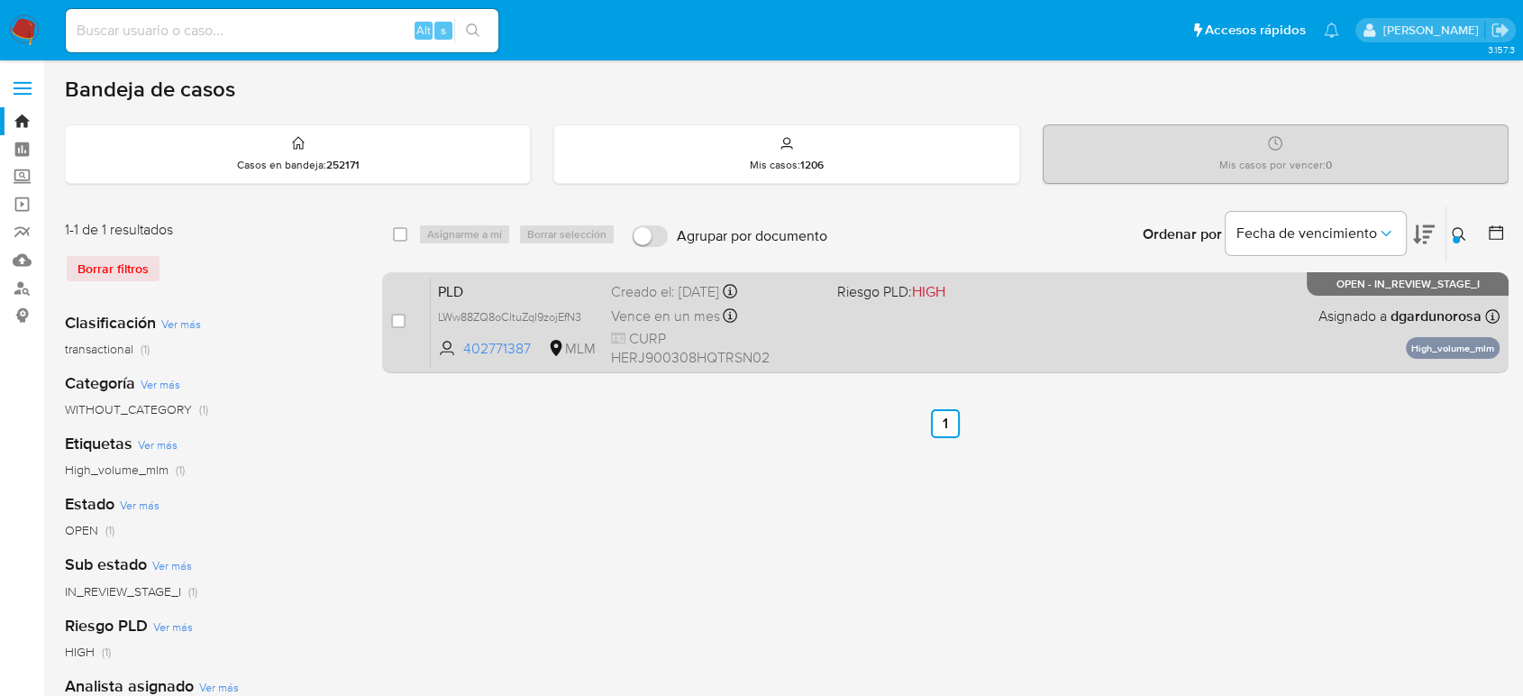
click at [1056, 308] on div "PLD LWw88ZQ8oCltuZqI9zojEfN3 402771387 MLM Riesgo PLD: HIGH Creado el: 12/08/20…" at bounding box center [965, 322] width 1069 height 91
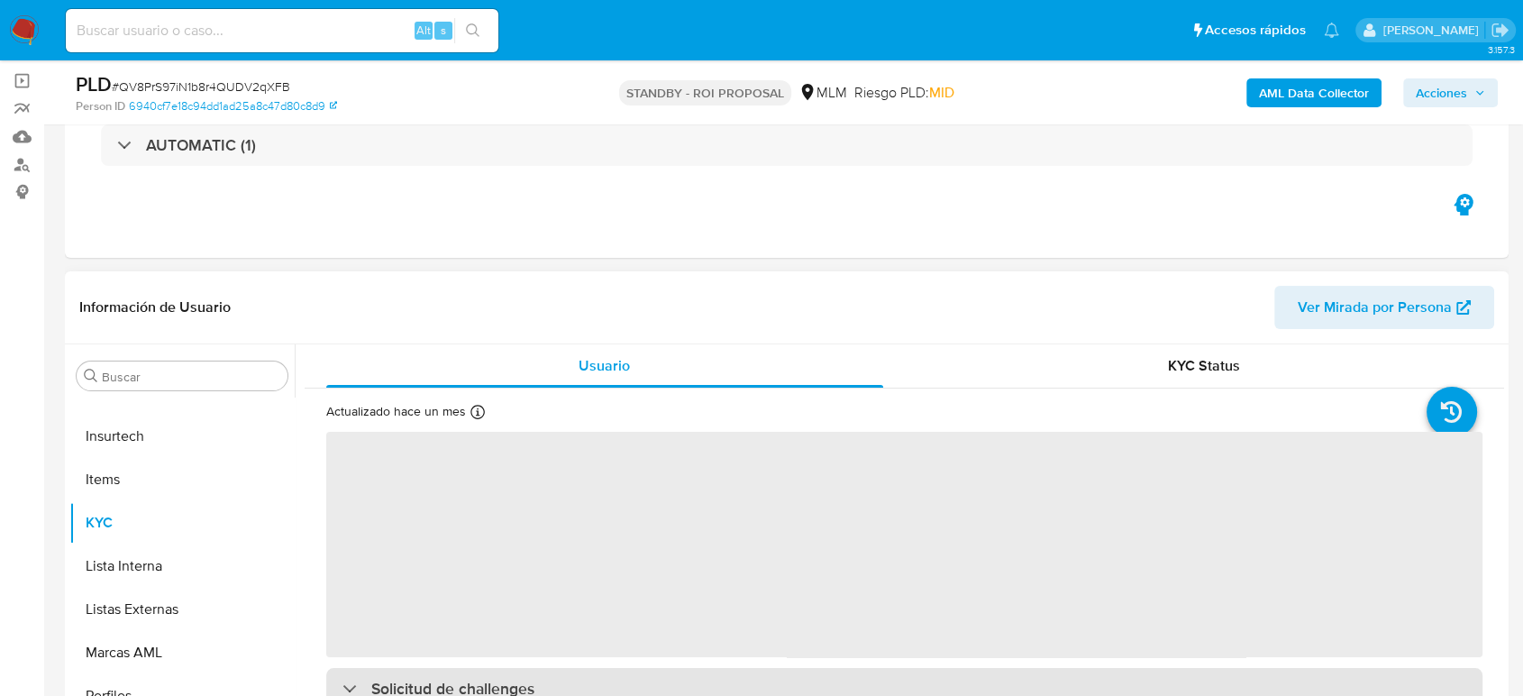
scroll to position [300, 0]
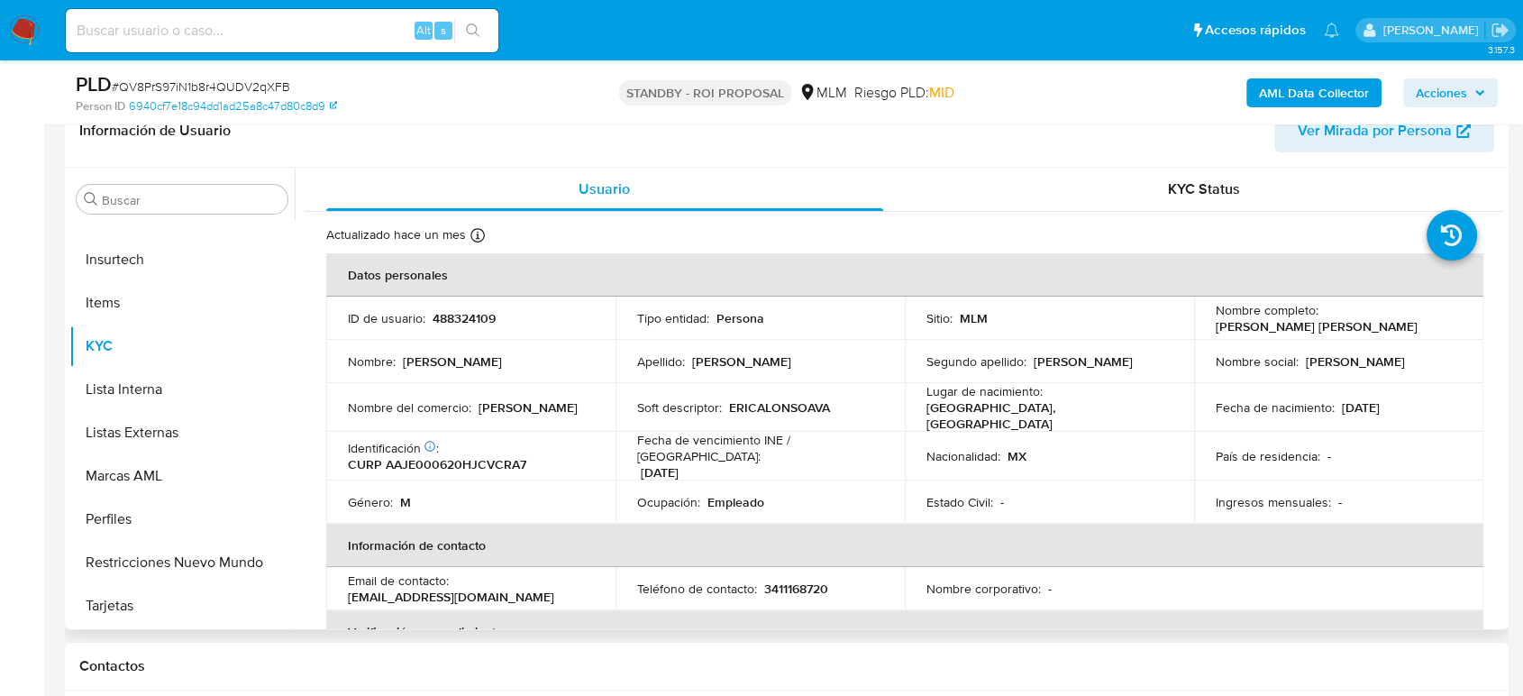
select select "10"
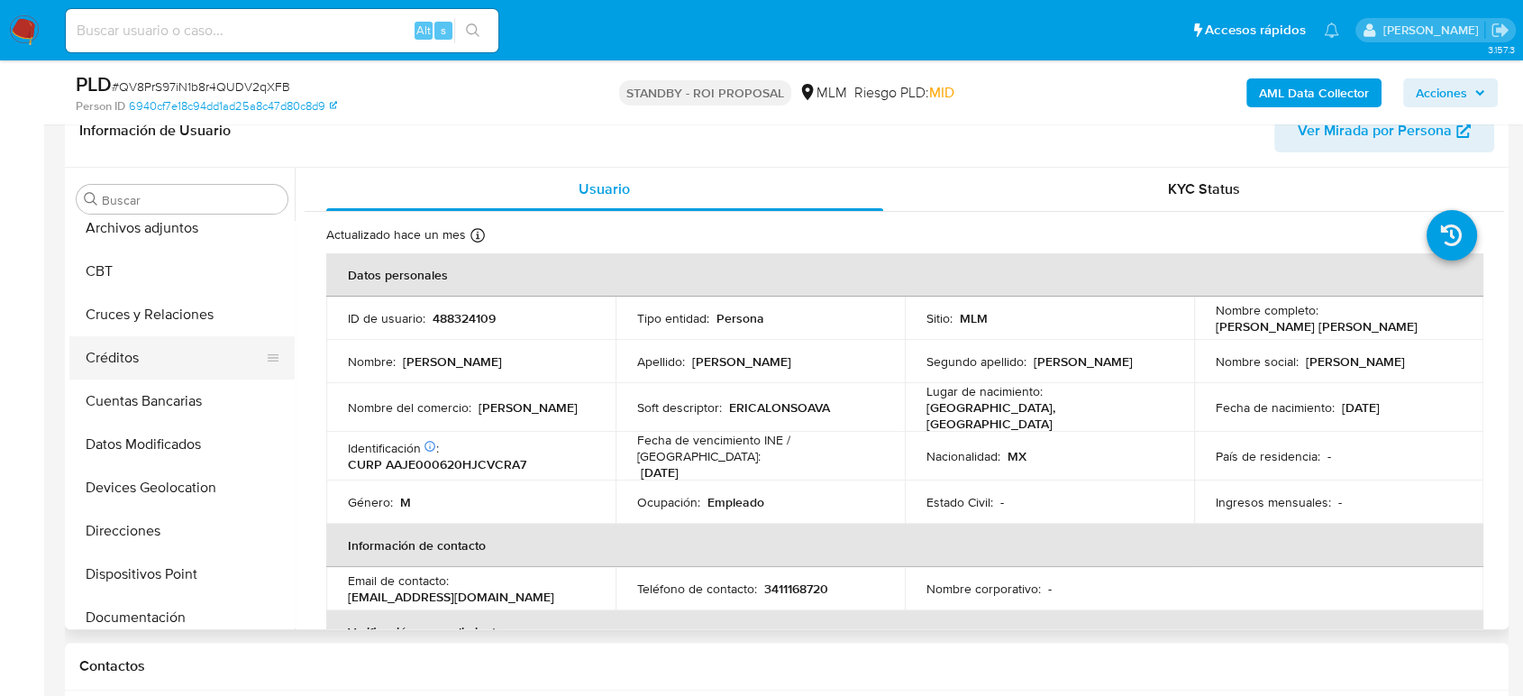
scroll to position [0, 0]
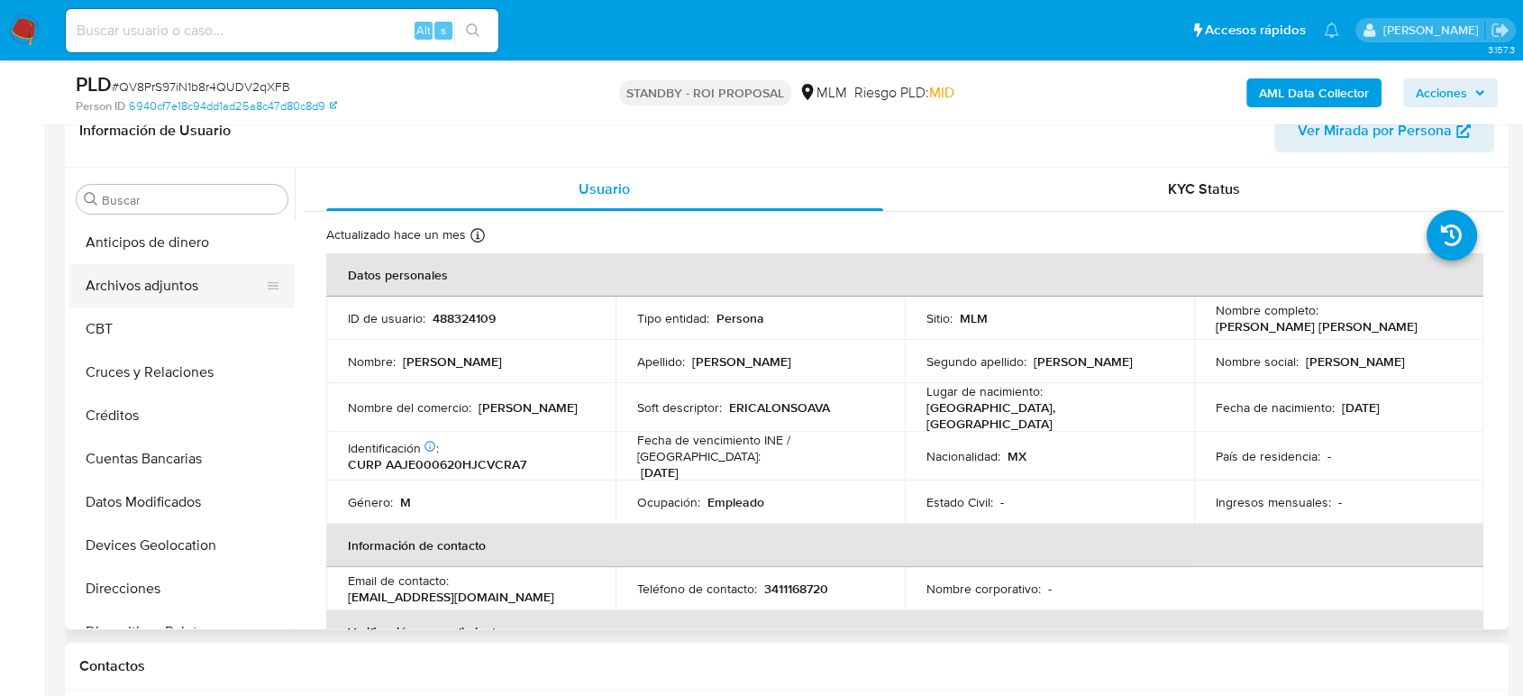
click at [183, 274] on button "Archivos adjuntos" at bounding box center [174, 285] width 211 height 43
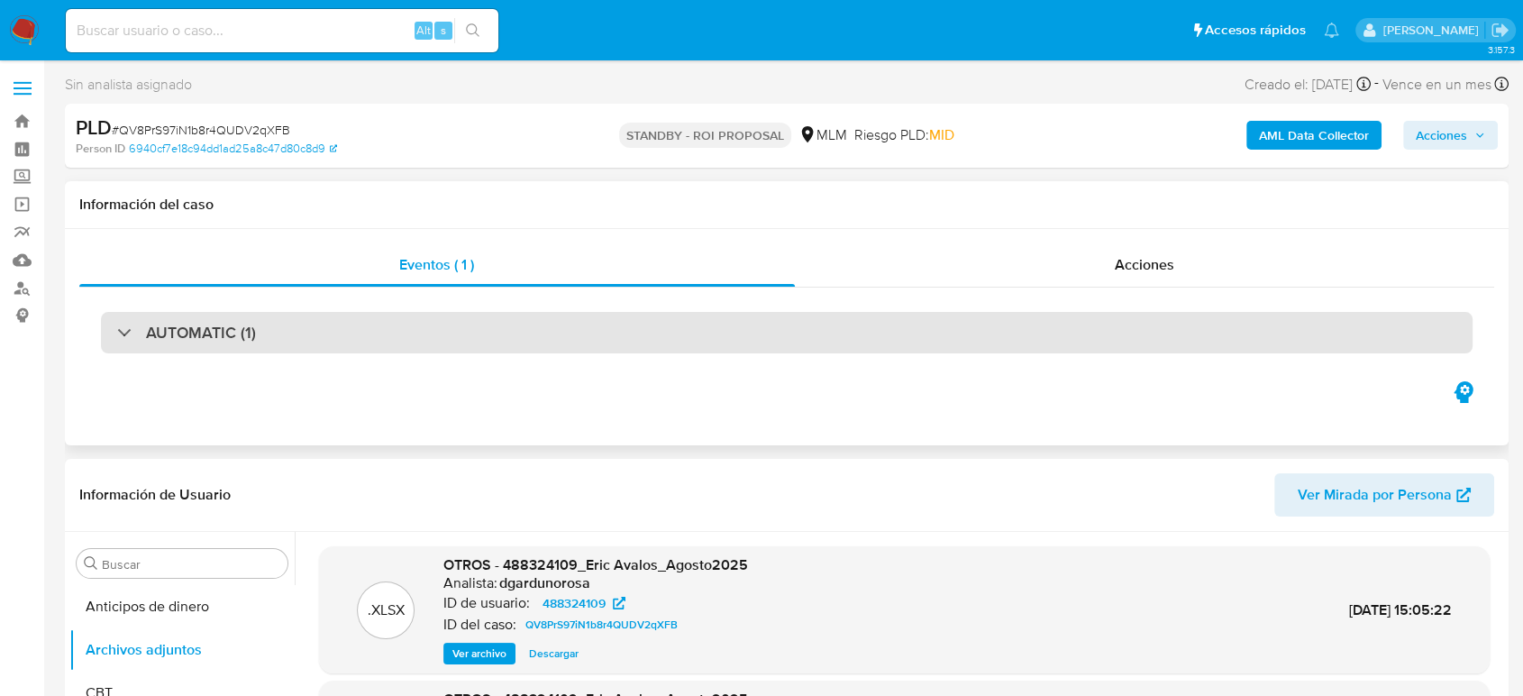
click at [443, 336] on div "AUTOMATIC (1)" at bounding box center [787, 332] width 1372 height 41
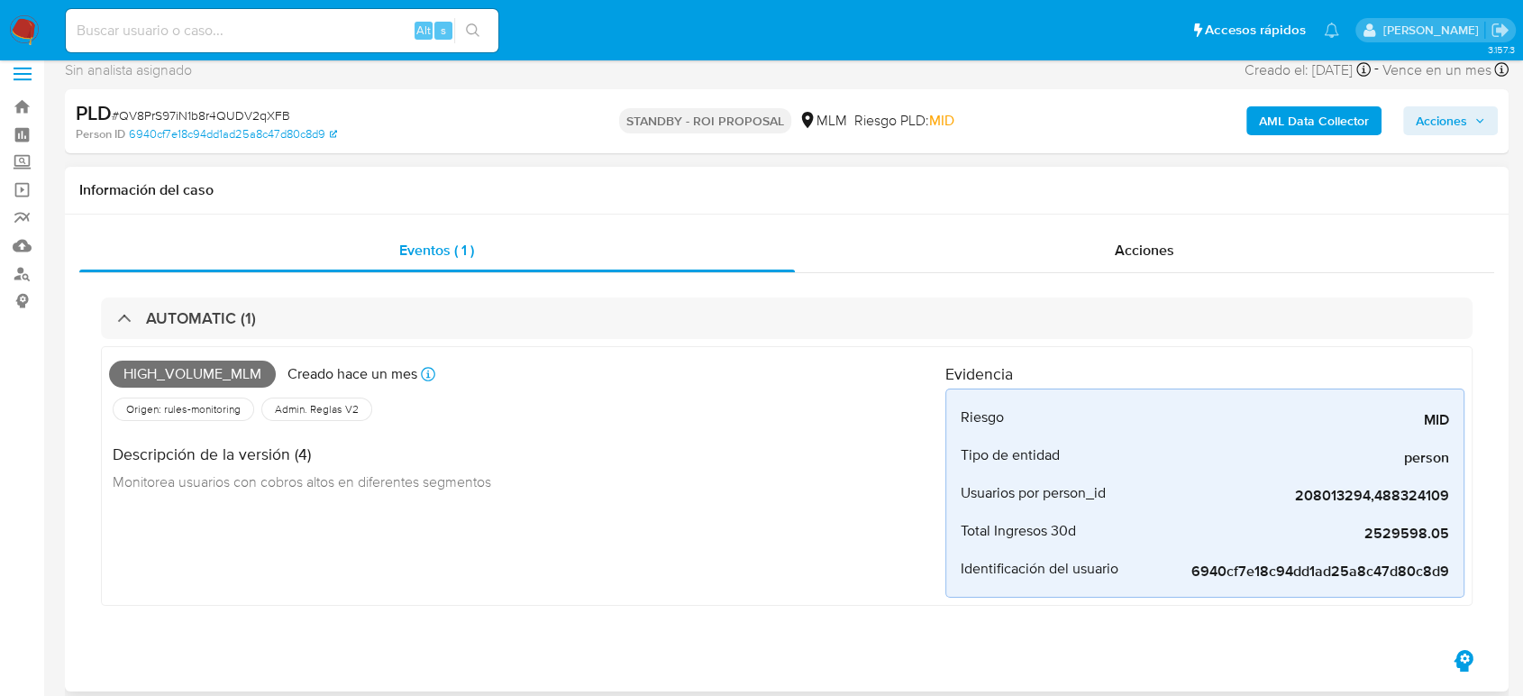
scroll to position [500, 0]
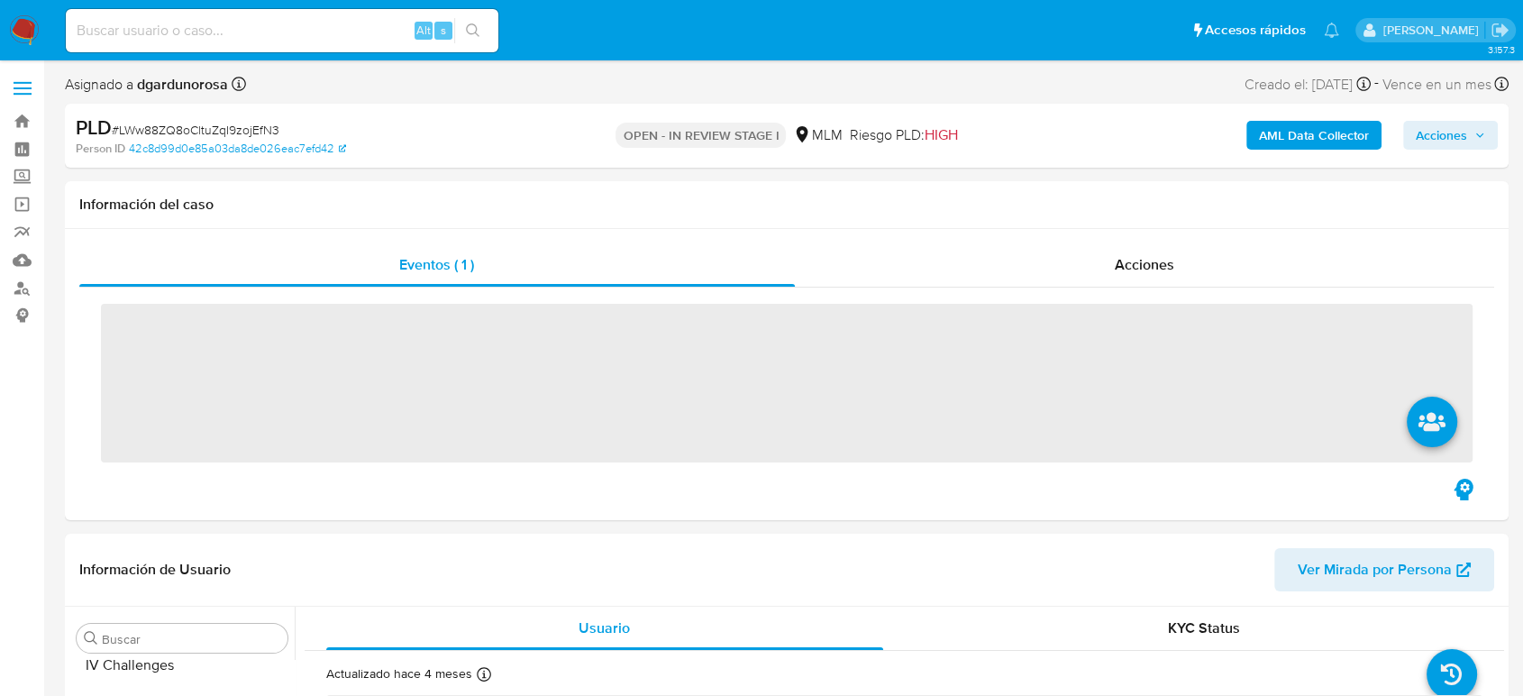
scroll to position [762, 0]
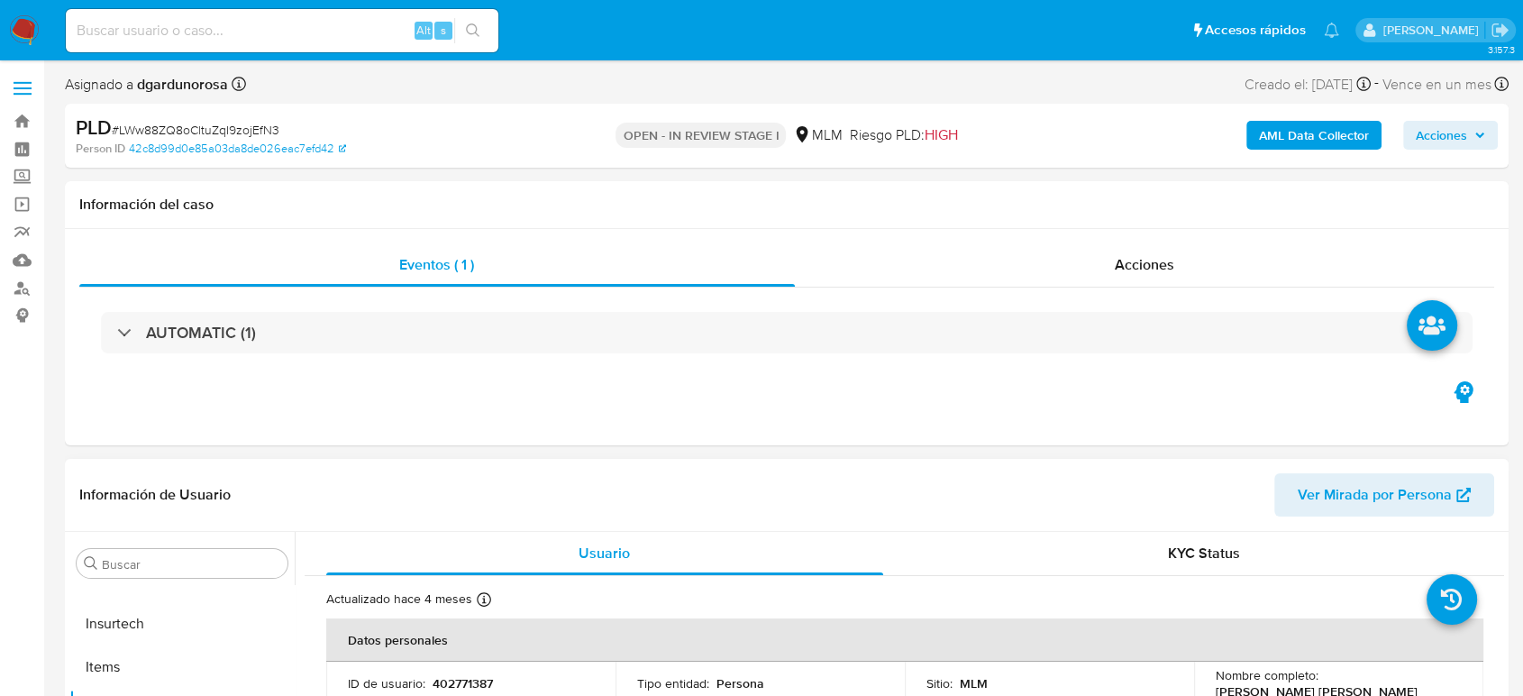
select select "10"
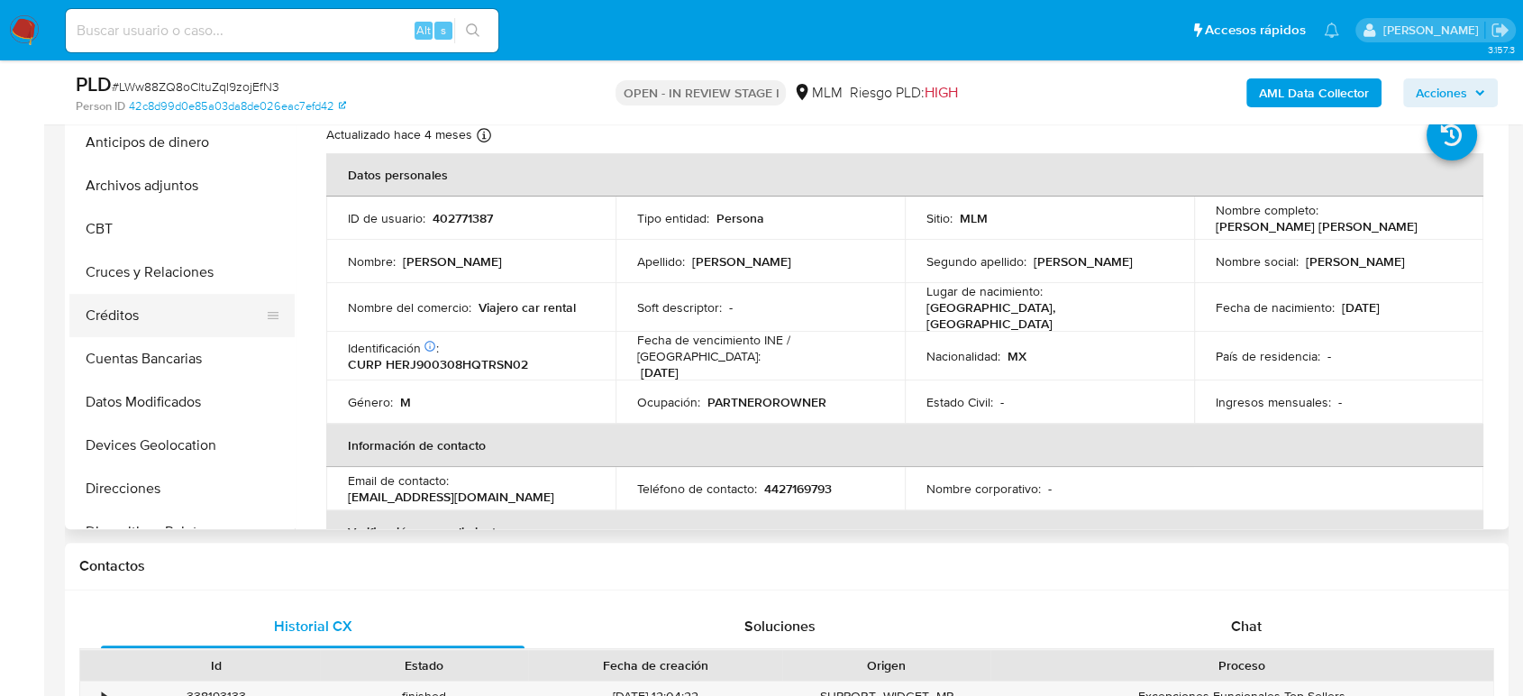
scroll to position [0, 0]
click at [147, 184] on button "Archivos adjuntos" at bounding box center [174, 185] width 211 height 43
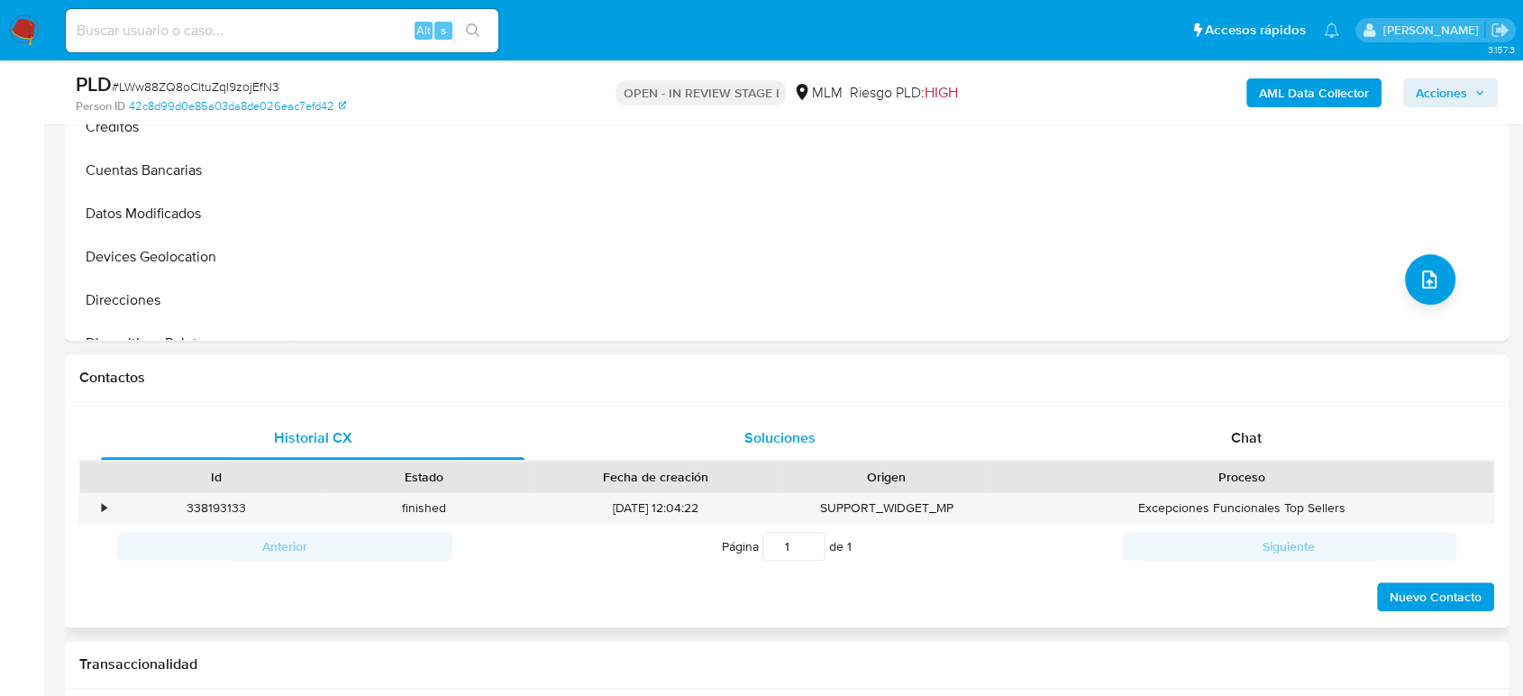
scroll to position [700, 0]
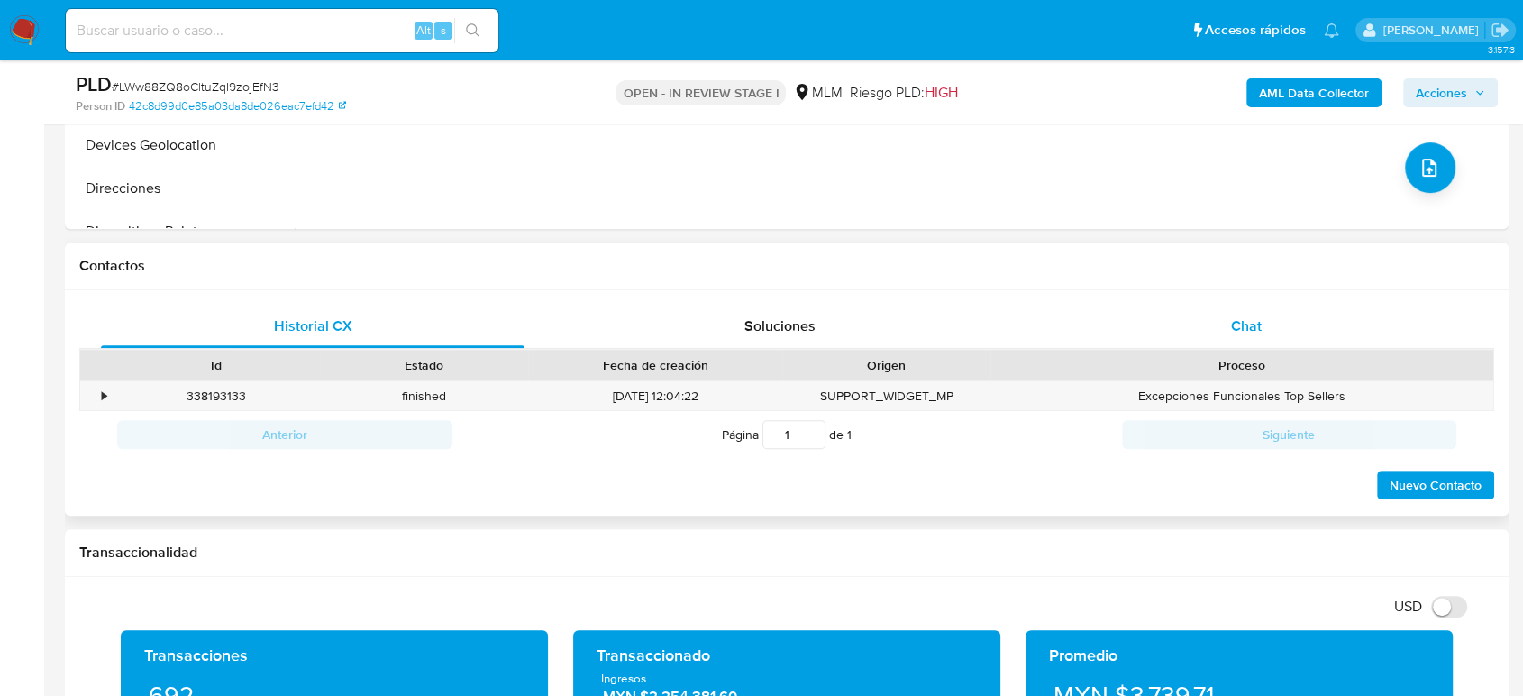
click at [1224, 327] on div "Chat" at bounding box center [1247, 326] width 424 height 43
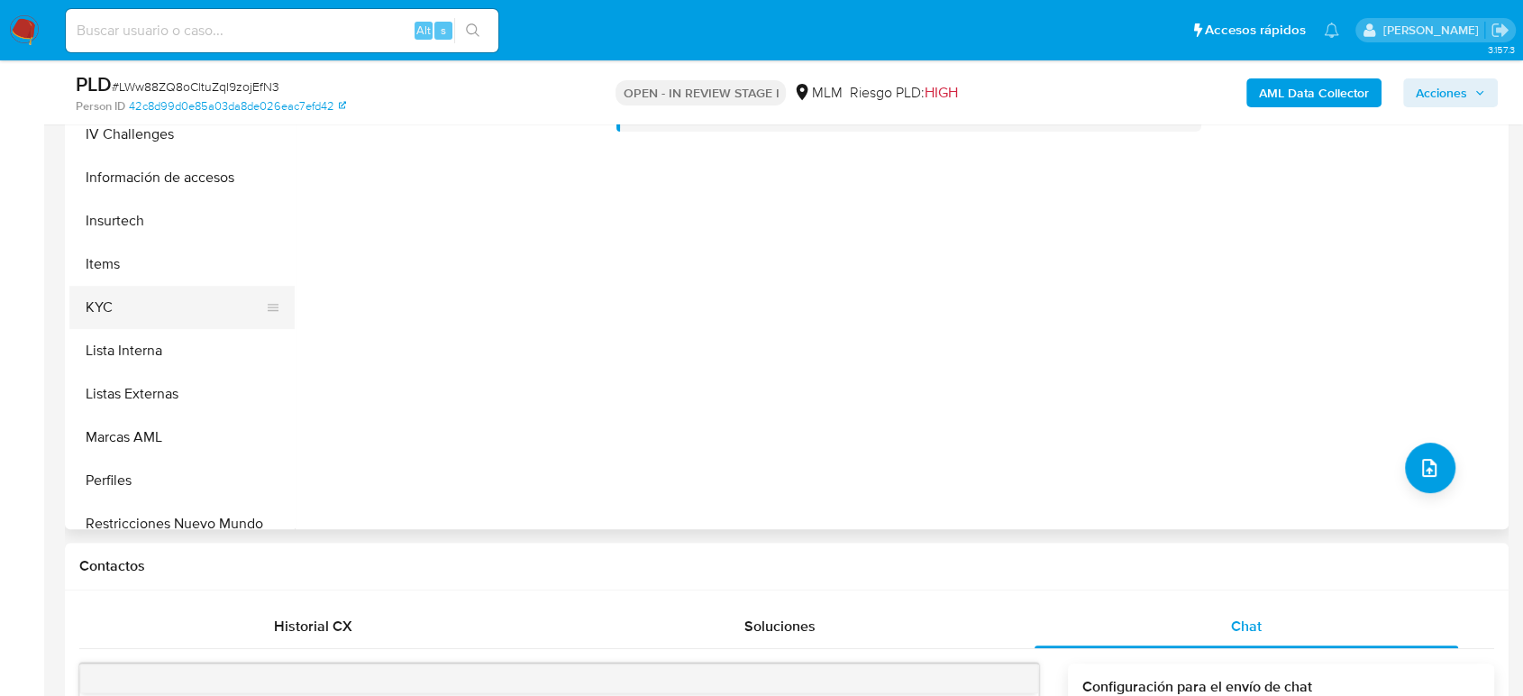
click at [141, 313] on button "KYC" at bounding box center [174, 307] width 211 height 43
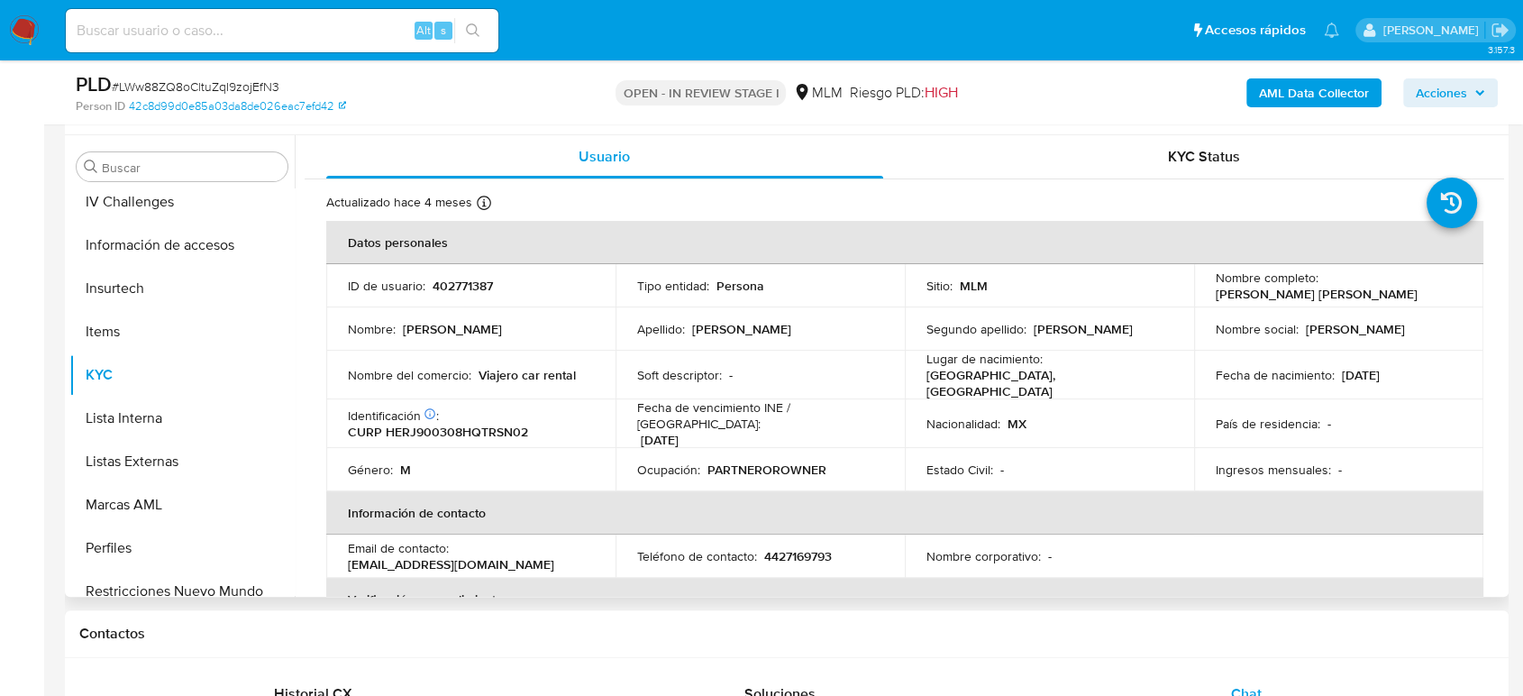
scroll to position [300, 0]
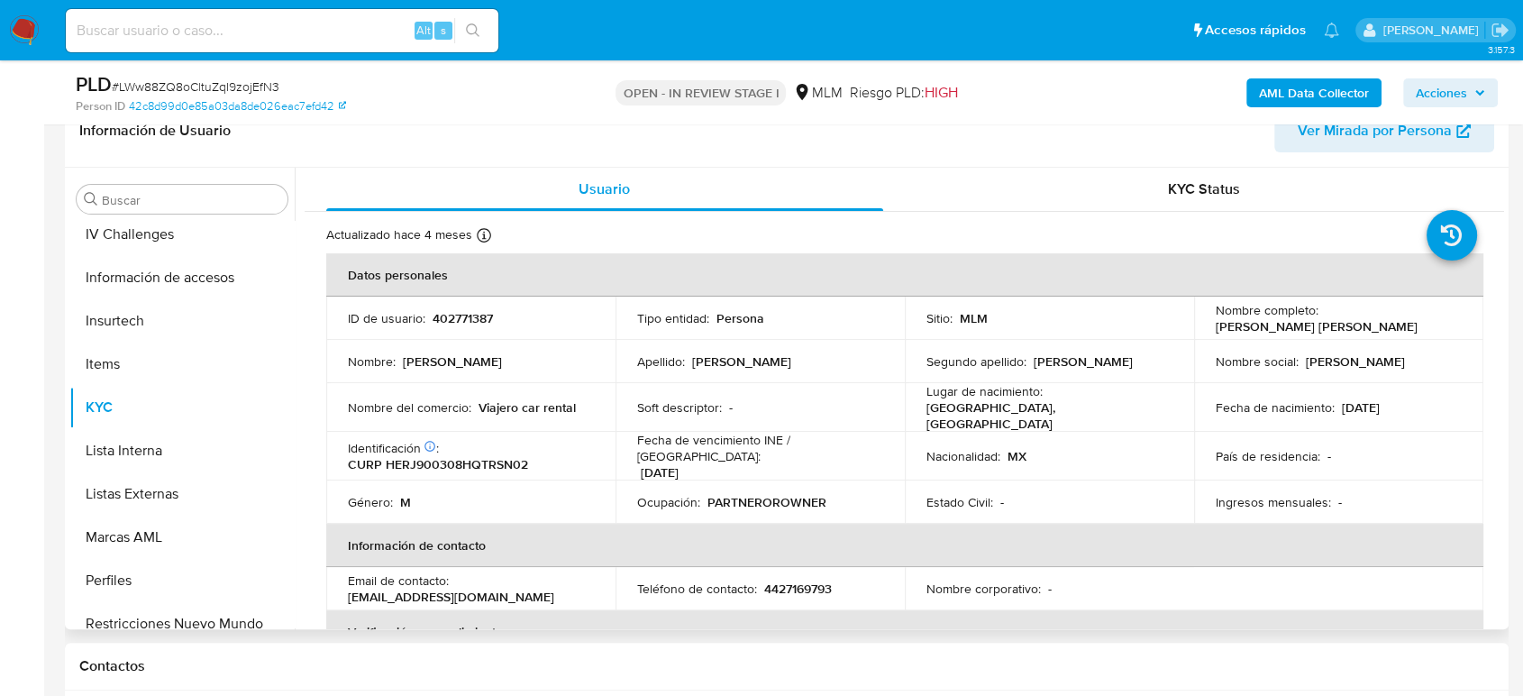
click at [440, 321] on p "402771387" at bounding box center [463, 318] width 60 height 16
copy p "402771387"
